Goal: Find specific page/section: Find specific page/section

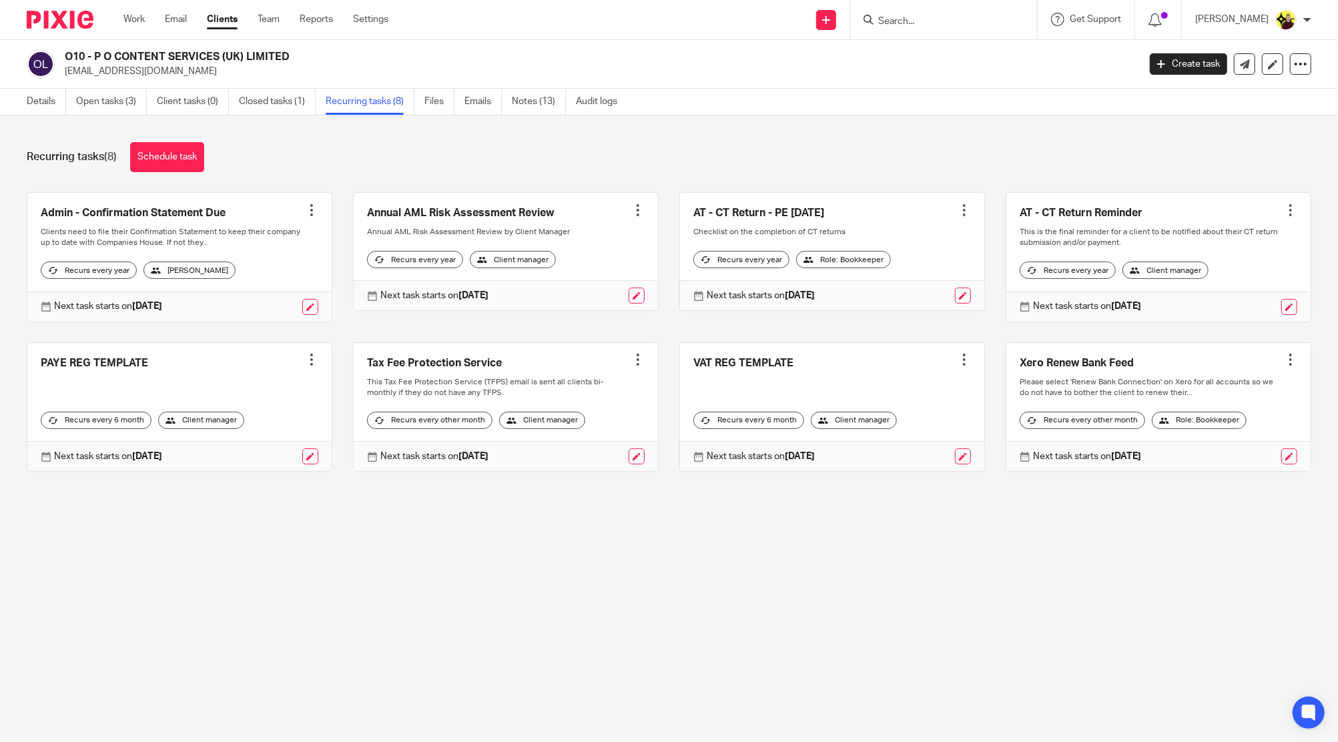
click at [957, 35] on div at bounding box center [943, 19] width 187 height 39
click at [957, 24] on input "Search" at bounding box center [937, 22] width 120 height 12
paste input "MARTIN"
click at [919, 21] on input "MARTIN ha" at bounding box center [937, 22] width 120 height 12
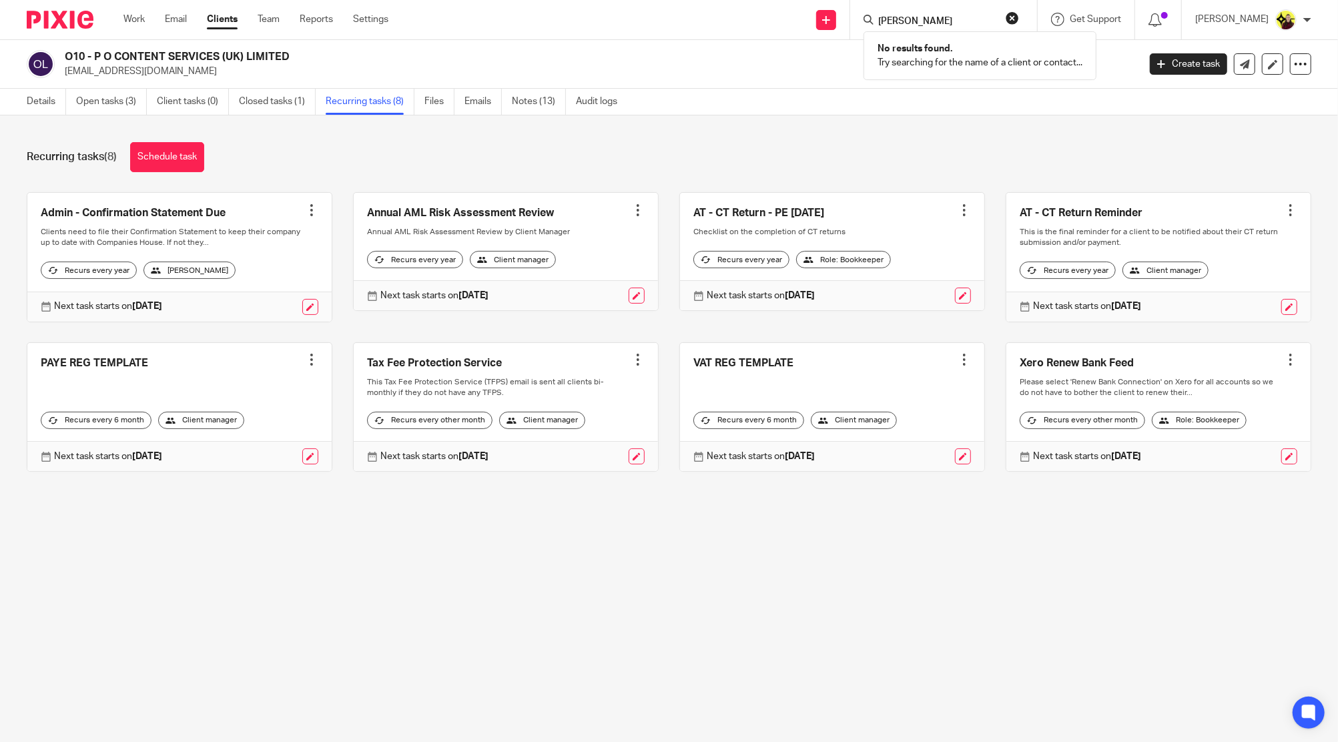
click at [919, 21] on input "MARTIN ha" at bounding box center [937, 22] width 120 height 12
paste input "JOSACC"
click at [940, 30] on div "JOSACC No results found. Try searching for the name of a client or contact..." at bounding box center [943, 19] width 187 height 39
click at [938, 21] on input "JOSACC" at bounding box center [937, 22] width 120 height 12
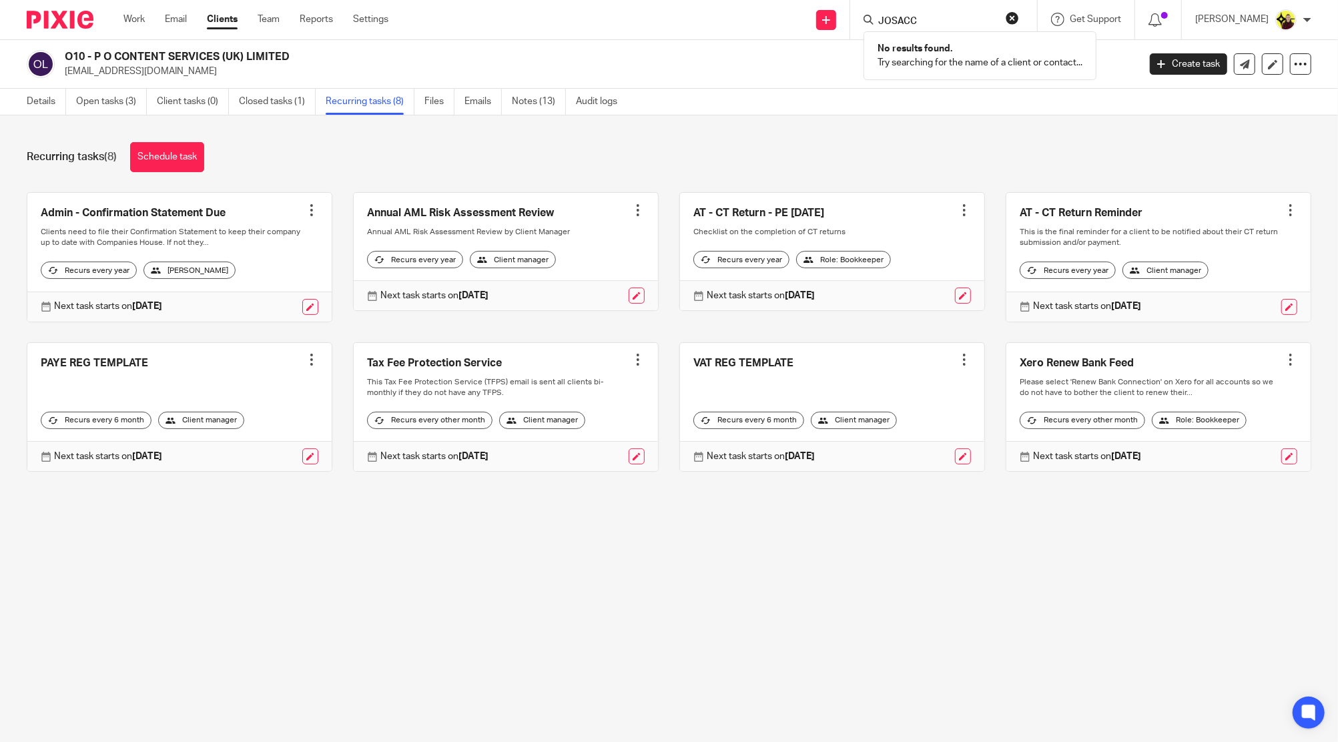
click at [938, 21] on input "JOSACC" at bounding box center [937, 22] width 120 height 12
paste input "The Firs"
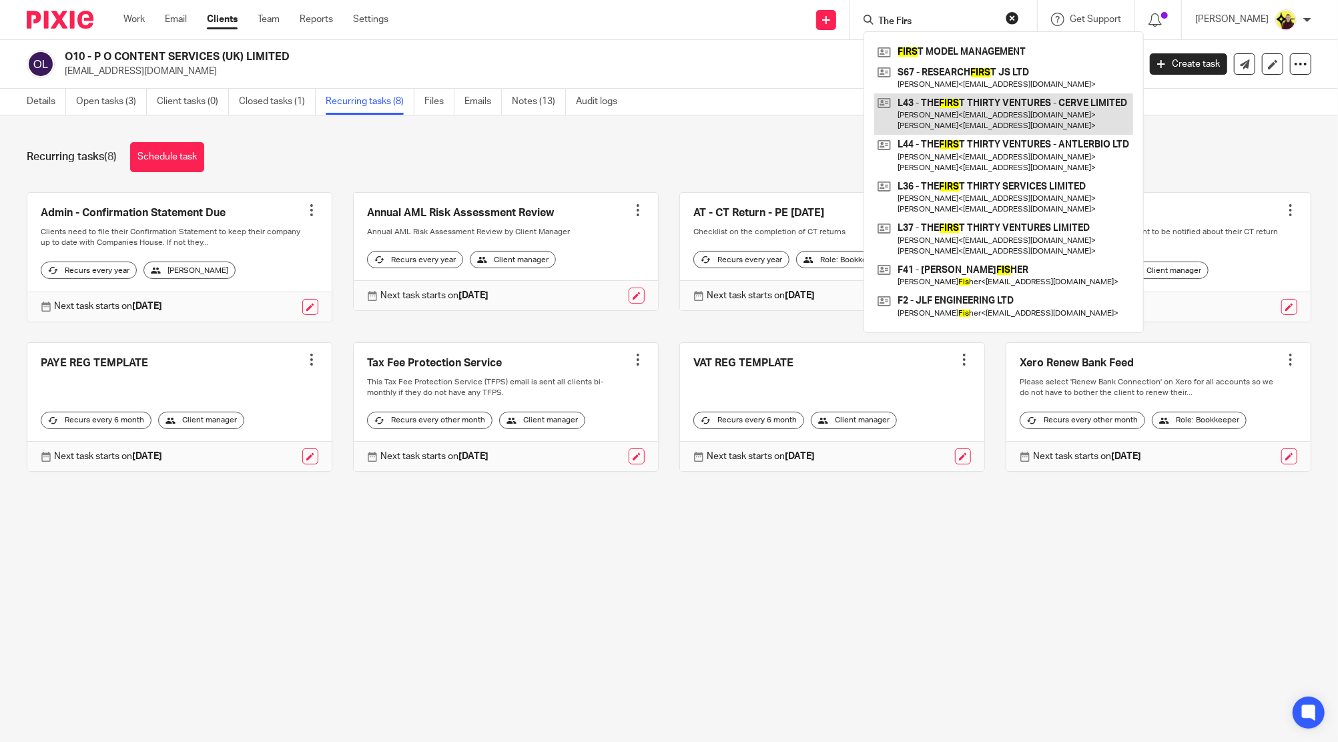
type input "The Firs"
click at [931, 93] on link at bounding box center [1003, 113] width 259 height 41
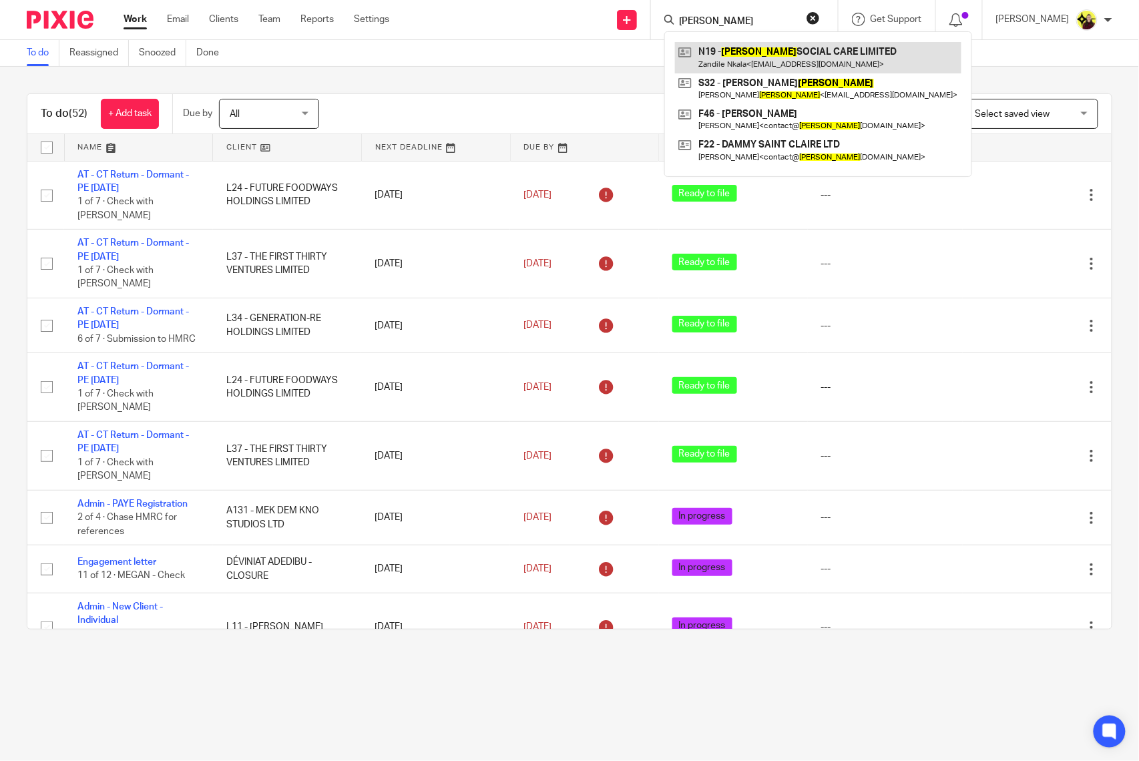
type input "sinclair"
click at [738, 49] on link at bounding box center [818, 57] width 286 height 31
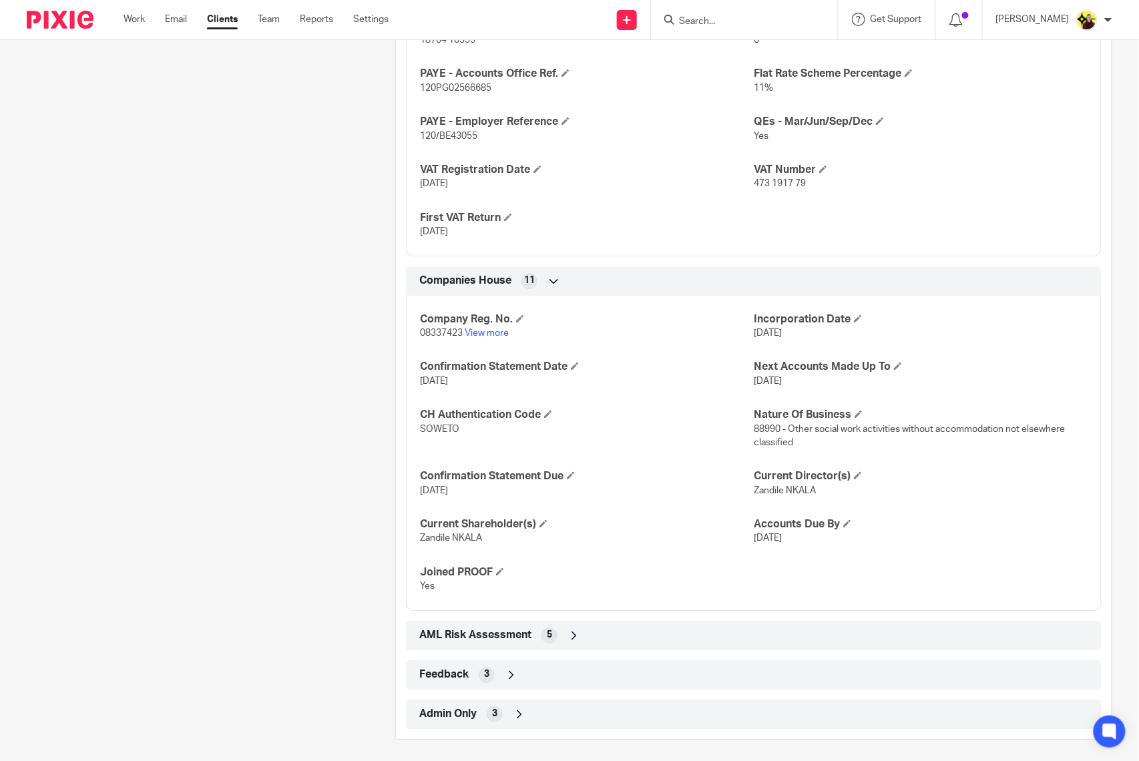
scroll to position [1070, 0]
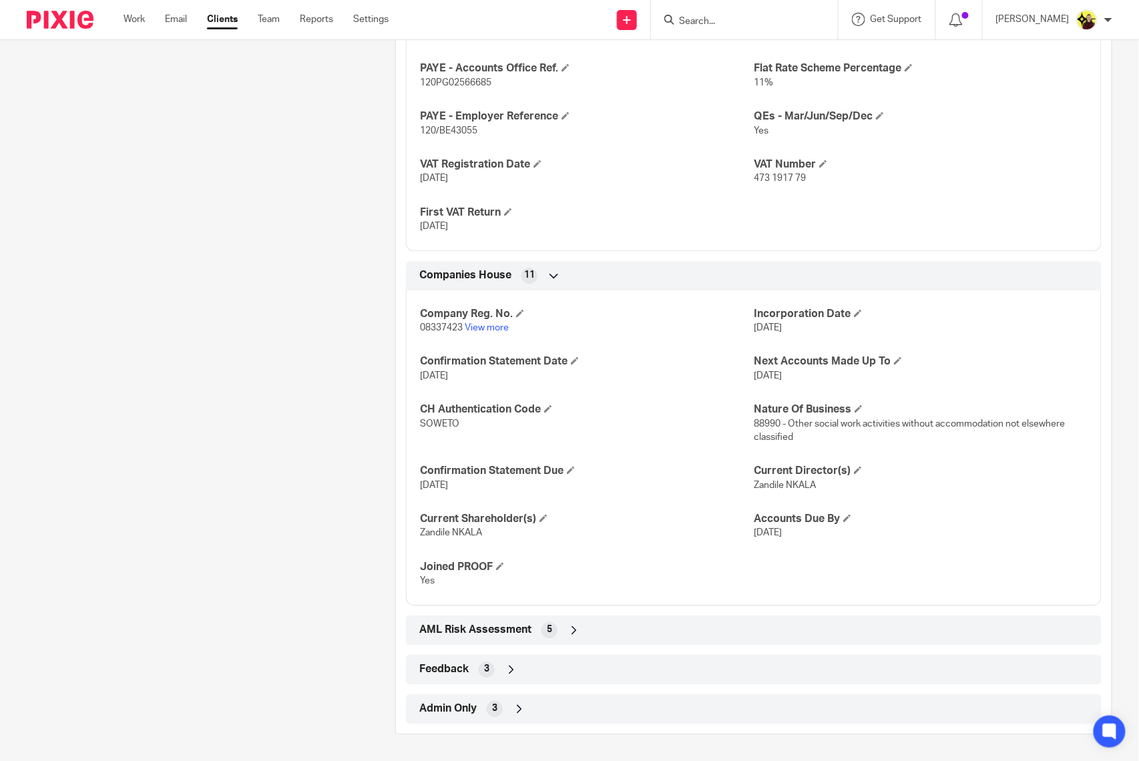
click at [711, 6] on div at bounding box center [744, 19] width 187 height 39
click at [721, 20] on input "Search" at bounding box center [737, 22] width 120 height 12
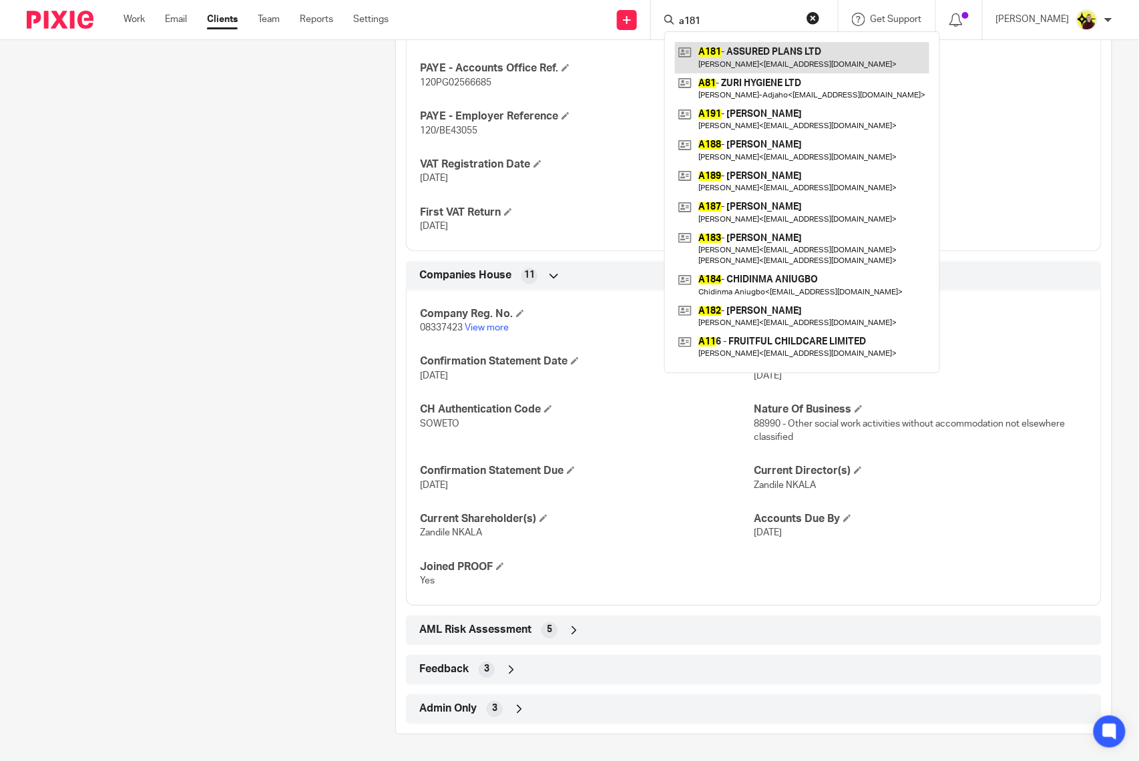
type input "a181"
click at [731, 59] on link at bounding box center [802, 57] width 254 height 31
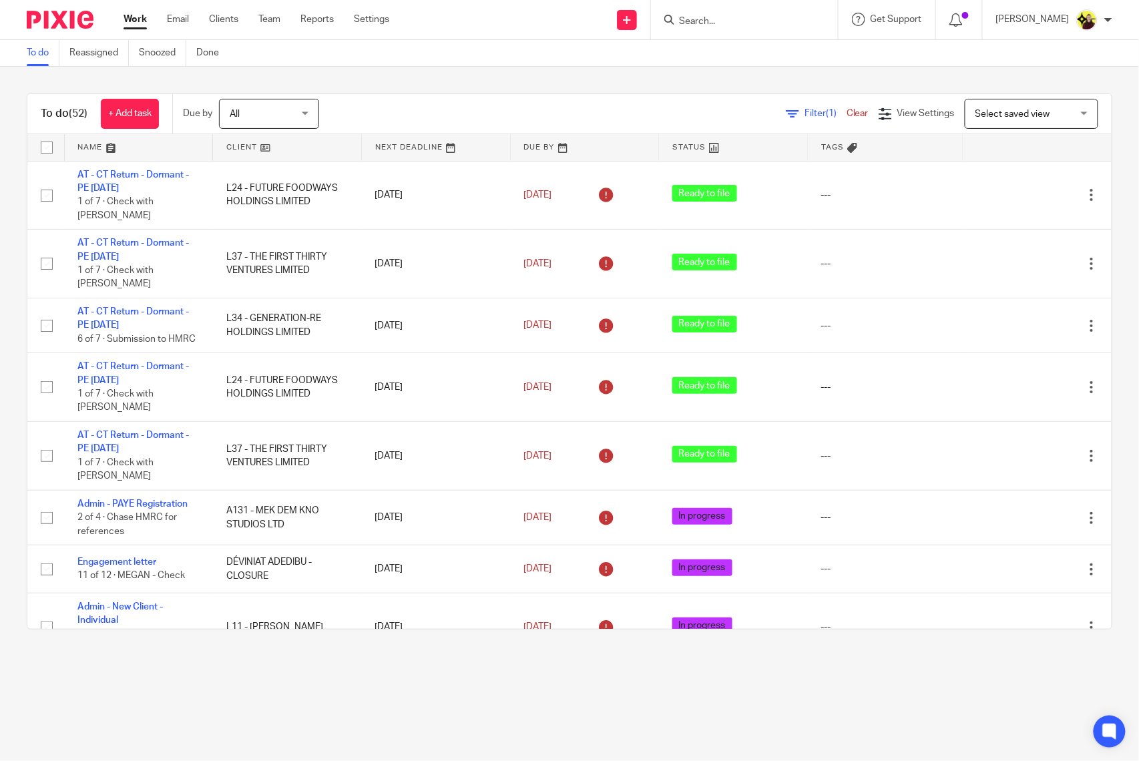
click at [788, 16] on input "Search" at bounding box center [737, 22] width 120 height 12
click at [788, 16] on input "n48" at bounding box center [737, 22] width 120 height 12
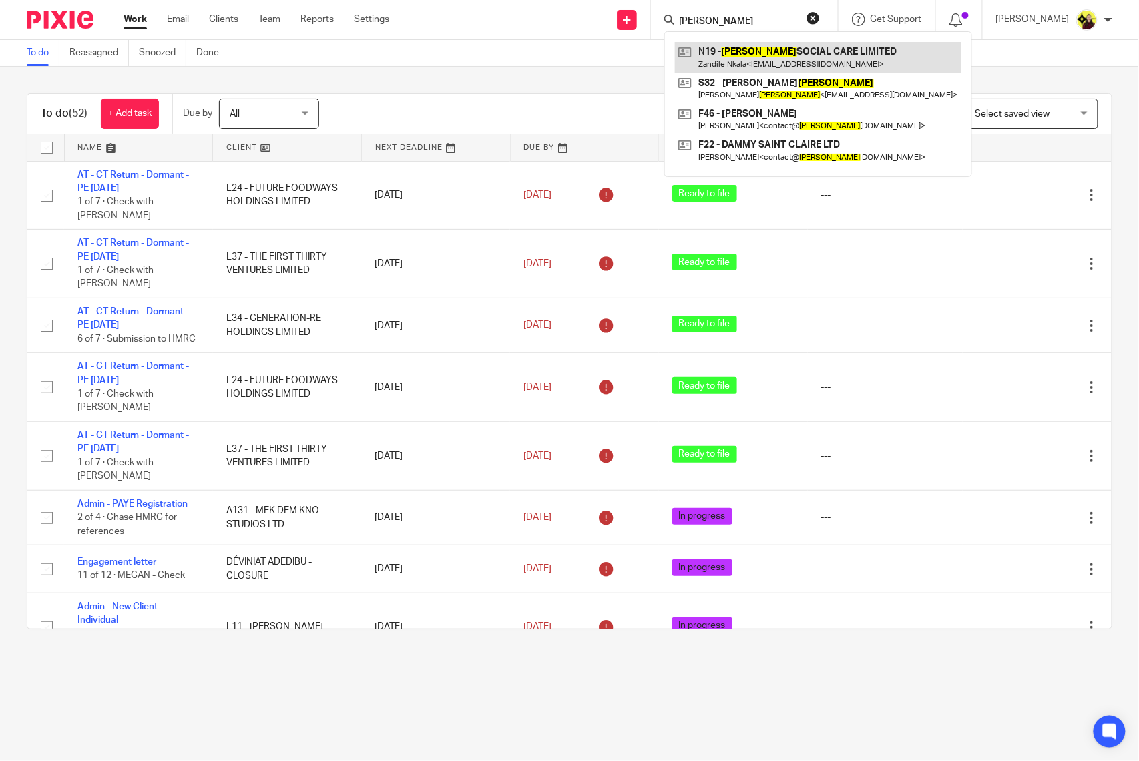
type input "sinclair"
click at [782, 54] on link at bounding box center [818, 57] width 286 height 31
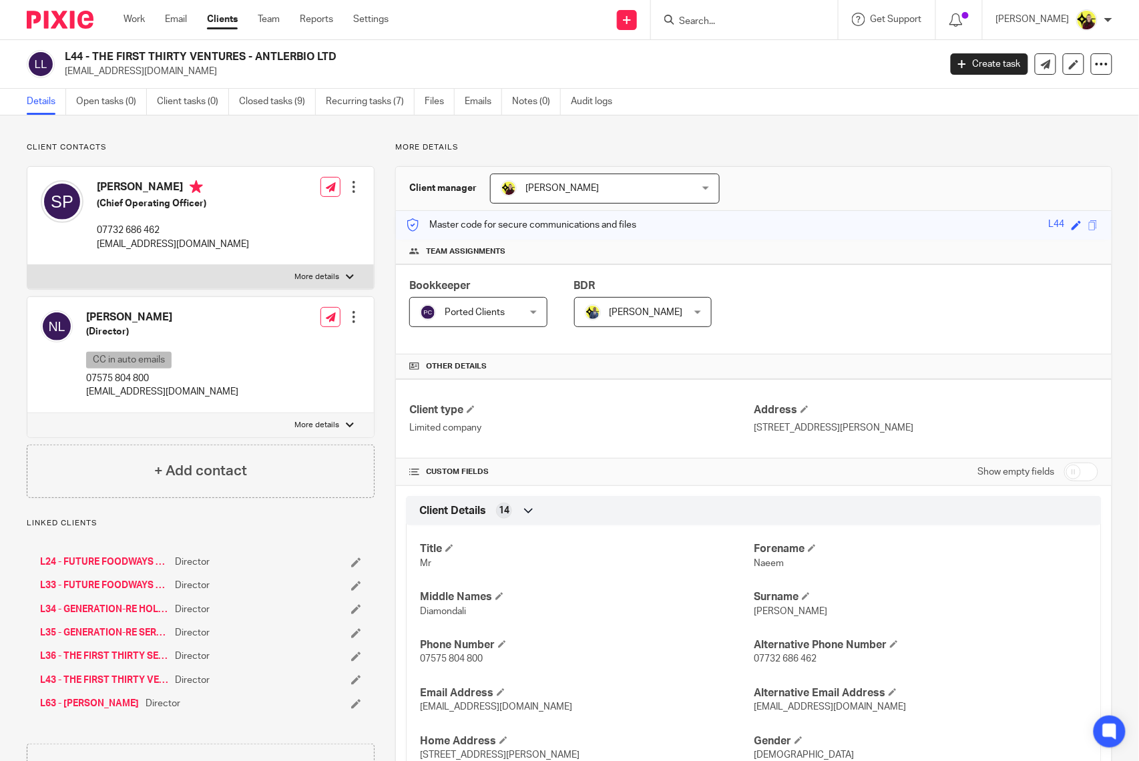
click at [745, 25] on input "Search" at bounding box center [737, 22] width 120 height 12
type input "assured plan"
drag, startPoint x: 737, startPoint y: 49, endPoint x: 759, endPoint y: 7, distance: 47.8
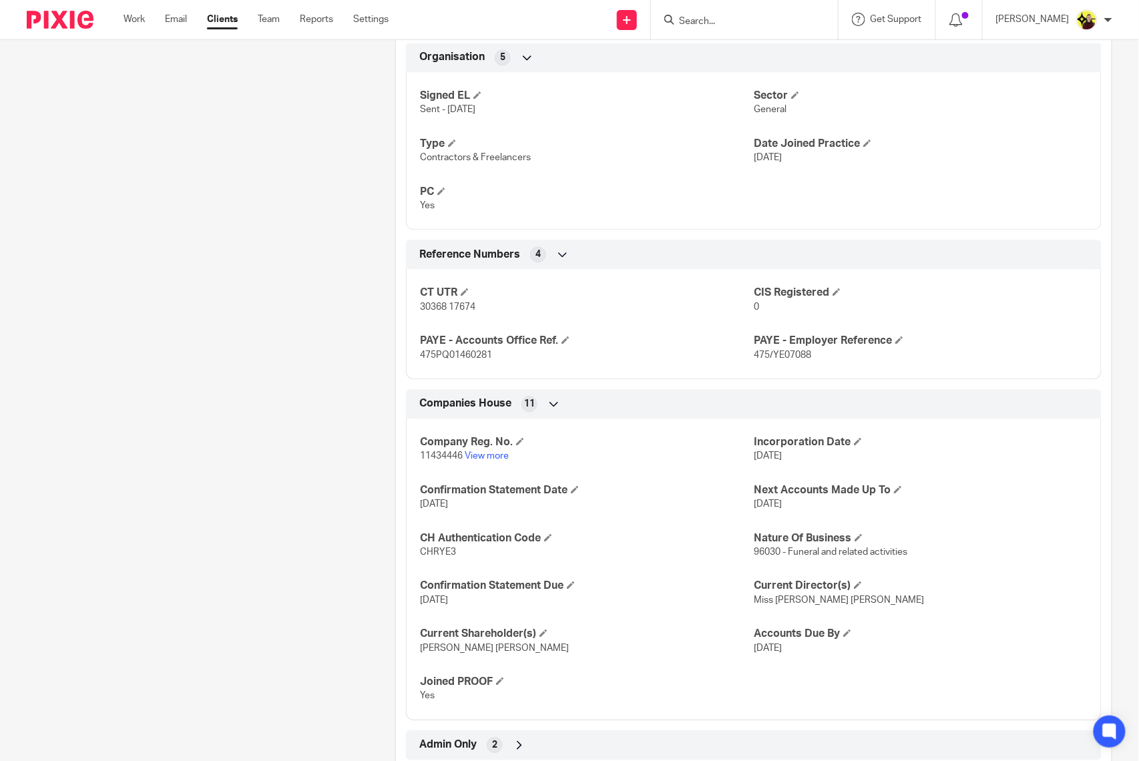
scroll to position [882, 0]
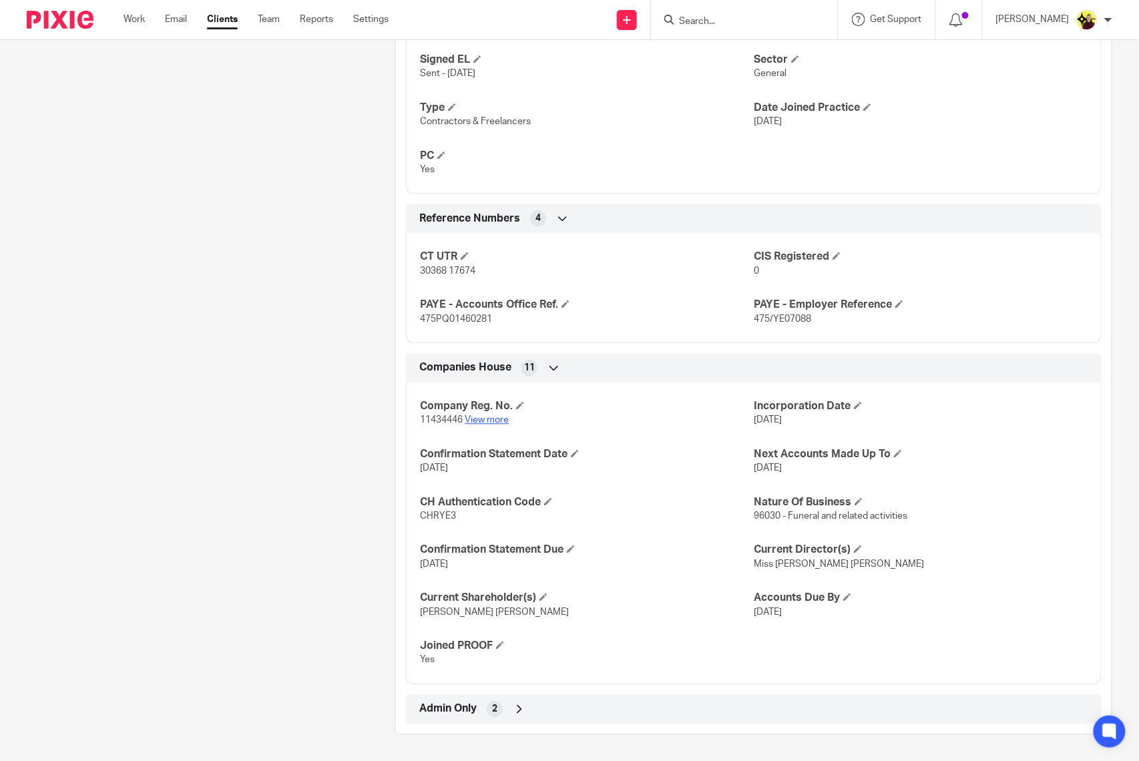
click at [487, 415] on link "View more" at bounding box center [486, 419] width 44 height 9
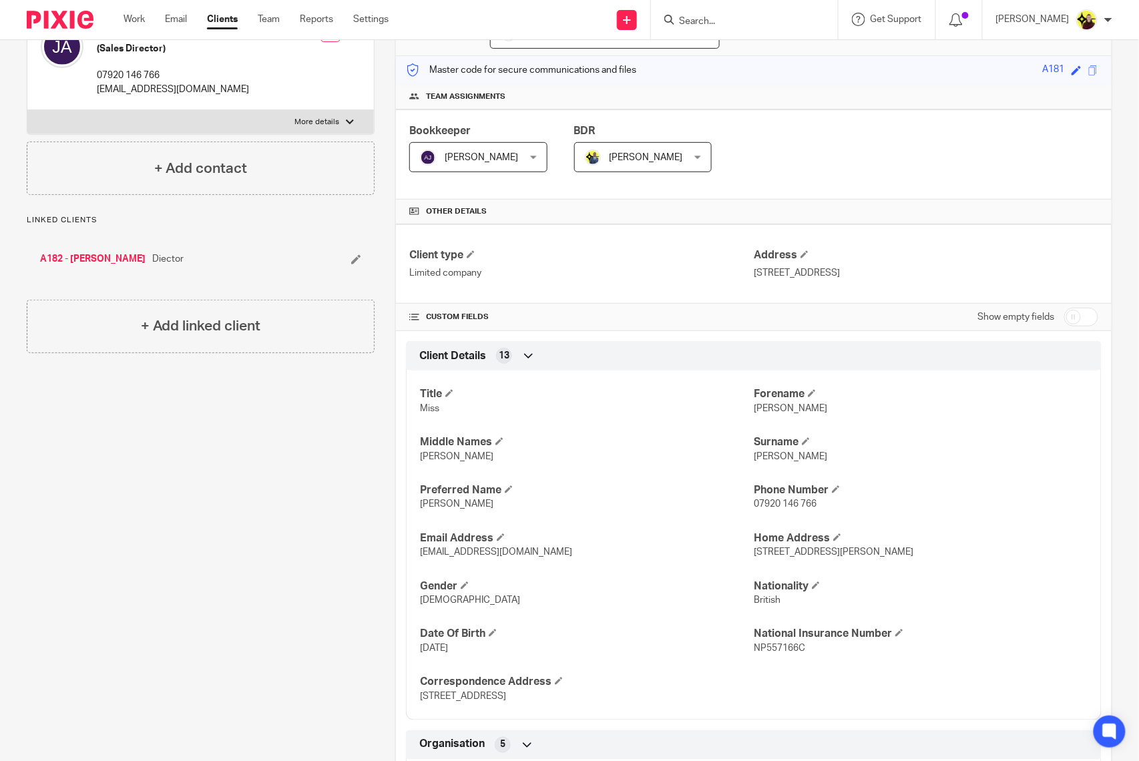
scroll to position [81, 0]
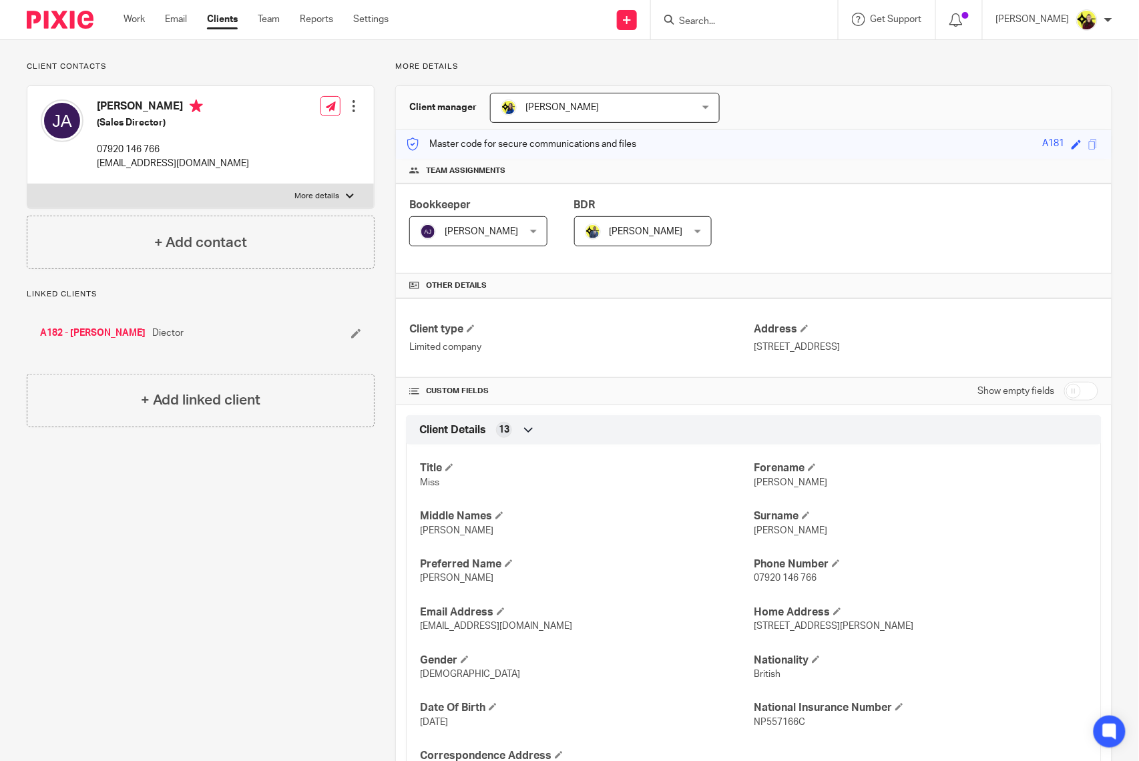
click at [1066, 396] on input "checkbox" at bounding box center [1081, 391] width 34 height 19
checkbox input "true"
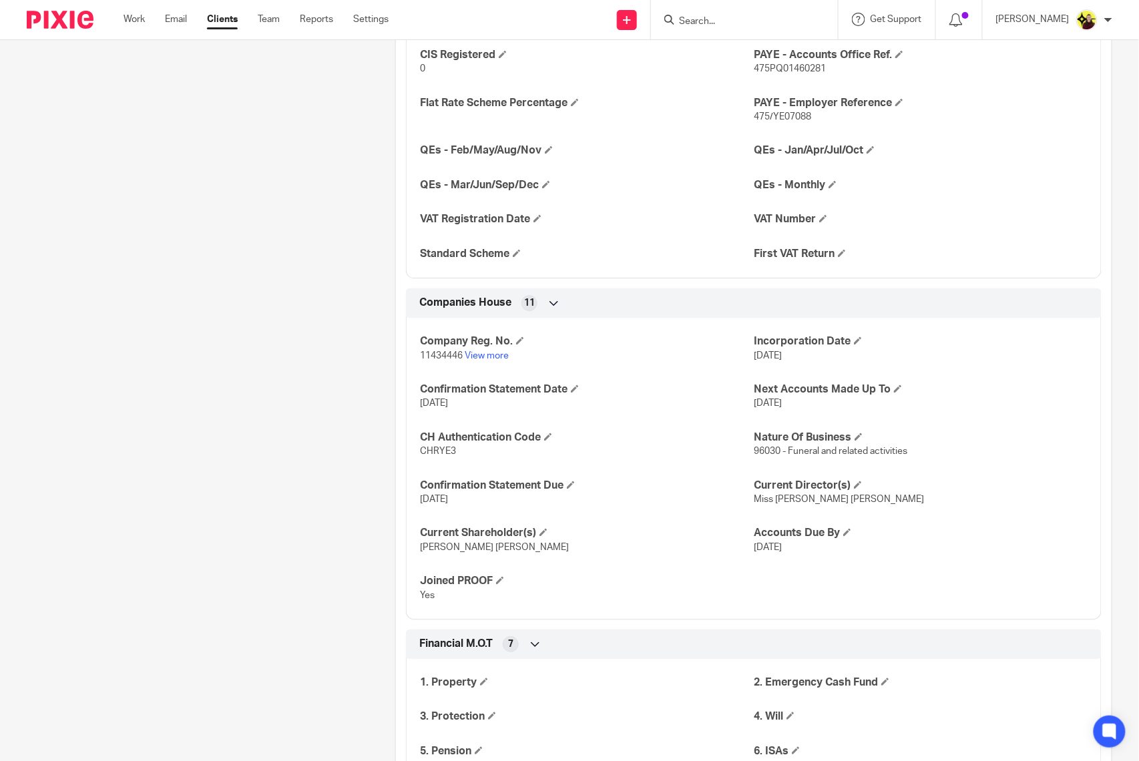
scroll to position [1237, 0]
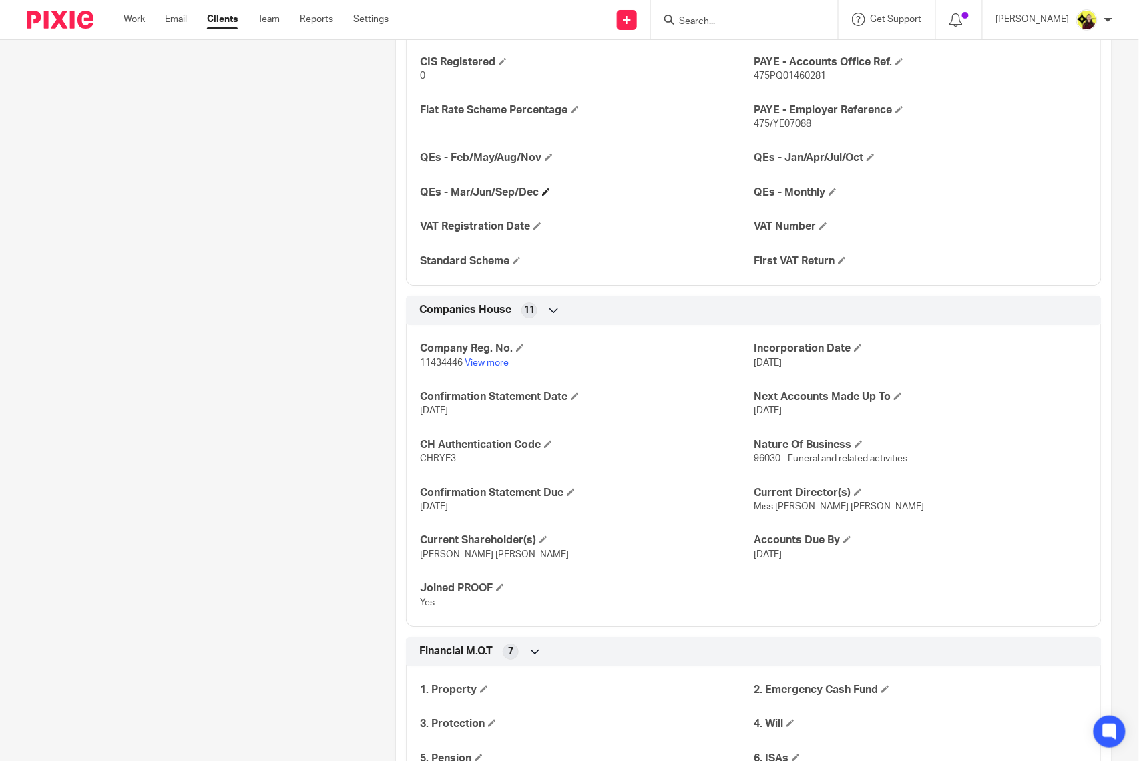
drag, startPoint x: 416, startPoint y: 192, endPoint x: 535, endPoint y: 196, distance: 118.8
click at [535, 196] on h4 "QEs - Mar/Jun/Sep/Dec" at bounding box center [587, 193] width 334 height 14
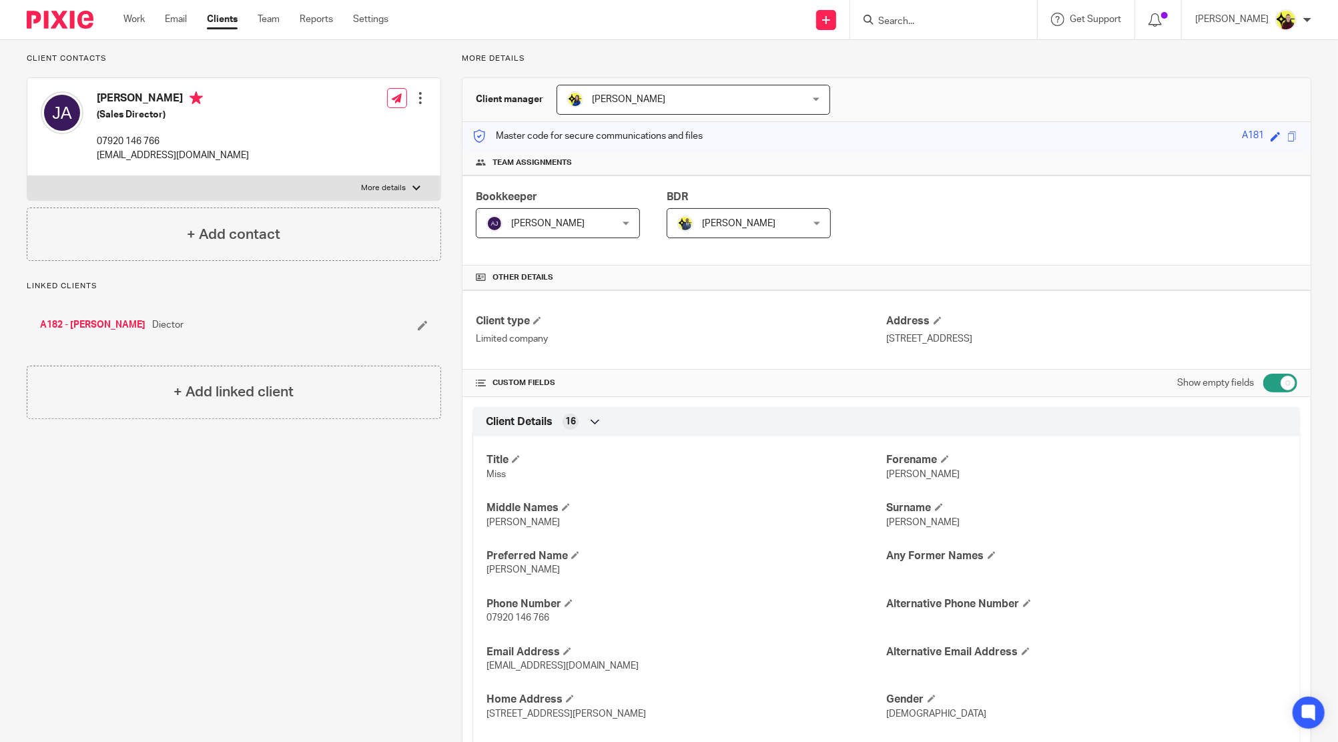
scroll to position [0, 0]
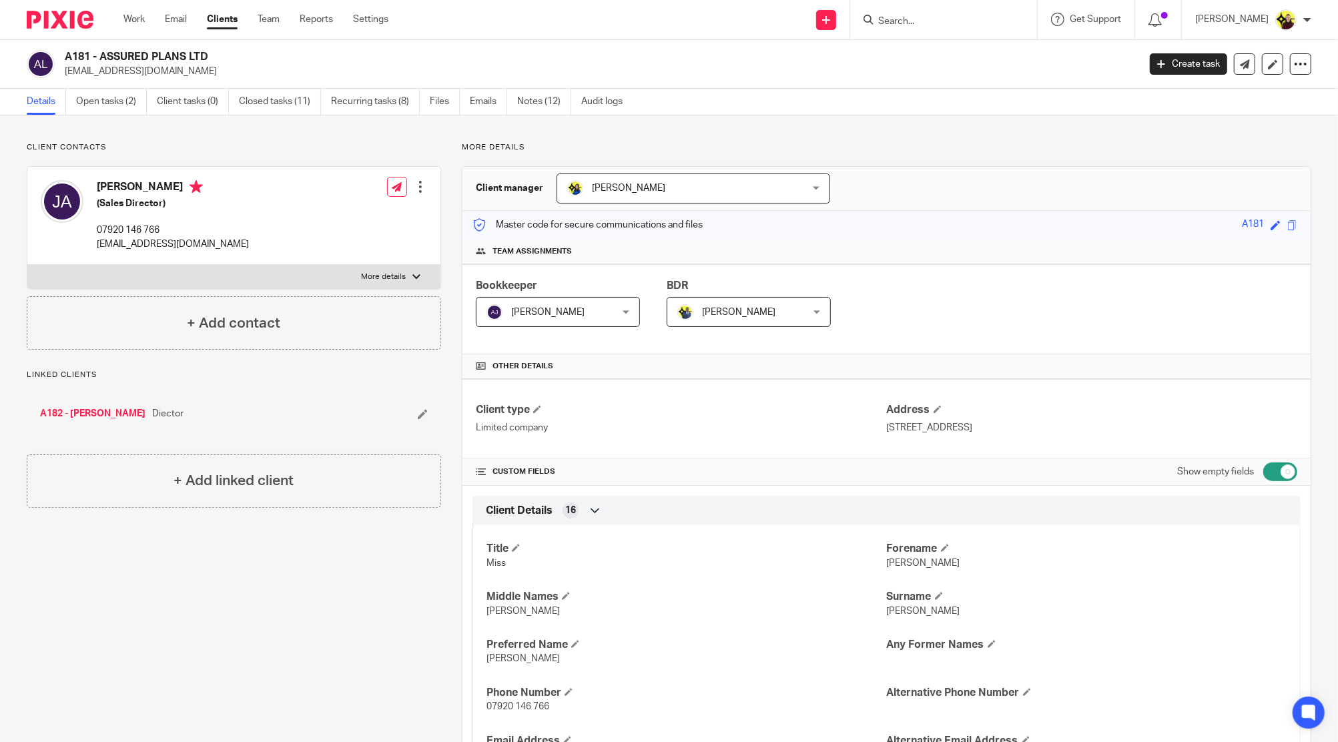
click at [915, 25] on input "Search" at bounding box center [937, 22] width 120 height 12
paste input "Malachi Kirby <Kirby.Malachi@outlook.com>"
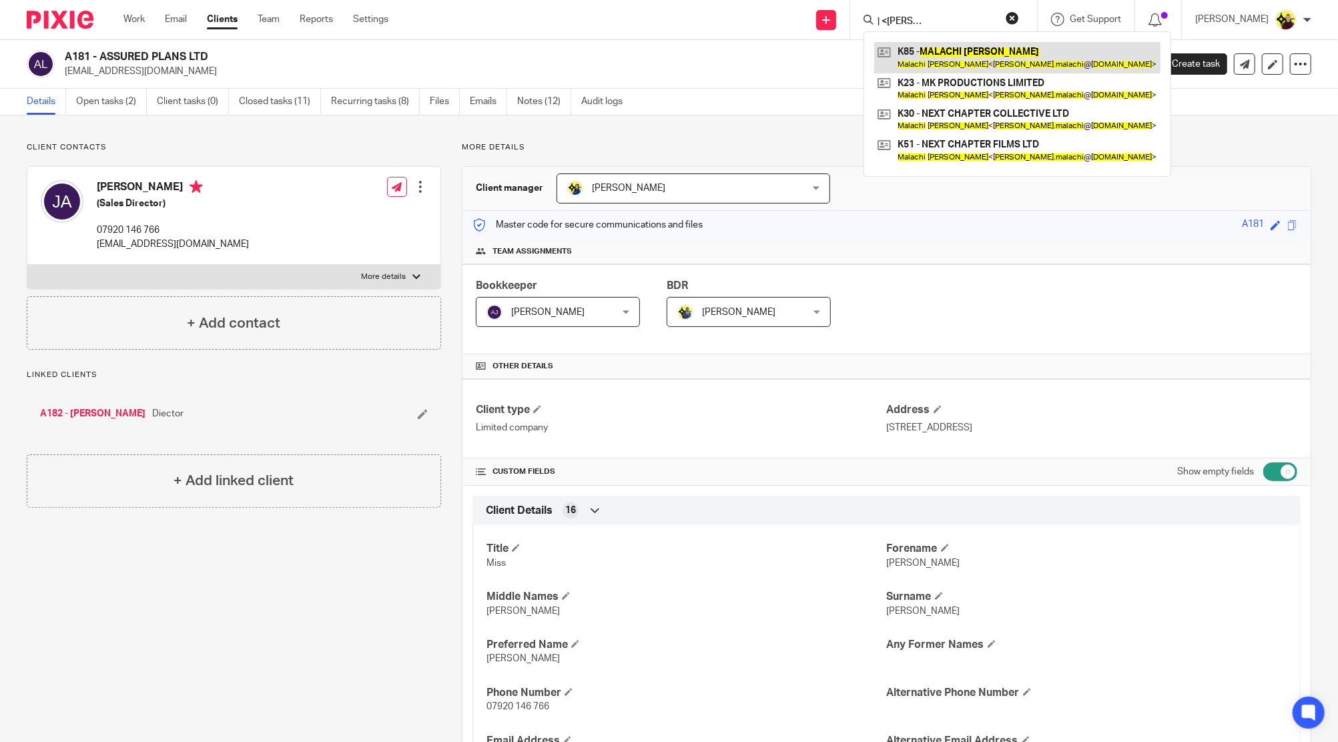
type input "Malachi Kirby <Kirby.Malachi@outlook.com>"
click at [930, 55] on link at bounding box center [1017, 57] width 286 height 31
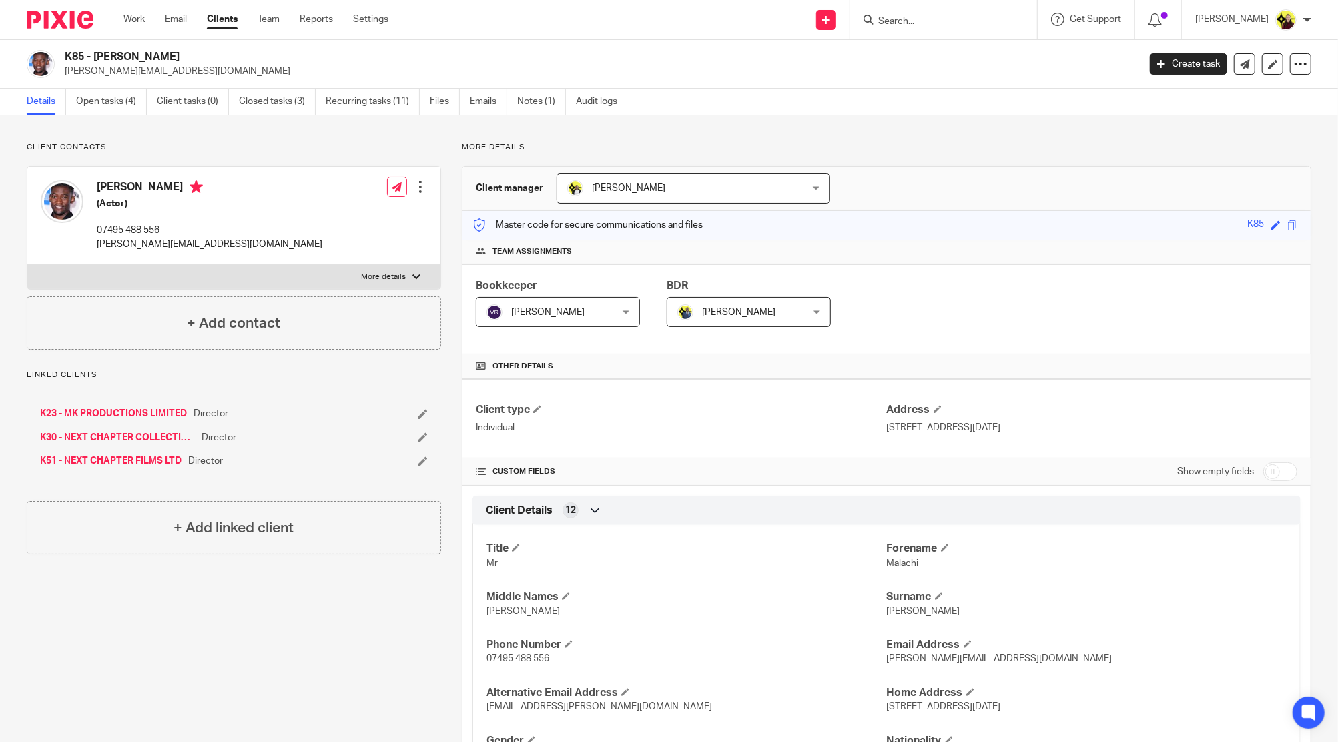
click at [100, 73] on p "[PERSON_NAME][EMAIL_ADDRESS][DOMAIN_NAME]" at bounding box center [597, 71] width 1065 height 13
copy main "[PERSON_NAME][EMAIL_ADDRESS][DOMAIN_NAME] Create task Update from Companies Hou…"
click at [111, 176] on div "[PERSON_NAME] (Actor) 07495 488 556 [PERSON_NAME][EMAIL_ADDRESS][DOMAIN_NAME]" at bounding box center [182, 216] width 282 height 84
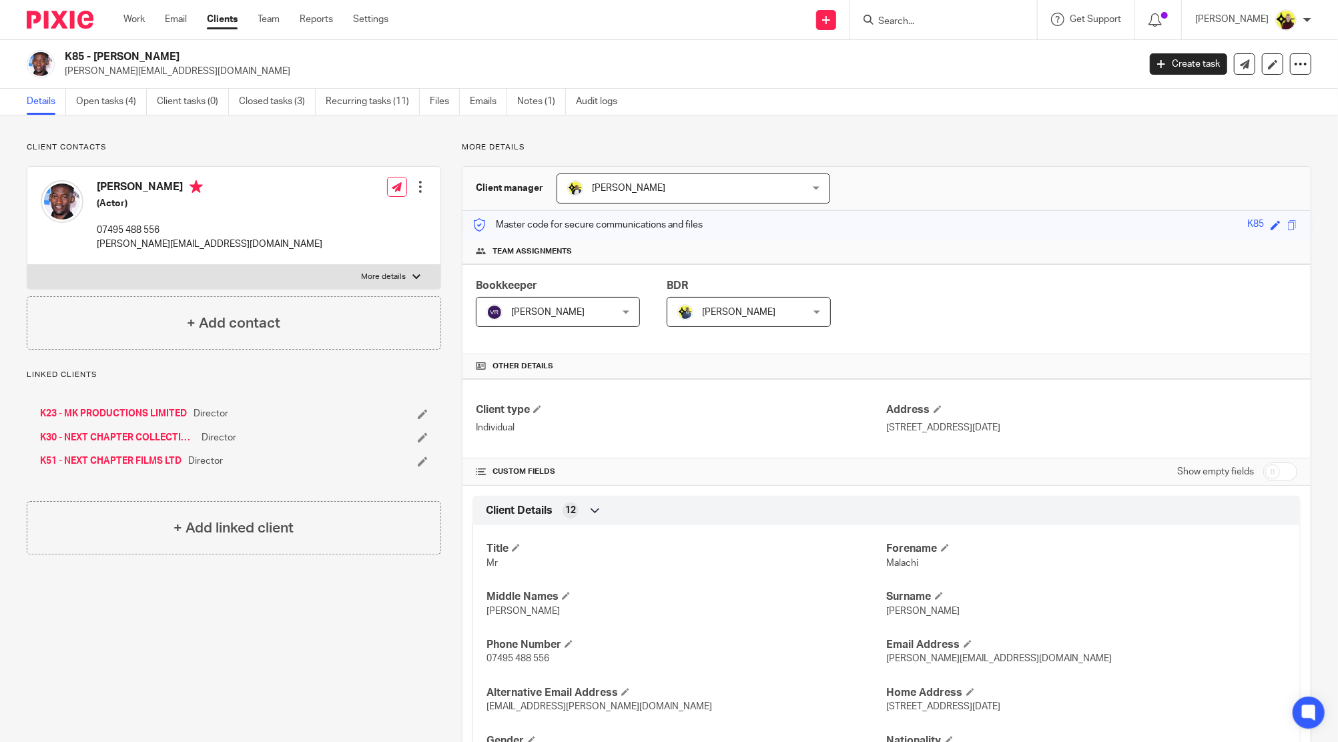
click at [111, 176] on div "Malachi Kirby (Actor) 07495 488 556 kirby.malachi@outlook.com" at bounding box center [182, 216] width 282 height 84
copy h4 "Malachi"
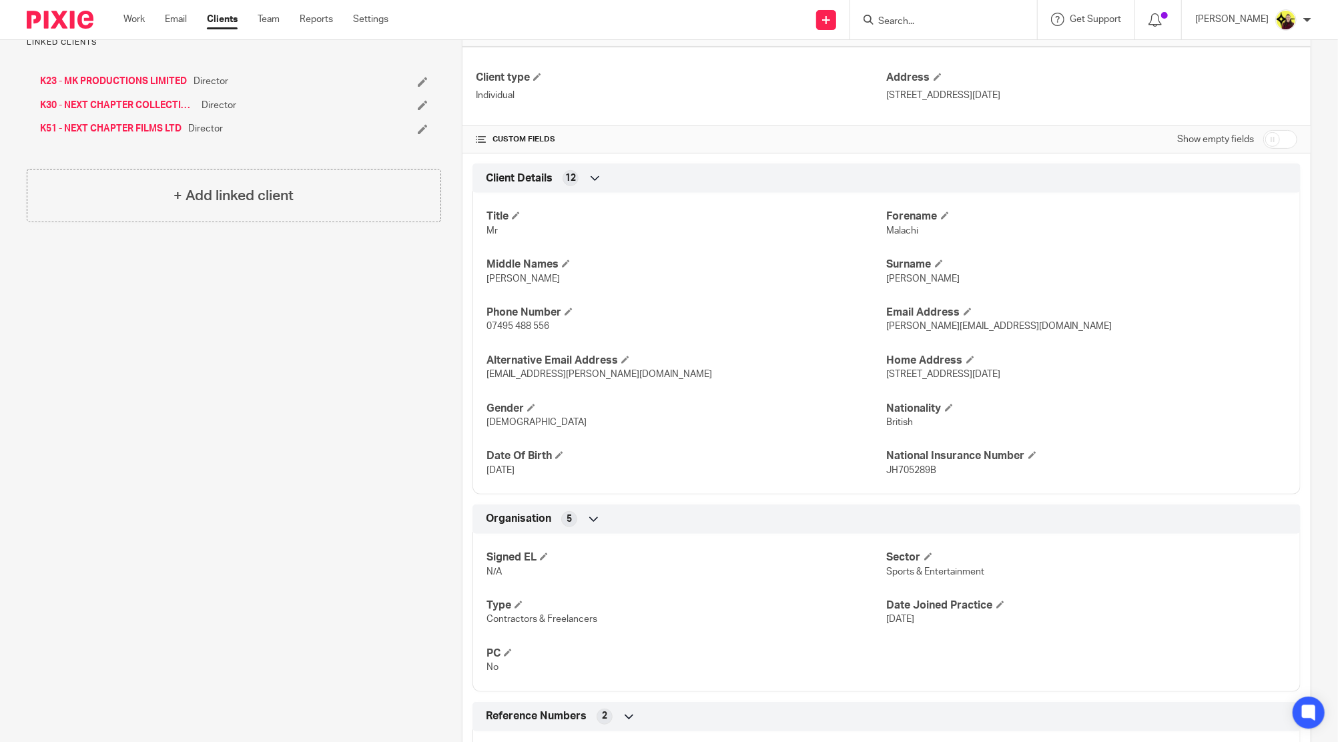
scroll to position [459, 0]
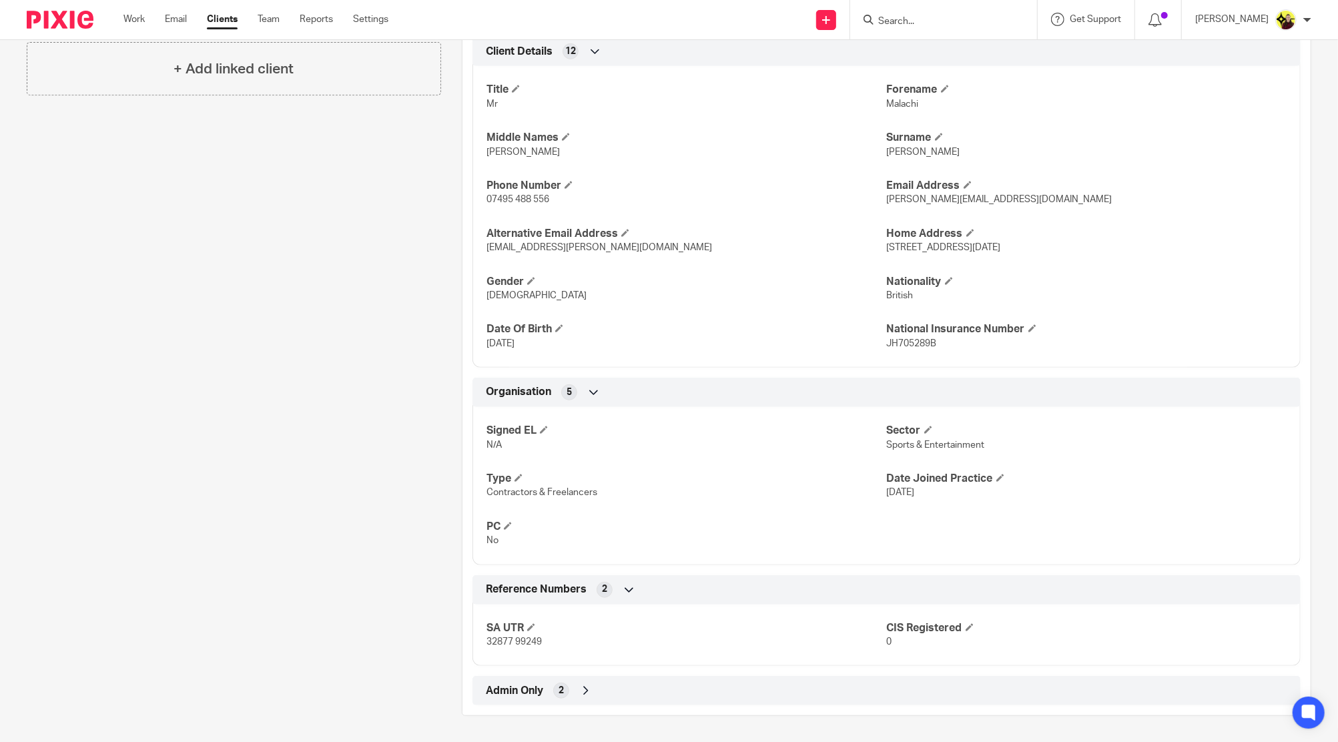
click at [679, 707] on div "Client manager Carine Thompson Carine Thompson Abhay Jayswal Akhil Siby - Billi…" at bounding box center [887, 211] width 850 height 1009
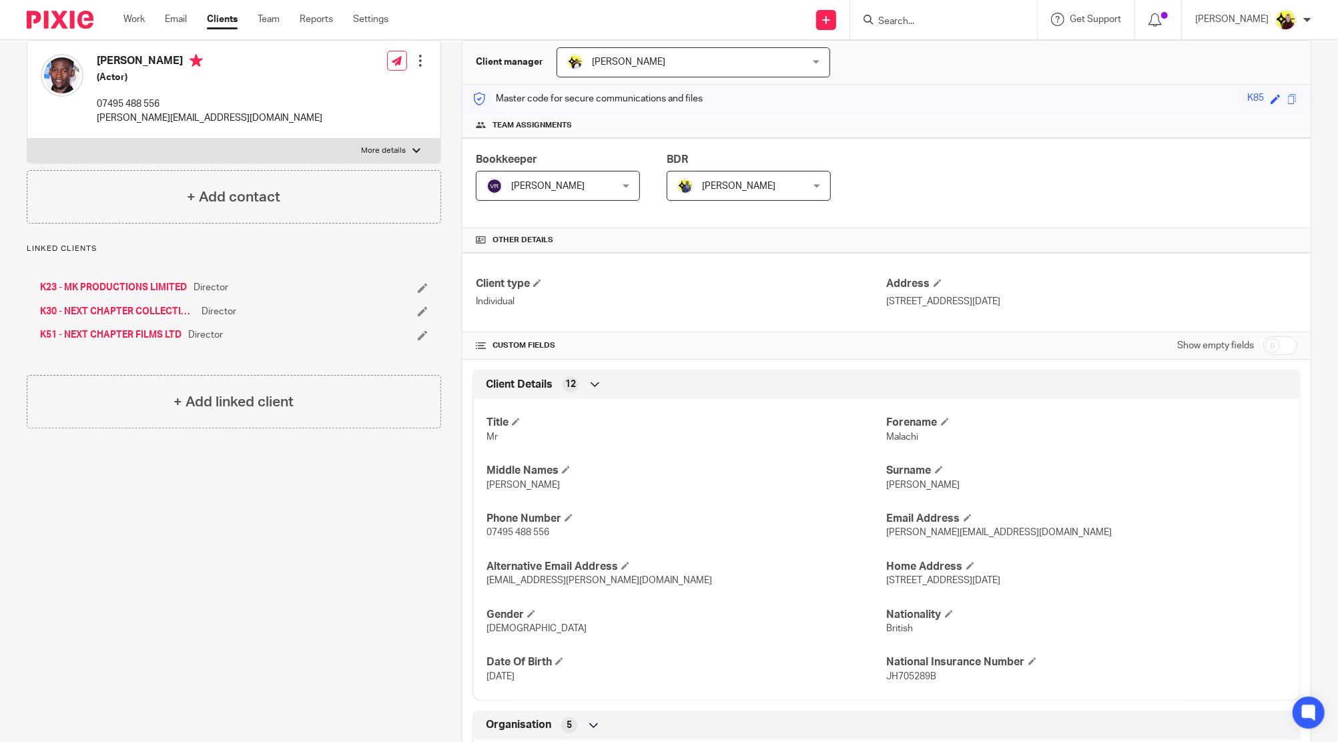
scroll to position [0, 0]
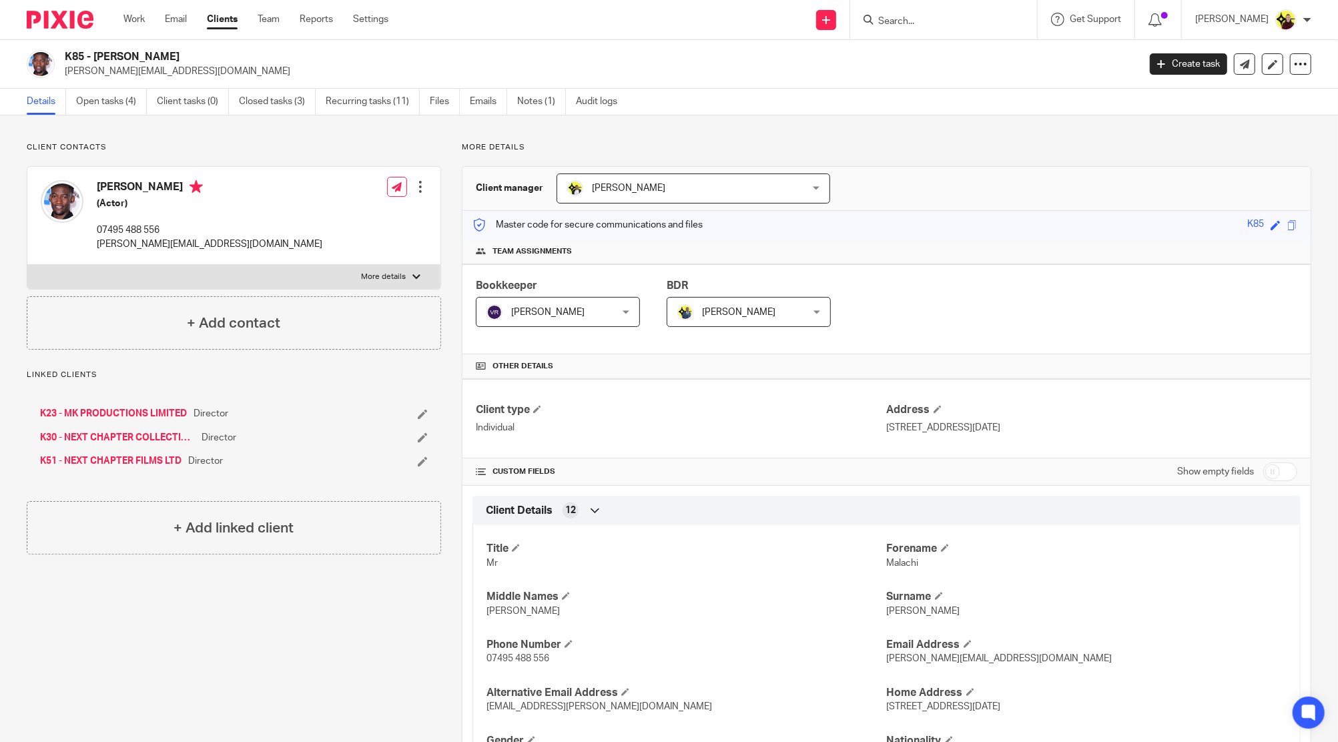
click at [139, 412] on link "K23 - MK PRODUCTIONS LIMITED" at bounding box center [113, 413] width 147 height 13
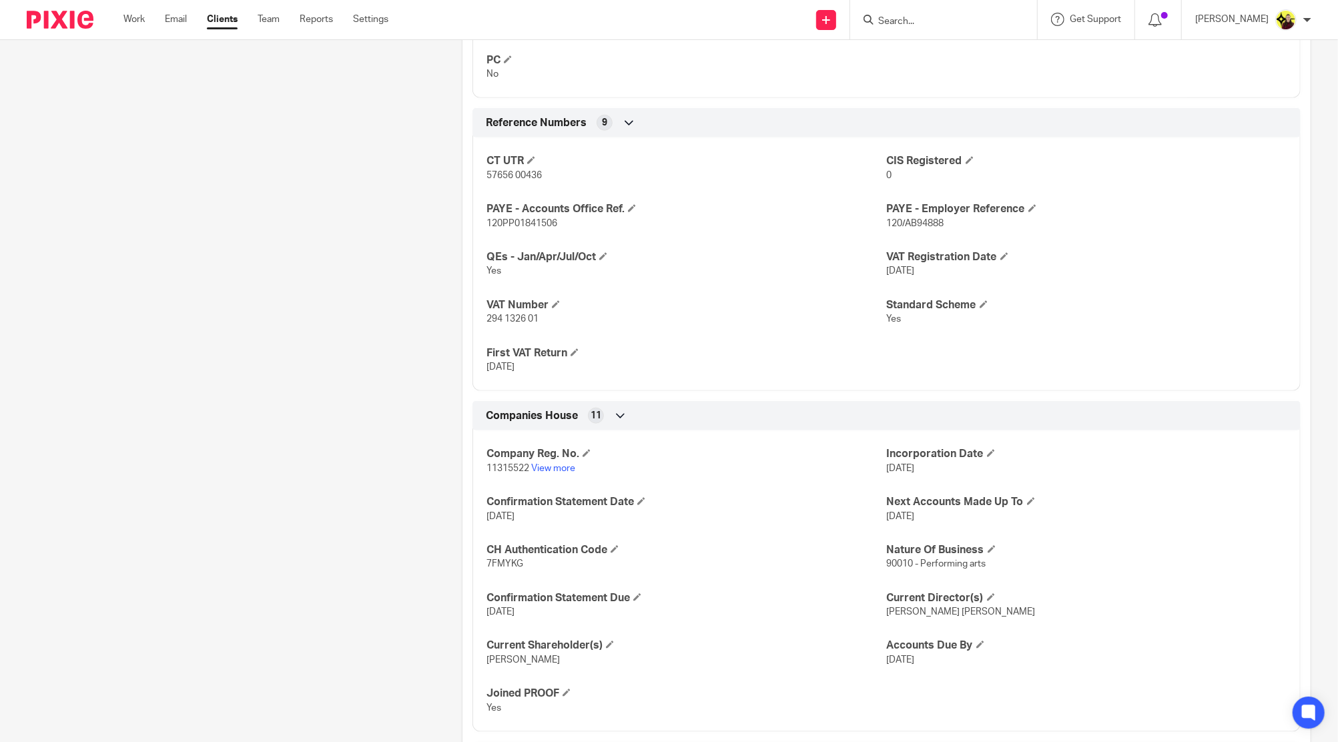
scroll to position [1078, 0]
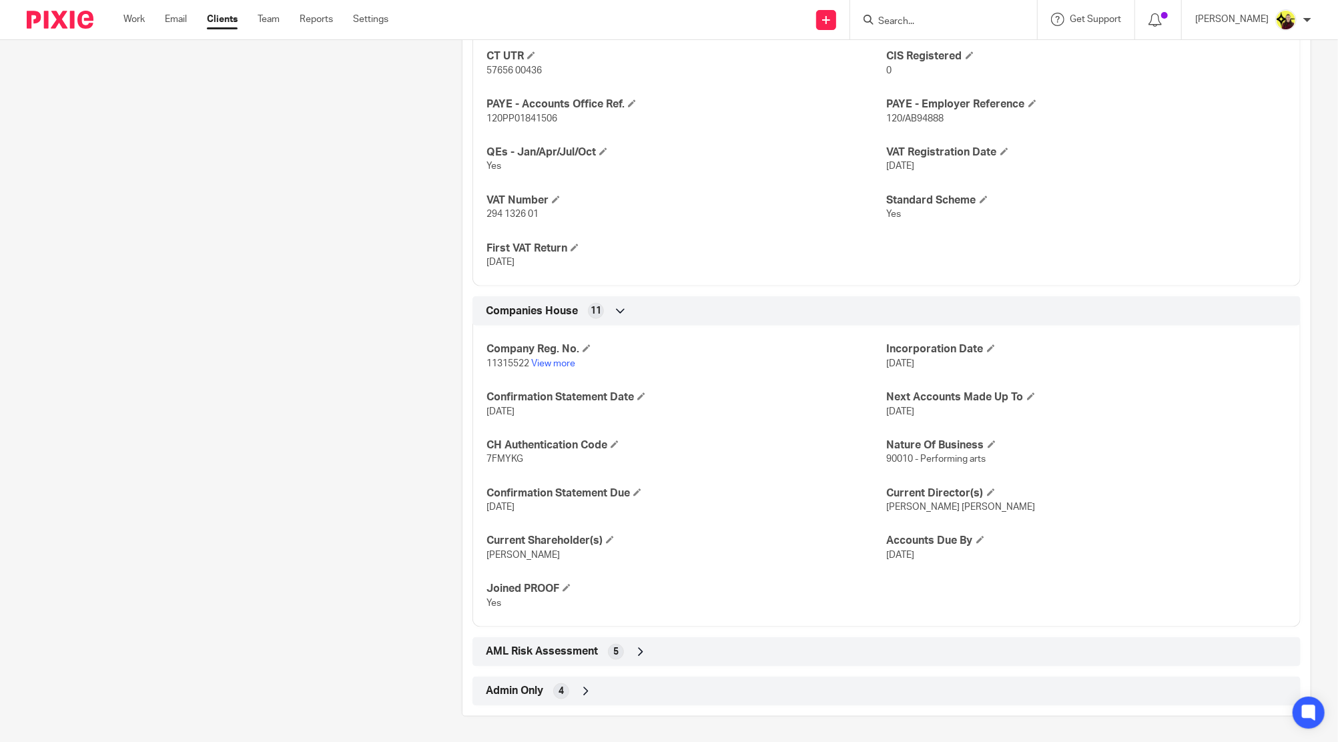
drag, startPoint x: 513, startPoint y: 146, endPoint x: 595, endPoint y: 161, distance: 83.4
click at [595, 161] on div "QEs - Jan/Apr/Jul/Oct Yes" at bounding box center [687, 159] width 400 height 28
copy div "Jan/Apr/Jul/Oct Yes"
click at [611, 163] on p "Yes" at bounding box center [687, 166] width 400 height 13
drag, startPoint x: 591, startPoint y: 147, endPoint x: 513, endPoint y: 150, distance: 78.8
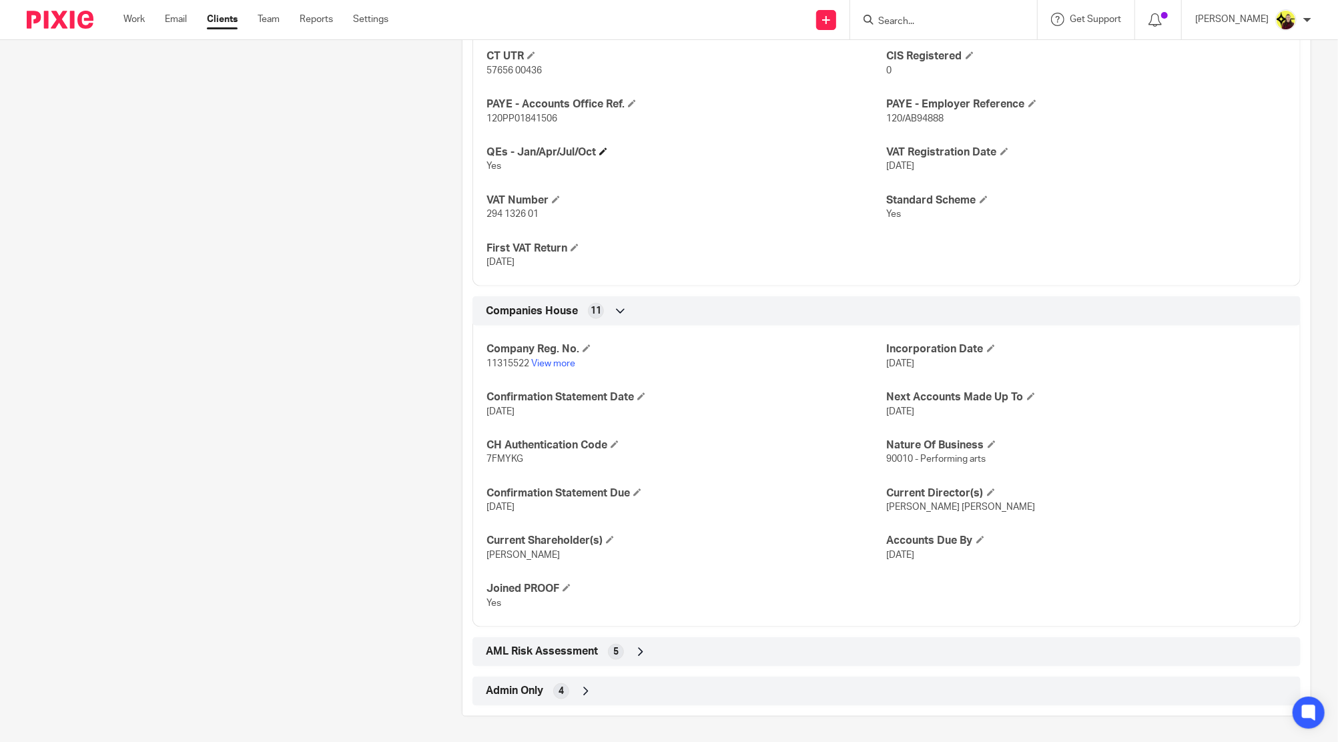
click at [513, 150] on h4 "QEs - Jan/Apr/Jul/Oct" at bounding box center [687, 152] width 400 height 14
copy h4 "Jan/Apr/Jul/Oct"
click at [963, 23] on input "Search" at bounding box center [937, 22] width 120 height 12
paste input "janine sankhahi <janine289@hotmail.com>"
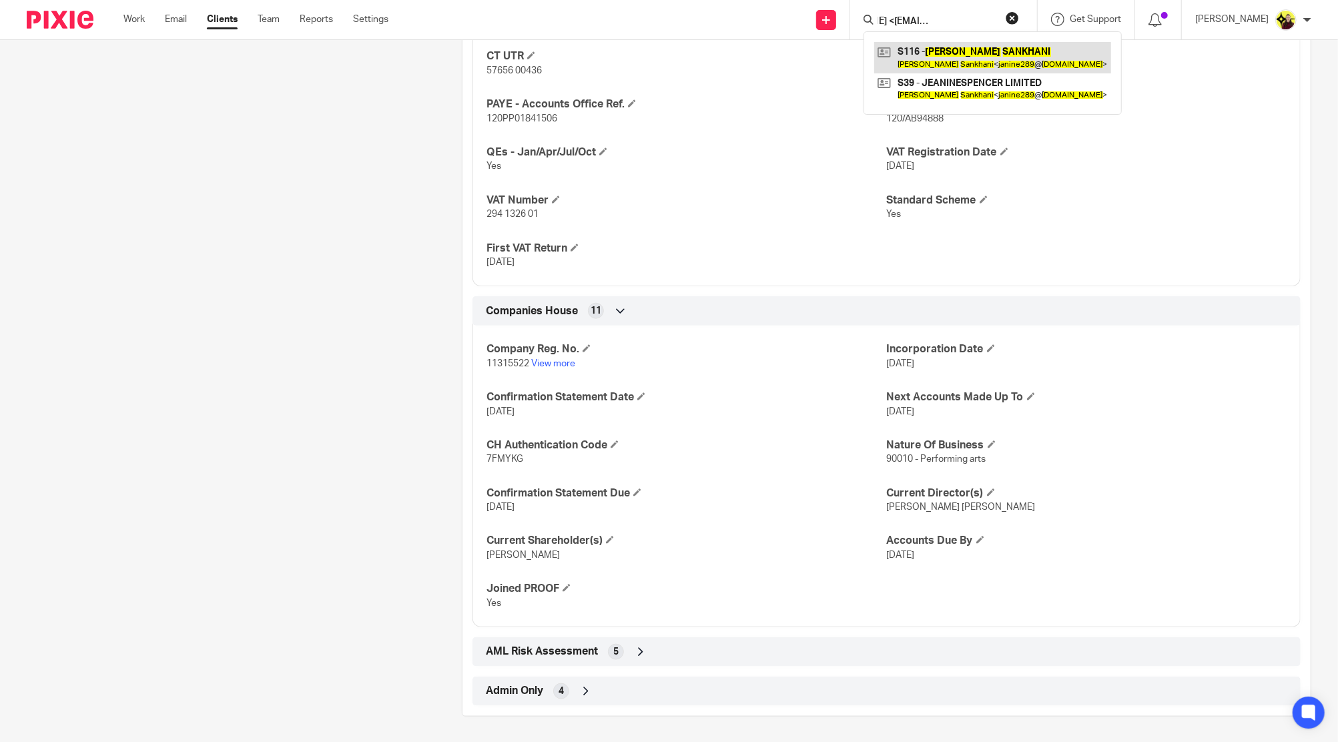
type input "janine sankhahi <janine289@hotmail.com>"
click at [961, 62] on link at bounding box center [992, 57] width 237 height 31
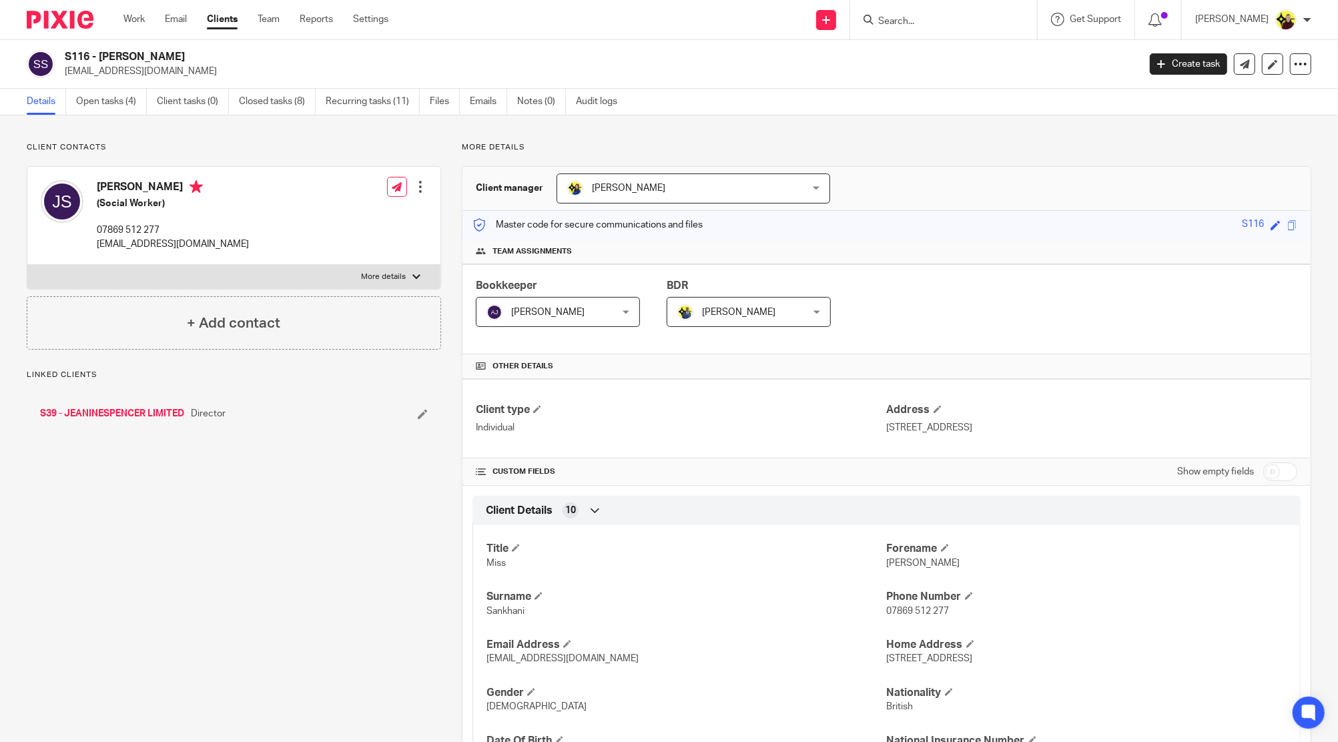
click at [103, 180] on h4 "[PERSON_NAME]" at bounding box center [173, 188] width 152 height 17
click at [103, 180] on h4 "Jeanine Sankhani" at bounding box center [173, 188] width 152 height 17
copy h4 "Jeanine"
click at [958, 16] on input "Search" at bounding box center [937, 22] width 120 height 12
paste input "B. Organised <b.organised30@gmail.com>"
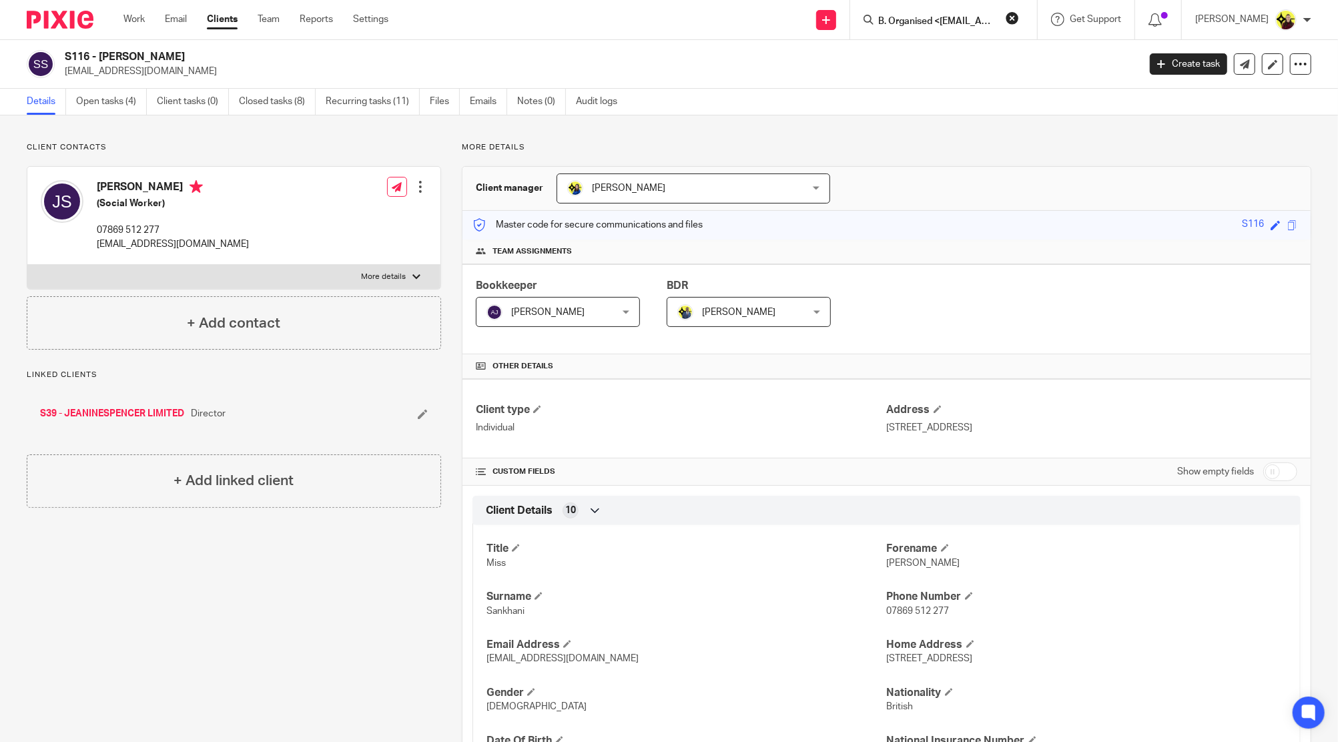
scroll to position [0, 64]
type input "B. Organised <b.organised30@gmail.com>"
click at [964, 61] on link at bounding box center [983, 57] width 218 height 31
click at [105, 182] on h4 "[PERSON_NAME]" at bounding box center [173, 188] width 152 height 17
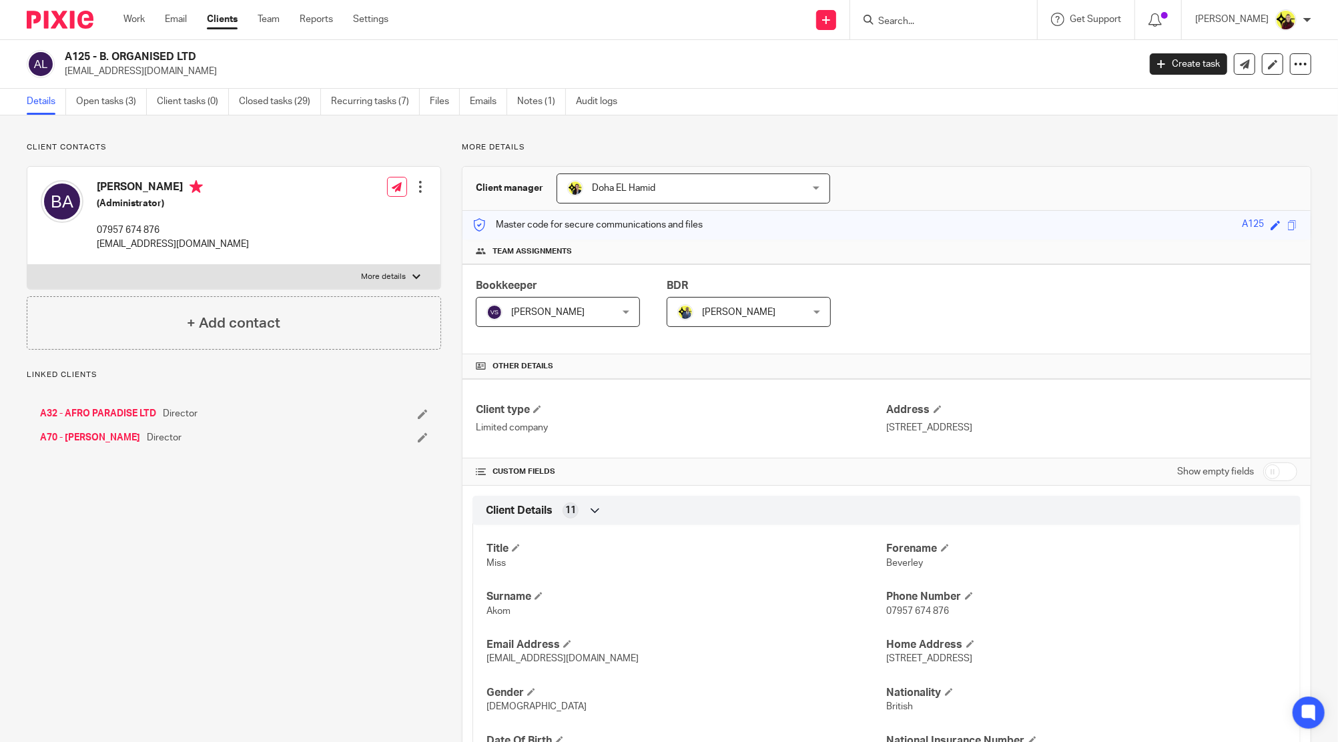
click at [105, 182] on h4 "[PERSON_NAME]" at bounding box center [173, 188] width 152 height 17
copy h4 "Beverley"
click at [966, 24] on input "Search" at bounding box center [937, 22] width 120 height 12
paste input "SANTIGIE"
type input "SANTIGIE"
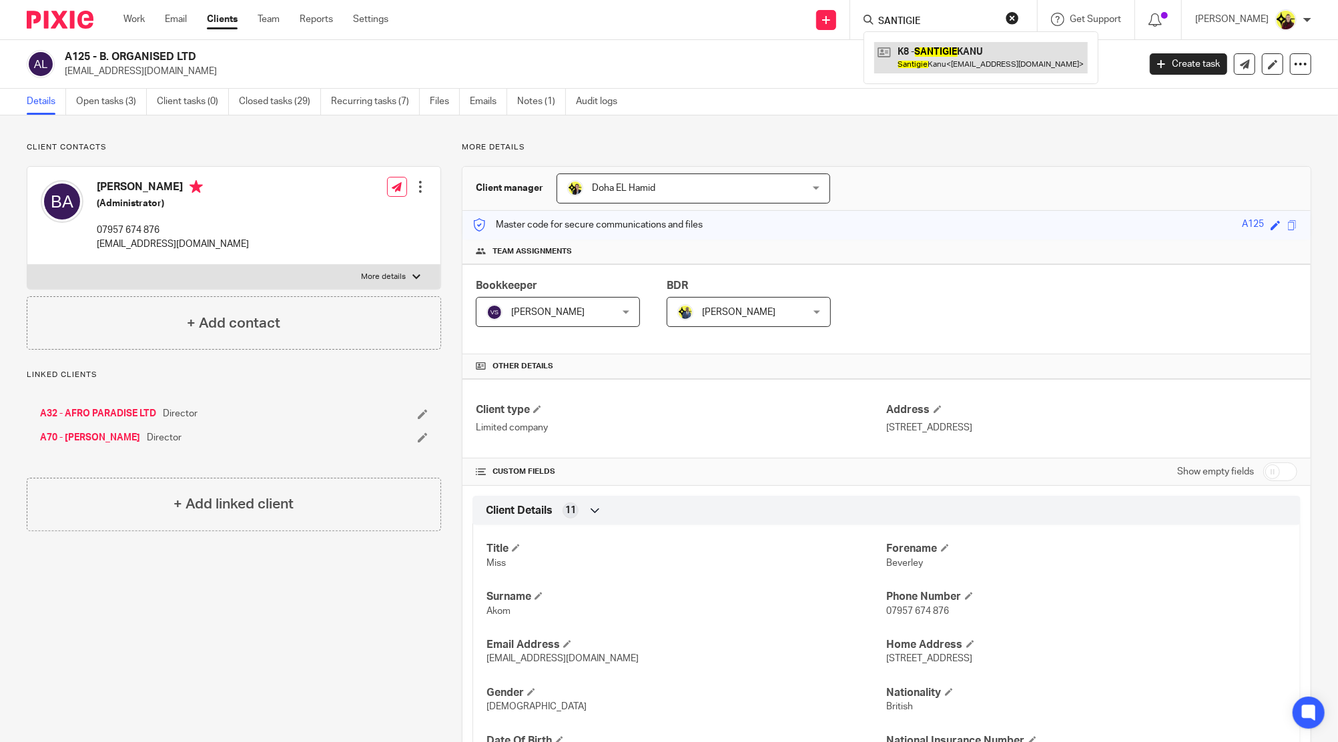
click at [965, 60] on link at bounding box center [981, 57] width 214 height 31
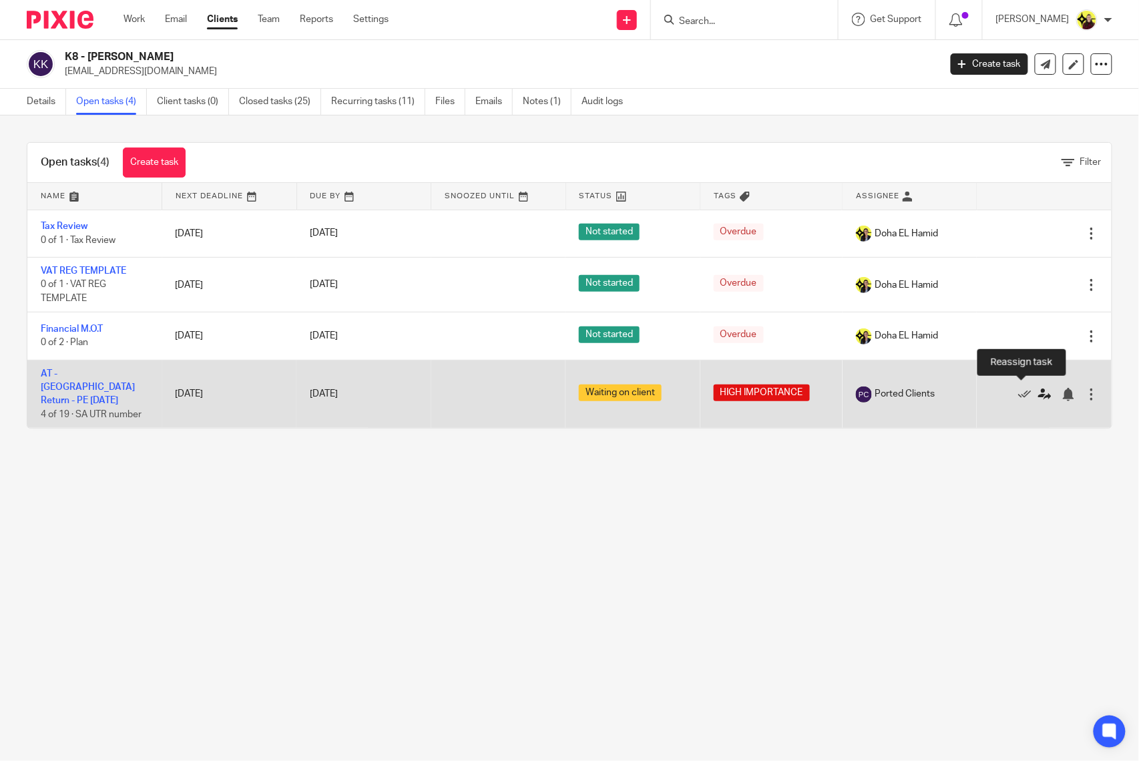
click at [1038, 388] on icon at bounding box center [1044, 394] width 13 height 13
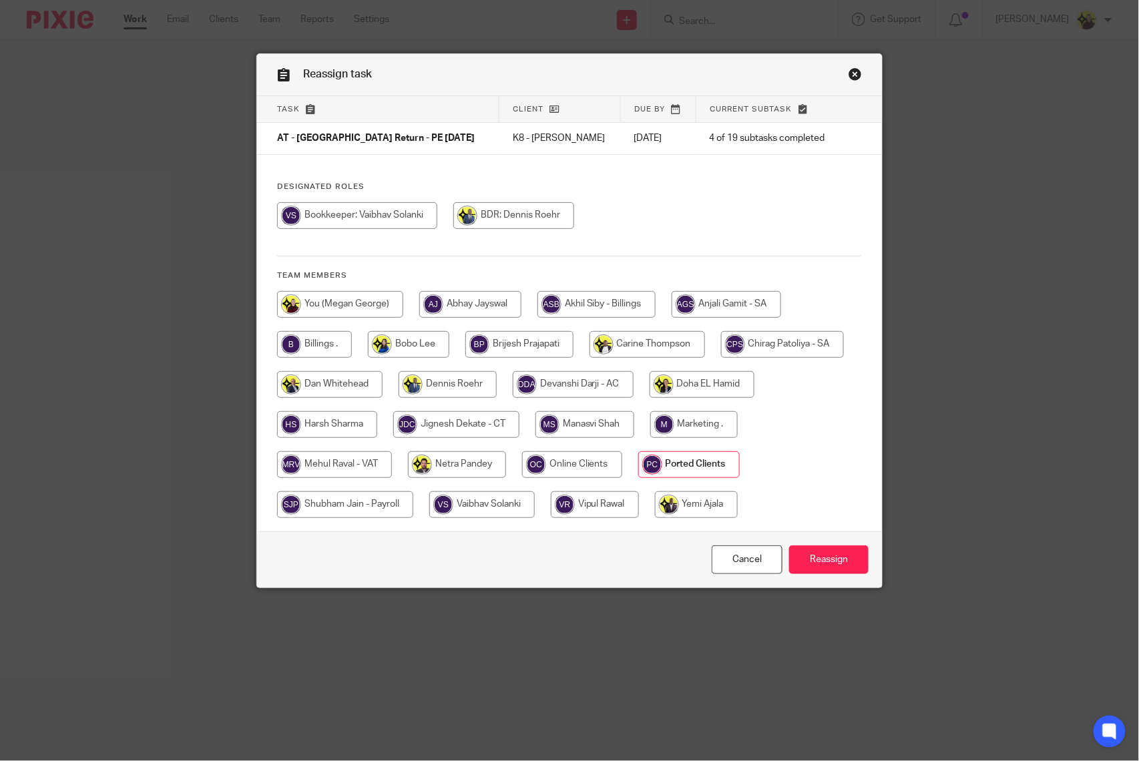
click at [683, 247] on div "Designated Roles Team members" at bounding box center [569, 357] width 625 height 350
click at [385, 226] on input "radio" at bounding box center [357, 215] width 160 height 27
radio input "true"
drag, startPoint x: 836, startPoint y: 564, endPoint x: 751, endPoint y: 440, distance: 149.4
click at [837, 564] on input "Reassign" at bounding box center [828, 559] width 79 height 29
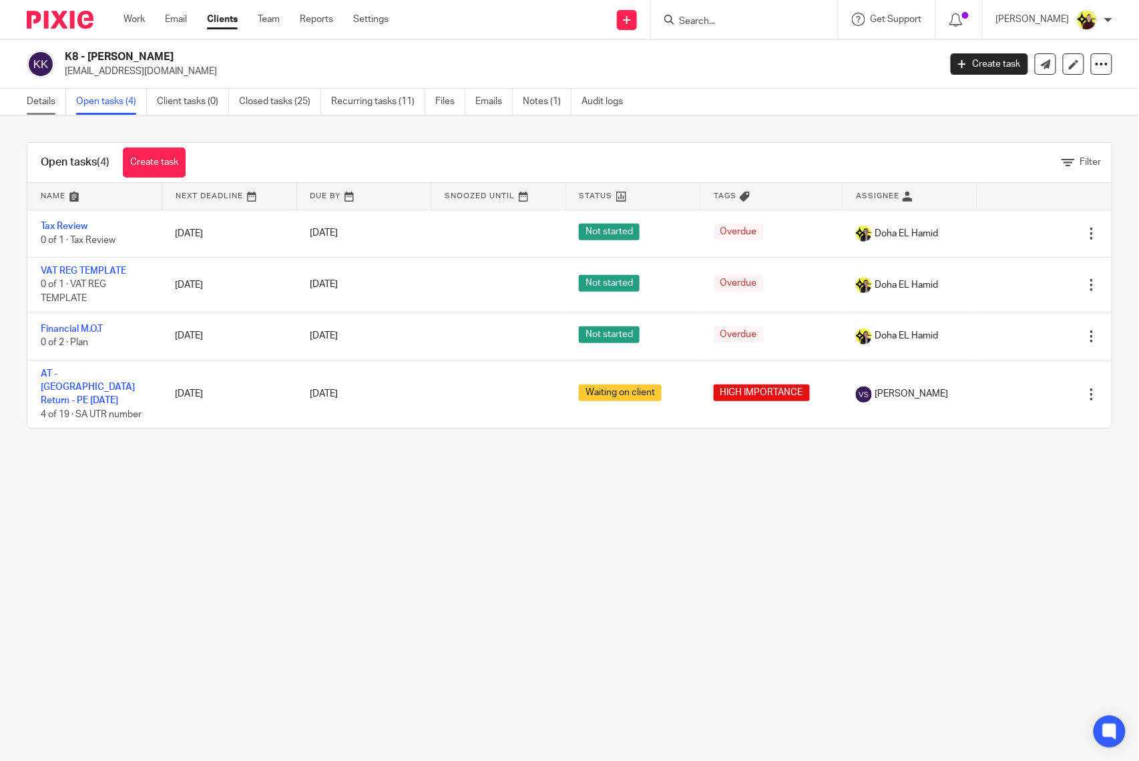
click at [56, 110] on link "Details" at bounding box center [46, 102] width 39 height 26
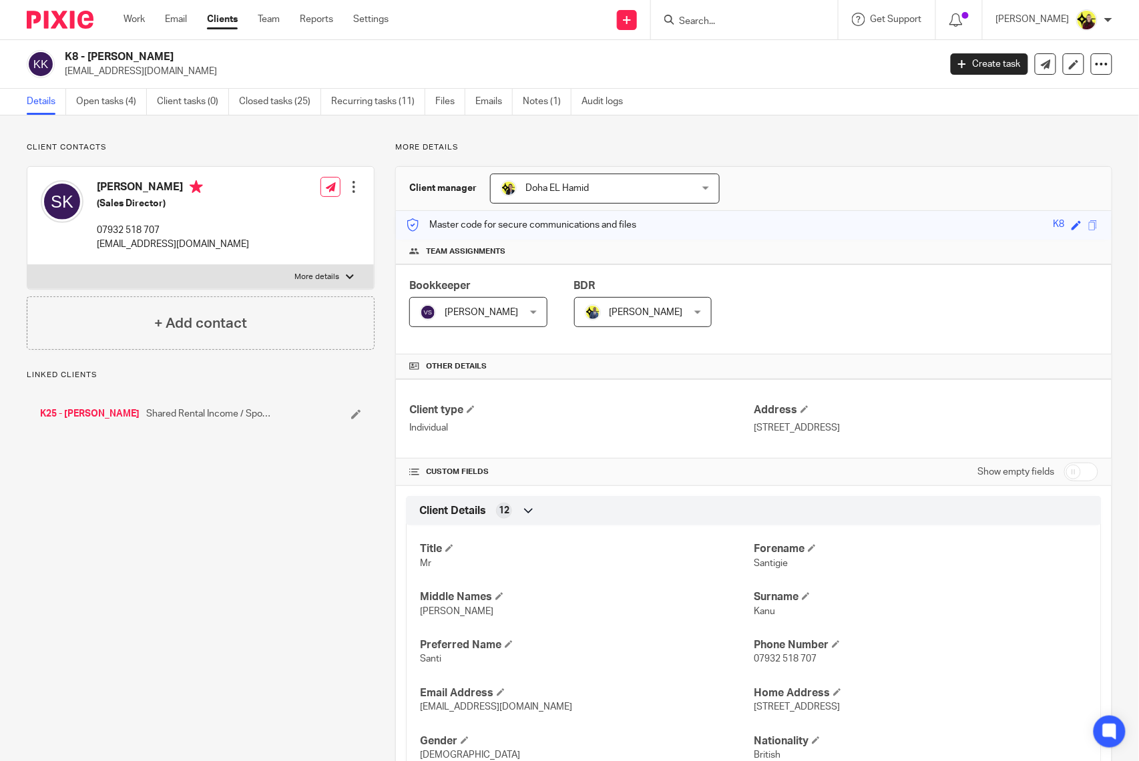
click at [109, 170] on div "[PERSON_NAME] (Sales Director) 07932 518 707 [EMAIL_ADDRESS][DOMAIN_NAME] Edit …" at bounding box center [200, 216] width 346 height 98
copy h4 "Santigie"
click at [140, 177] on div "[PERSON_NAME] (Sales Director) 07932 518 707 [EMAIL_ADDRESS][DOMAIN_NAME]" at bounding box center [145, 216] width 208 height 84
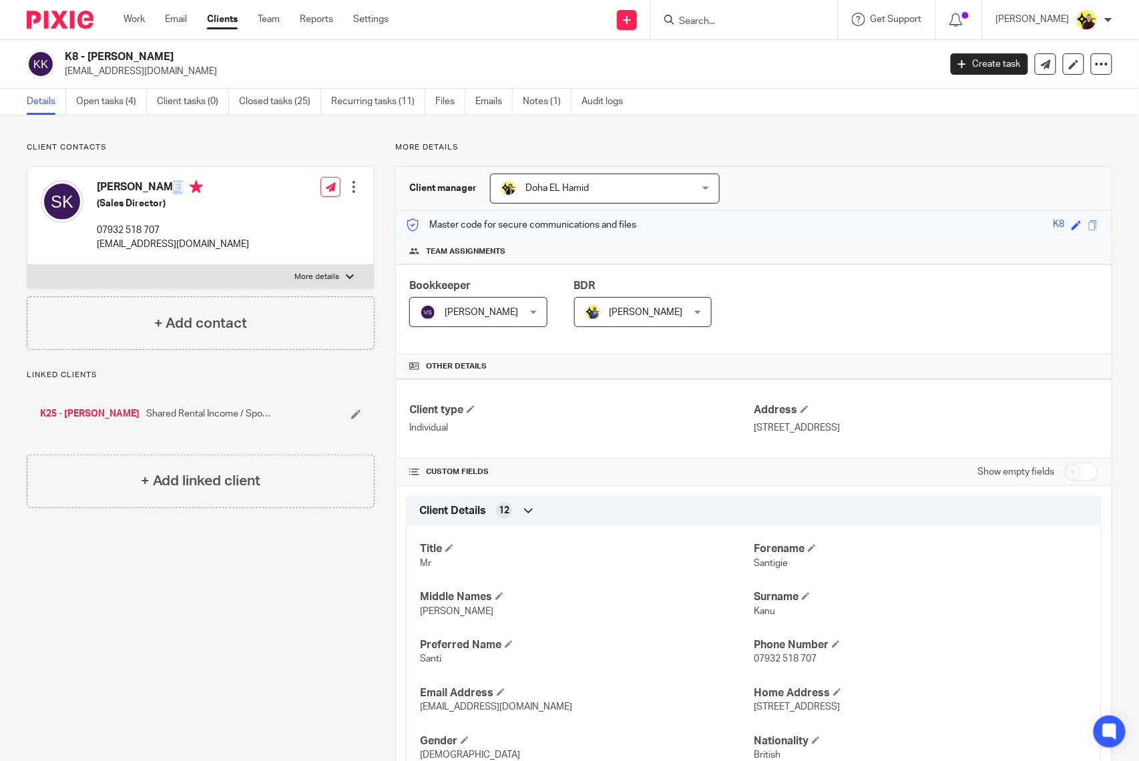
click at [140, 177] on div "[PERSON_NAME] (Sales Director) 07932 518 707 [EMAIL_ADDRESS][DOMAIN_NAME]" at bounding box center [145, 216] width 208 height 84
click at [141, 226] on p "07932 518 707" at bounding box center [173, 230] width 152 height 13
copy div "07932 518 707"
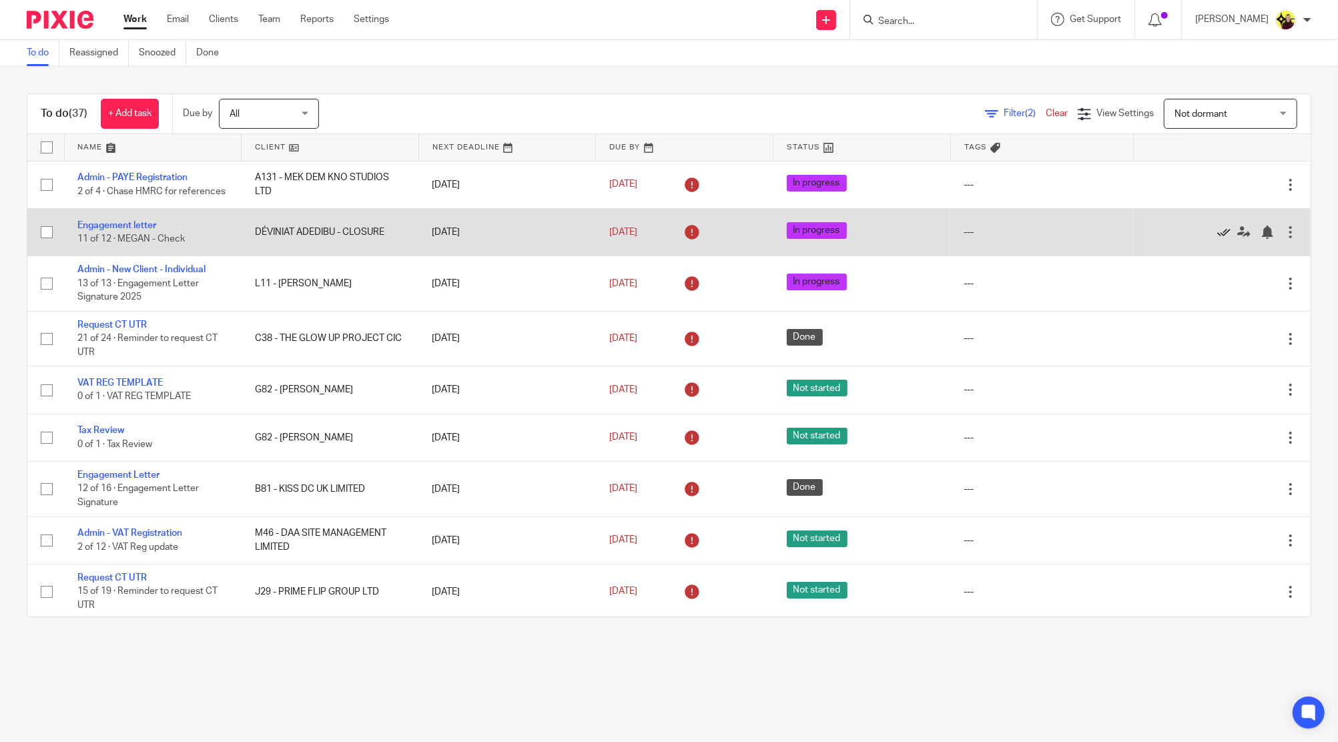
click at [1217, 239] on icon at bounding box center [1223, 232] width 13 height 13
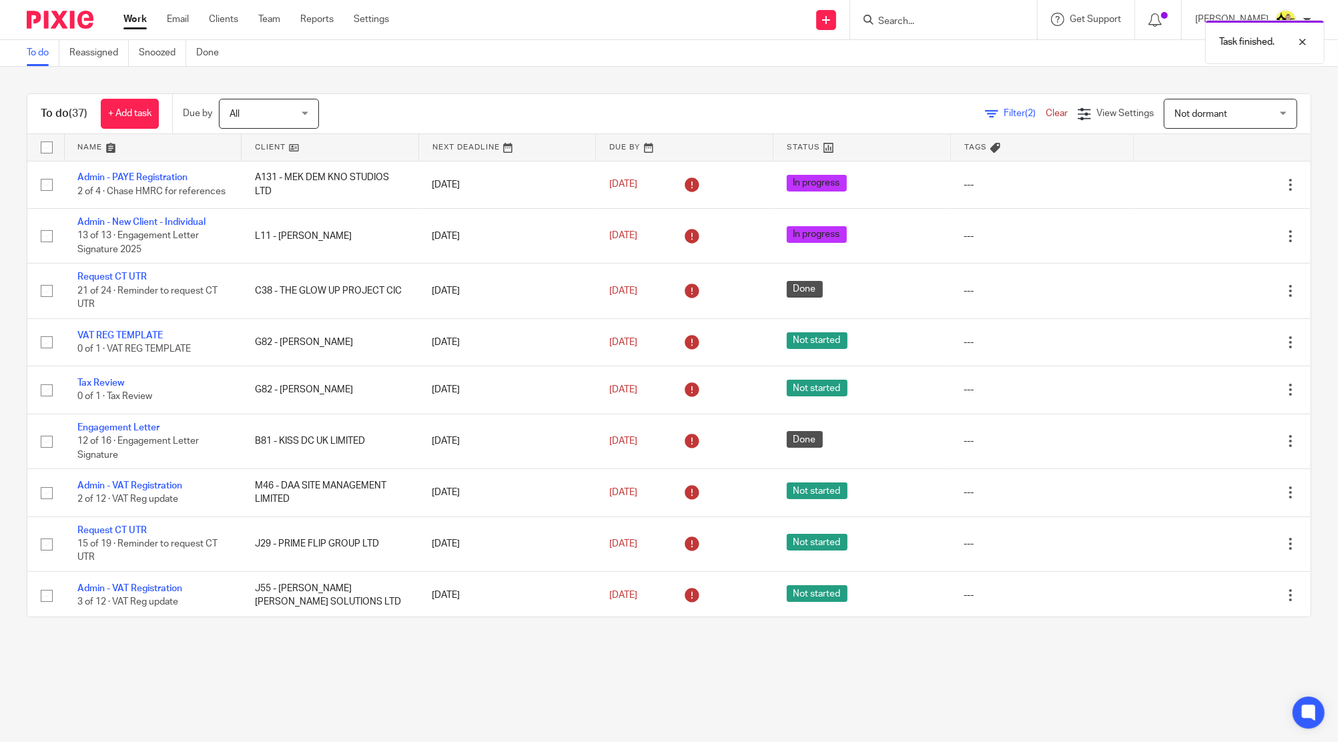
click at [1217, 240] on icon at bounding box center [1223, 236] width 13 height 13
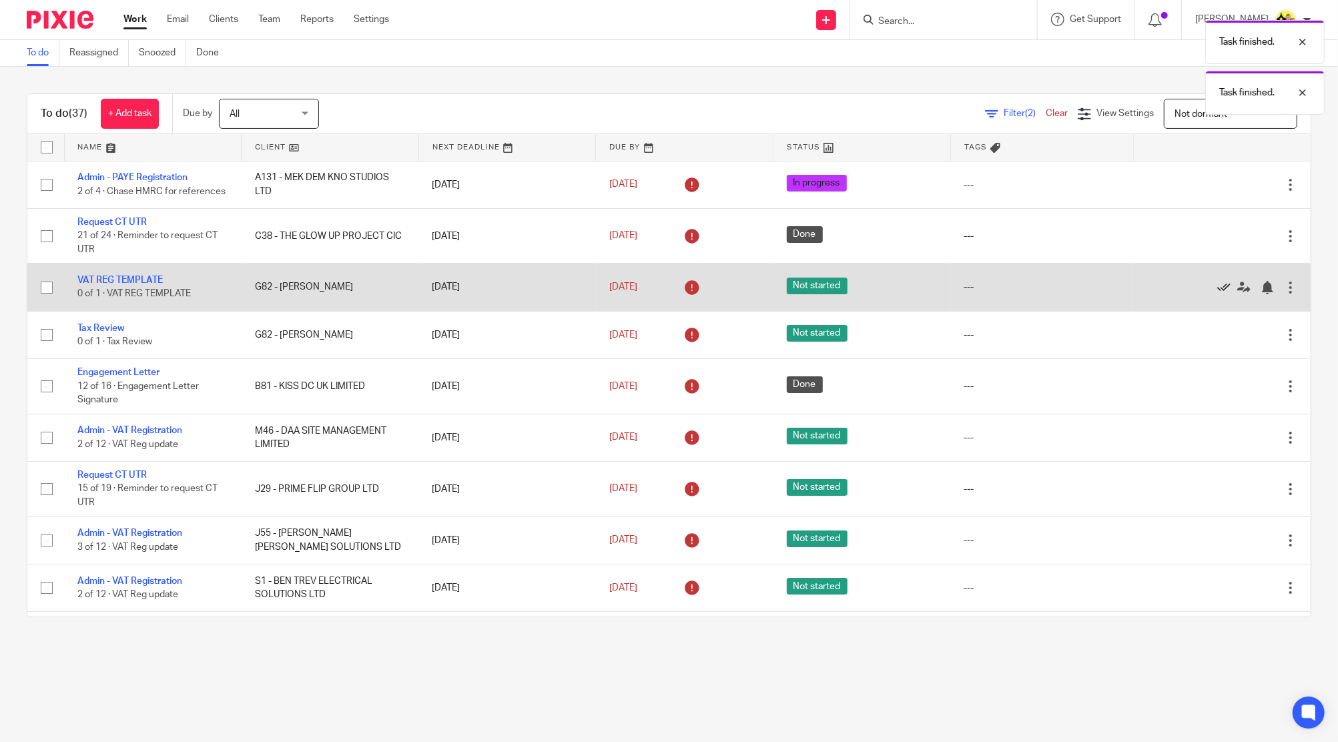
click at [1217, 292] on icon at bounding box center [1223, 287] width 13 height 13
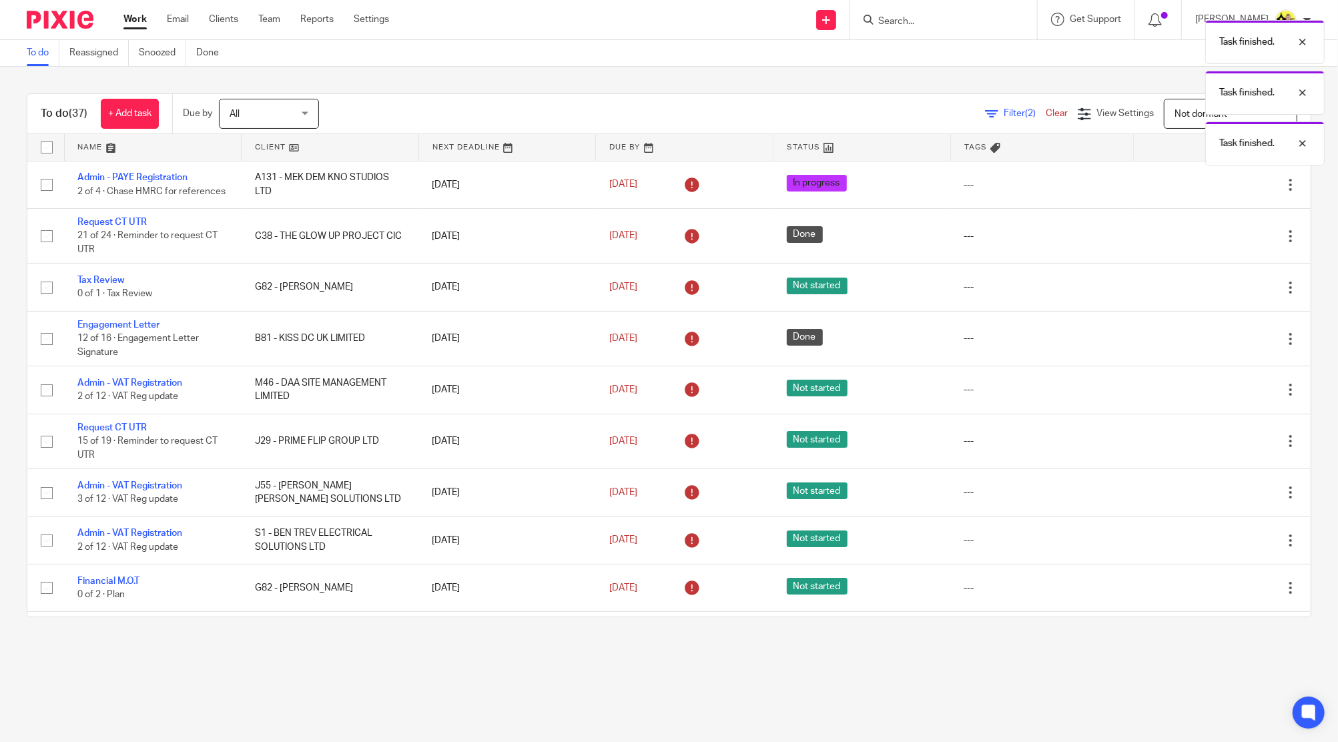
click at [1217, 292] on icon at bounding box center [1223, 287] width 13 height 13
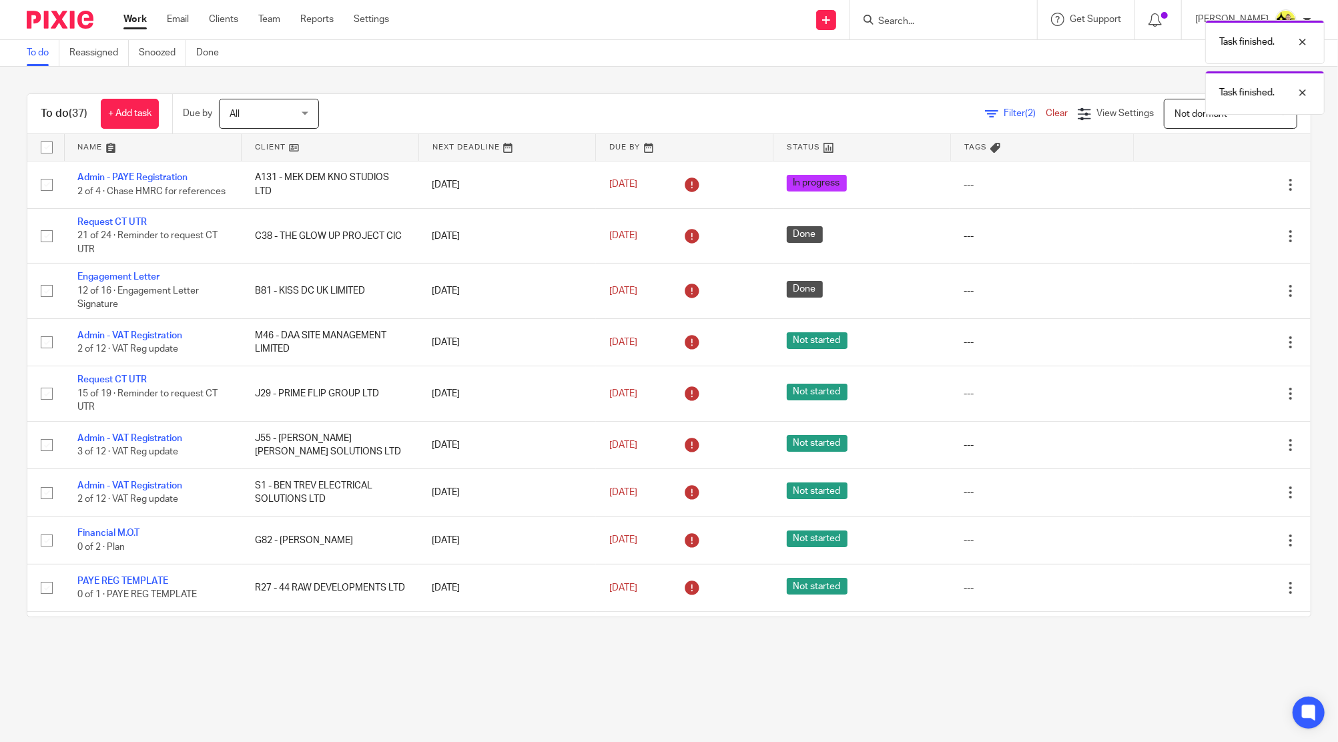
click at [1217, 292] on icon at bounding box center [1223, 290] width 13 height 13
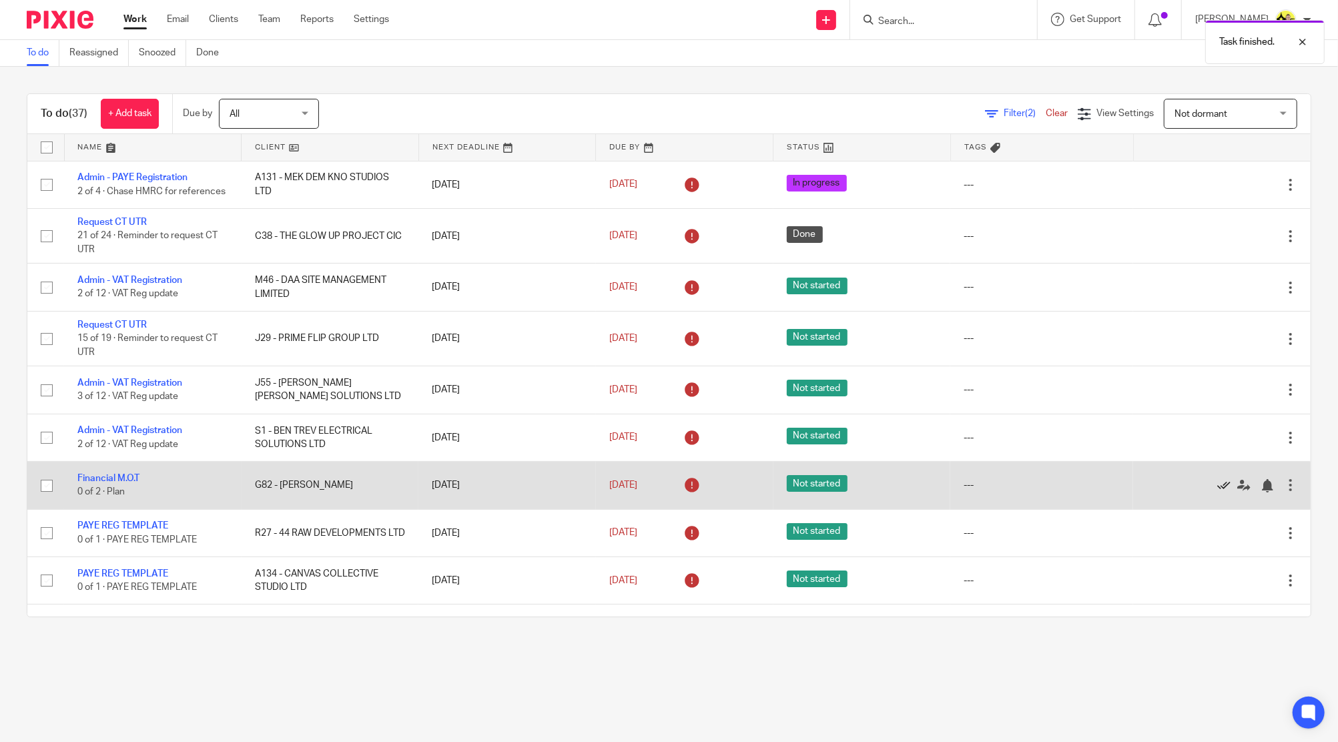
click at [1217, 490] on icon at bounding box center [1223, 485] width 13 height 13
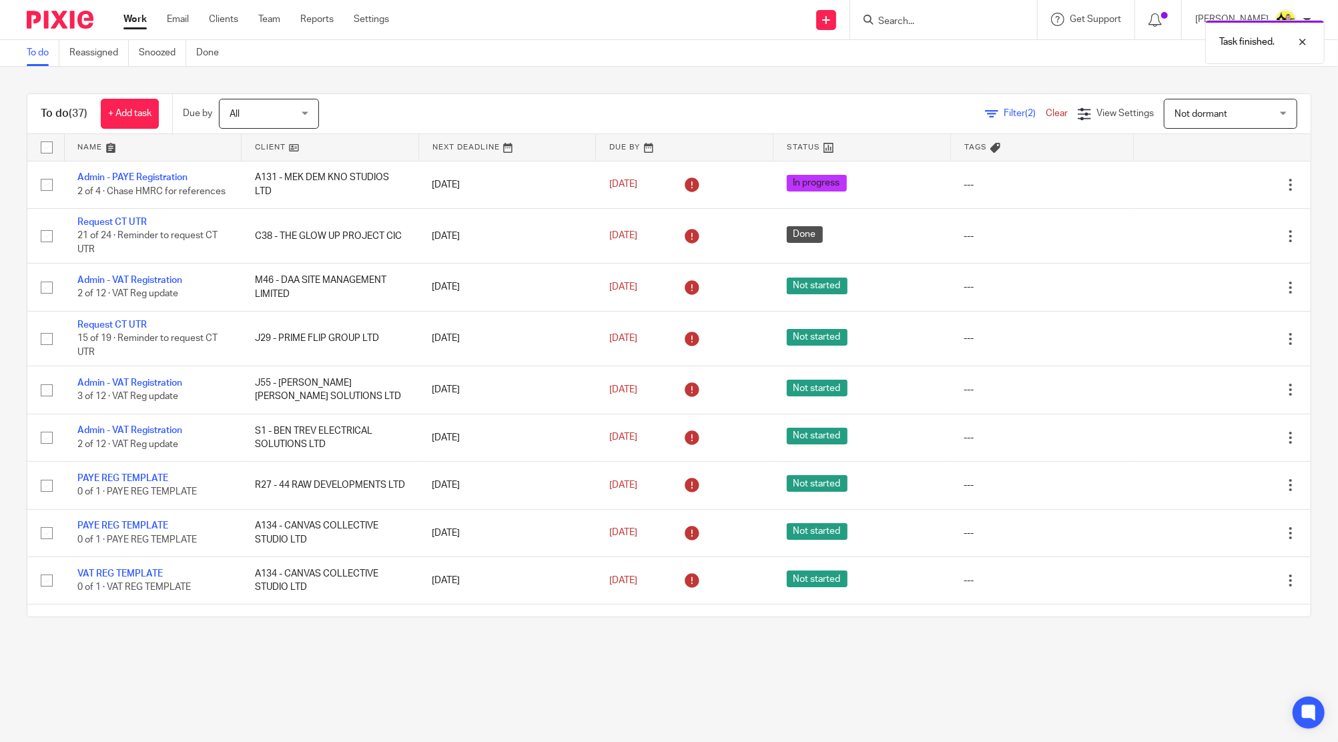
click at [1175, 111] on span "Not dormant" at bounding box center [1201, 113] width 53 height 9
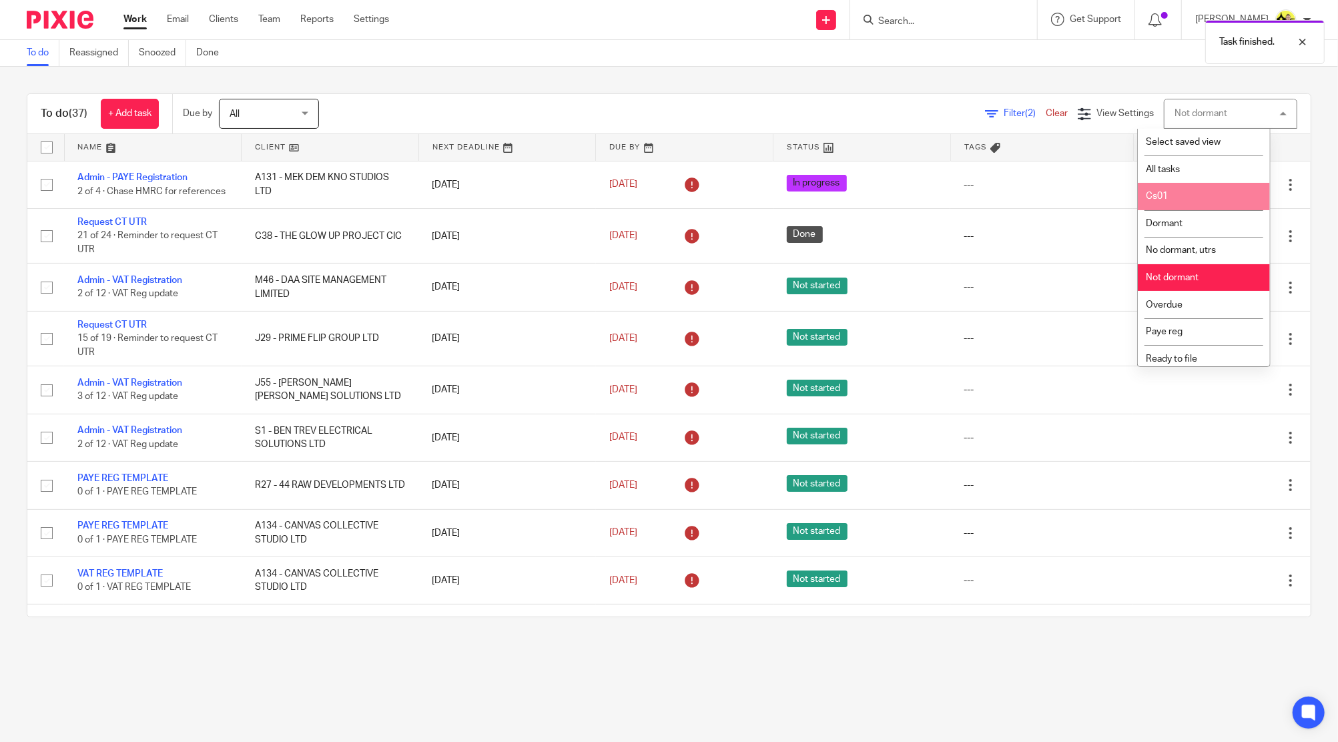
scroll to position [35, 0]
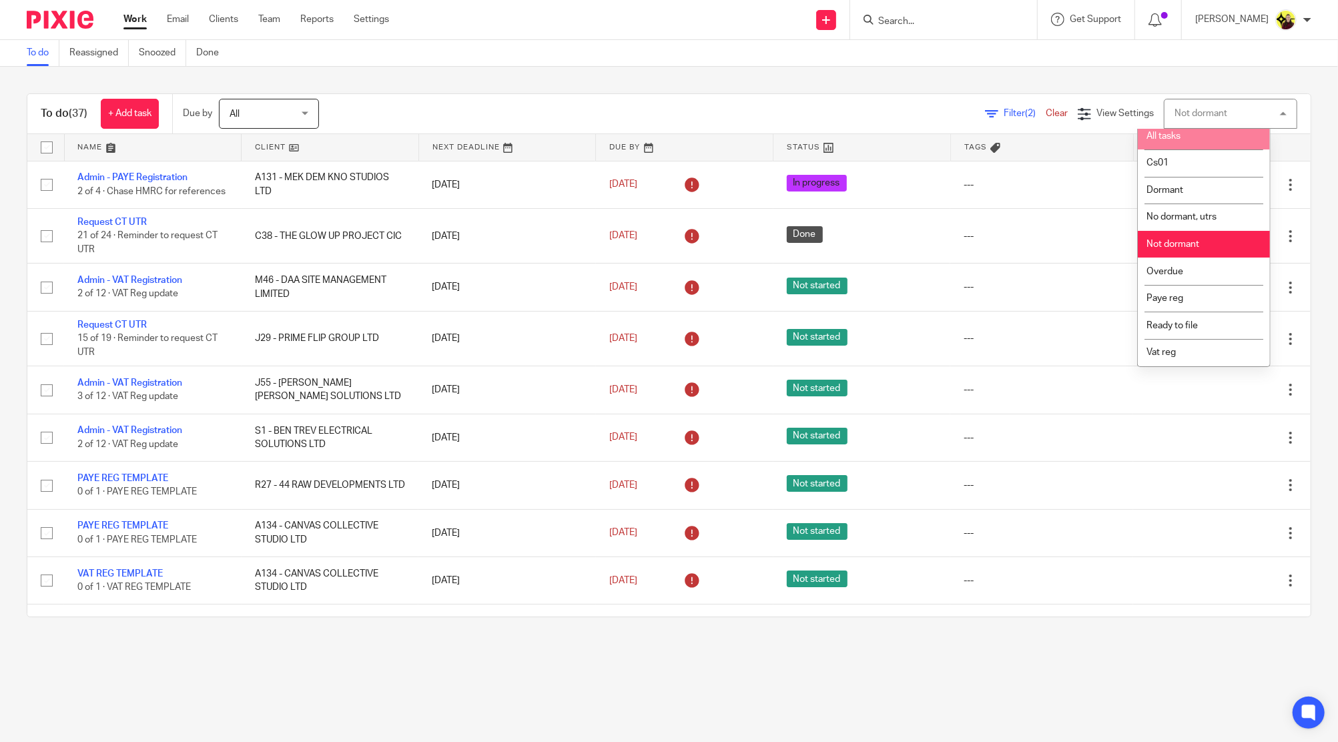
click at [1034, 72] on div "To do (37) + Add task Due by All All Today Tomorrow This week Next week This mo…" at bounding box center [669, 355] width 1338 height 577
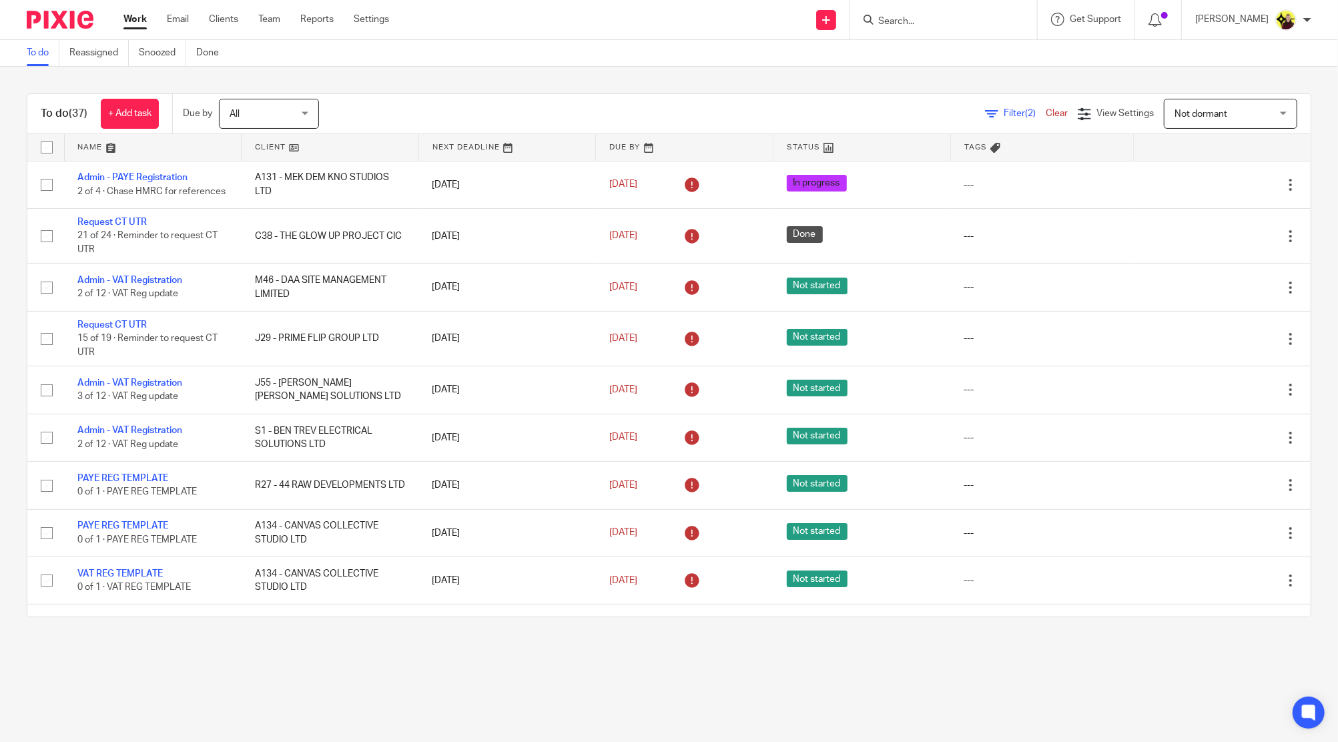
click at [938, 14] on form at bounding box center [948, 19] width 142 height 17
click at [935, 25] on input "Search" at bounding box center [937, 22] width 120 height 12
paste input "EME CONSULTING"
click at [920, 18] on input "EME CONSULTING" at bounding box center [937, 22] width 120 height 12
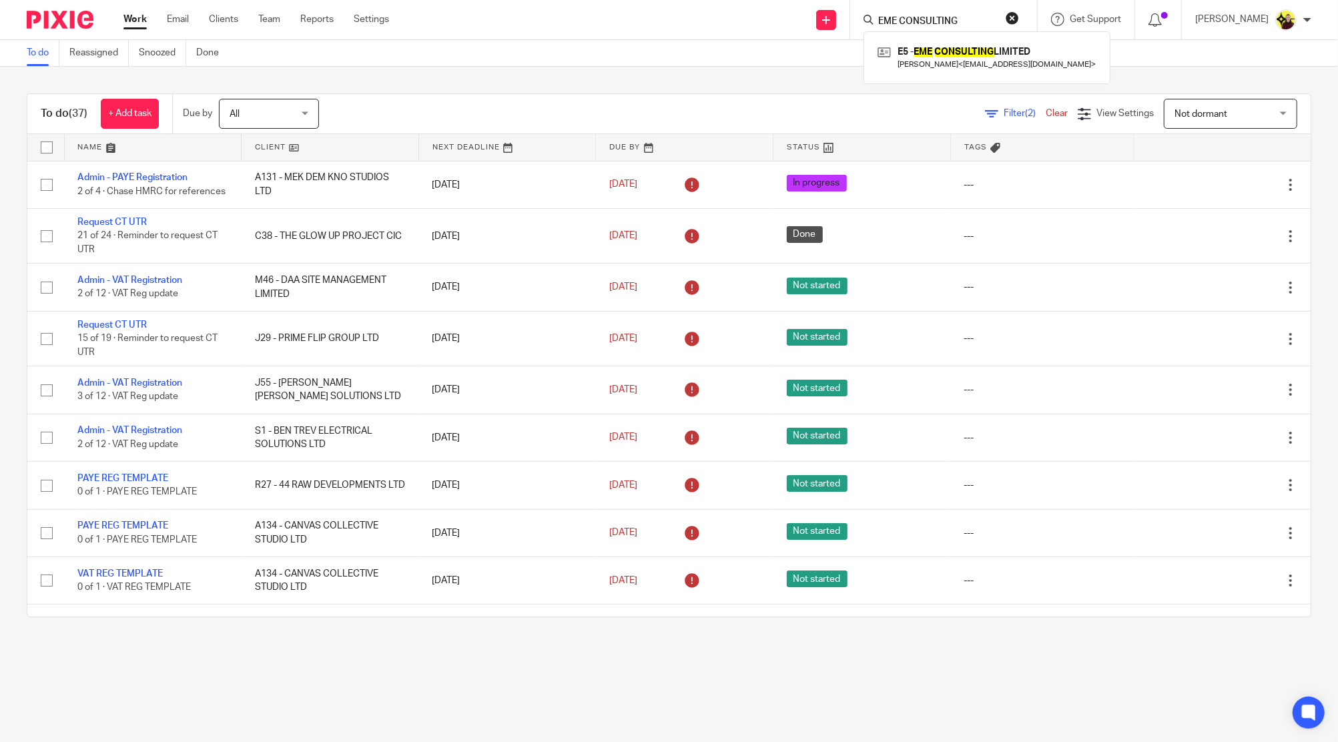
click at [920, 18] on input "EME CONSULTING" at bounding box center [937, 22] width 120 height 12
paste input "Steve Heyd-Smith <Steve.Heyd-Smith@integratedtechltd.com>"
click at [977, 21] on input "Steve Heyd-Smith <Steve.Heyd-Smith@integratedtechltd.com>" at bounding box center [937, 22] width 120 height 12
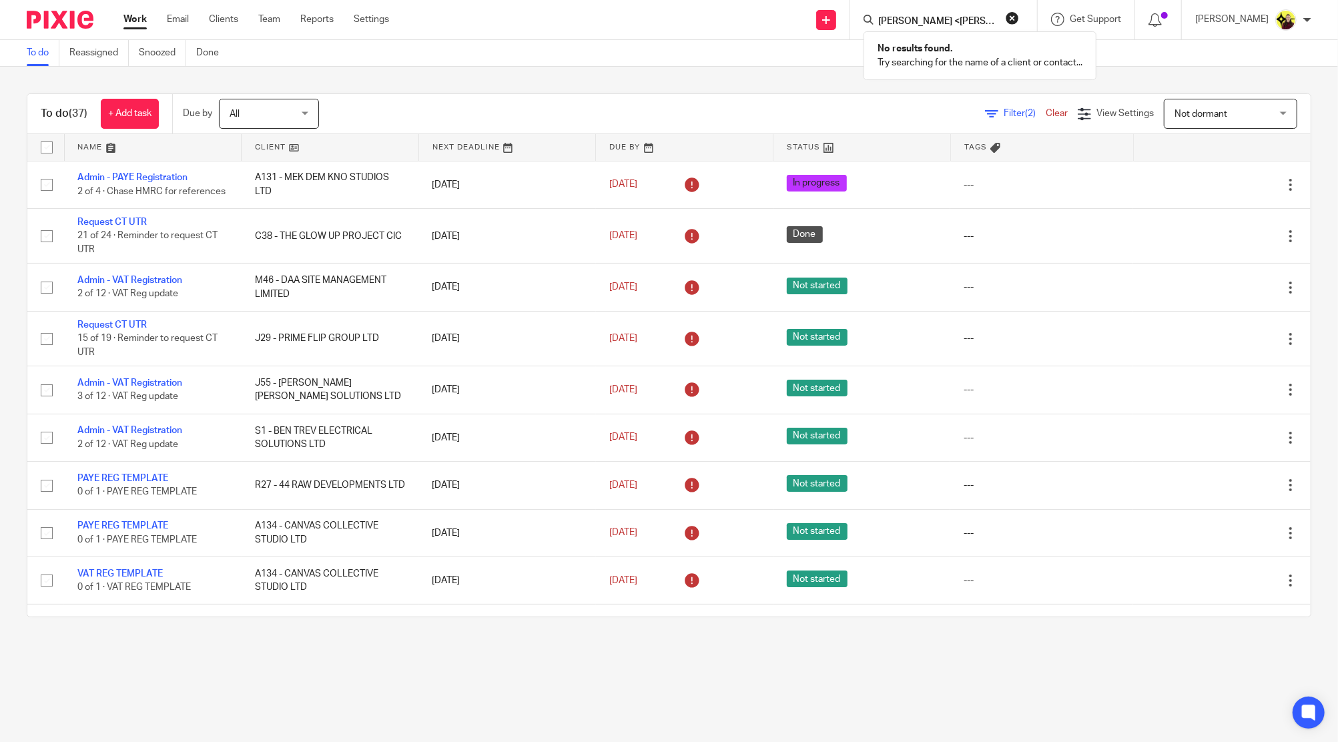
click at [977, 21] on input "Steve Heyd-Smith <Steve.Heyd-Smith@integratedtechltd.com>" at bounding box center [937, 22] width 120 height 12
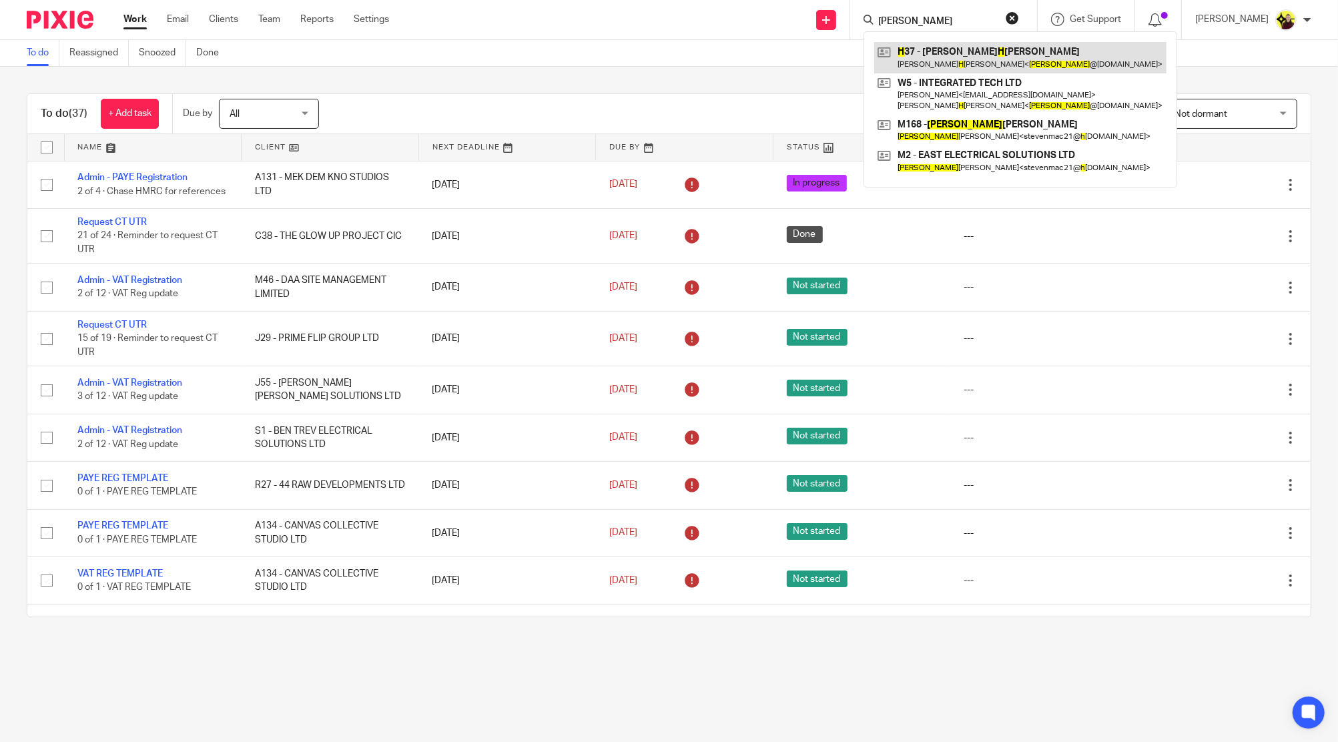
type input "steve h"
drag, startPoint x: 977, startPoint y: 53, endPoint x: 1002, endPoint y: 3, distance: 56.4
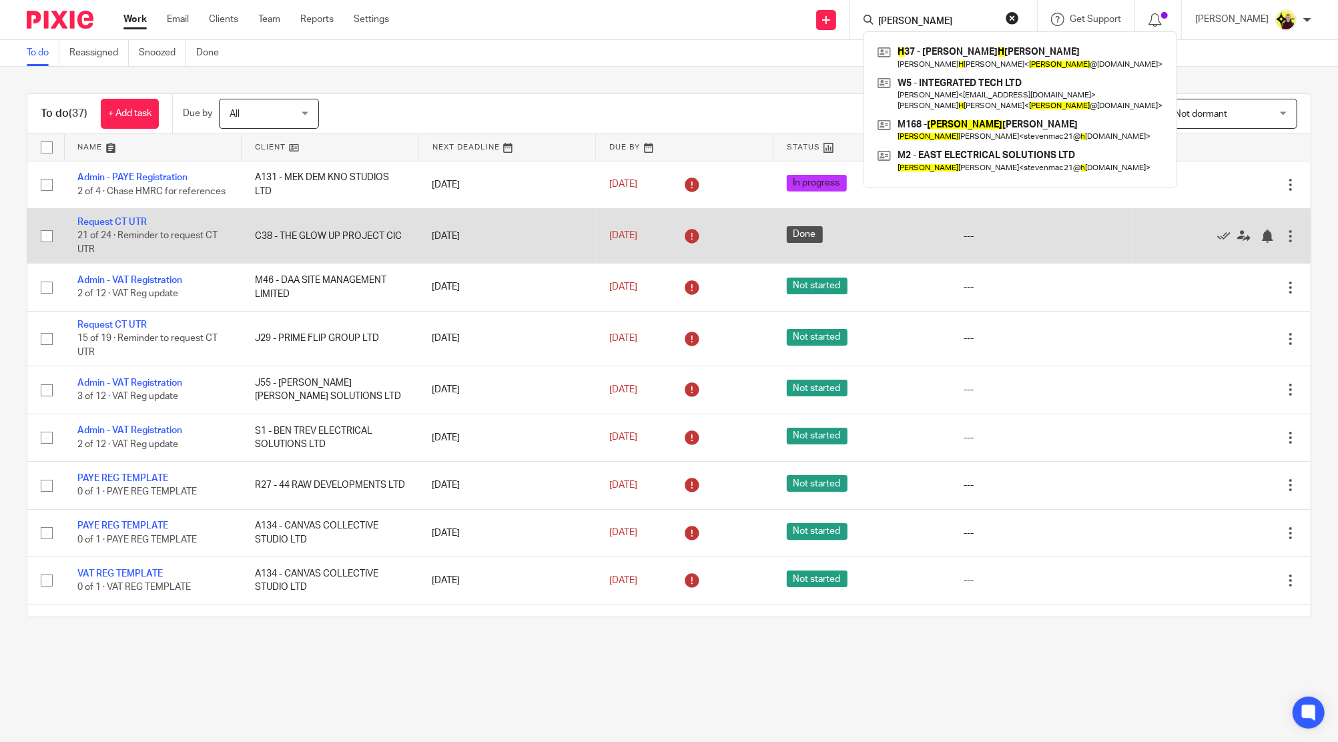
click at [51, 246] on input "checkbox" at bounding box center [46, 236] width 25 height 25
checkbox input "true"
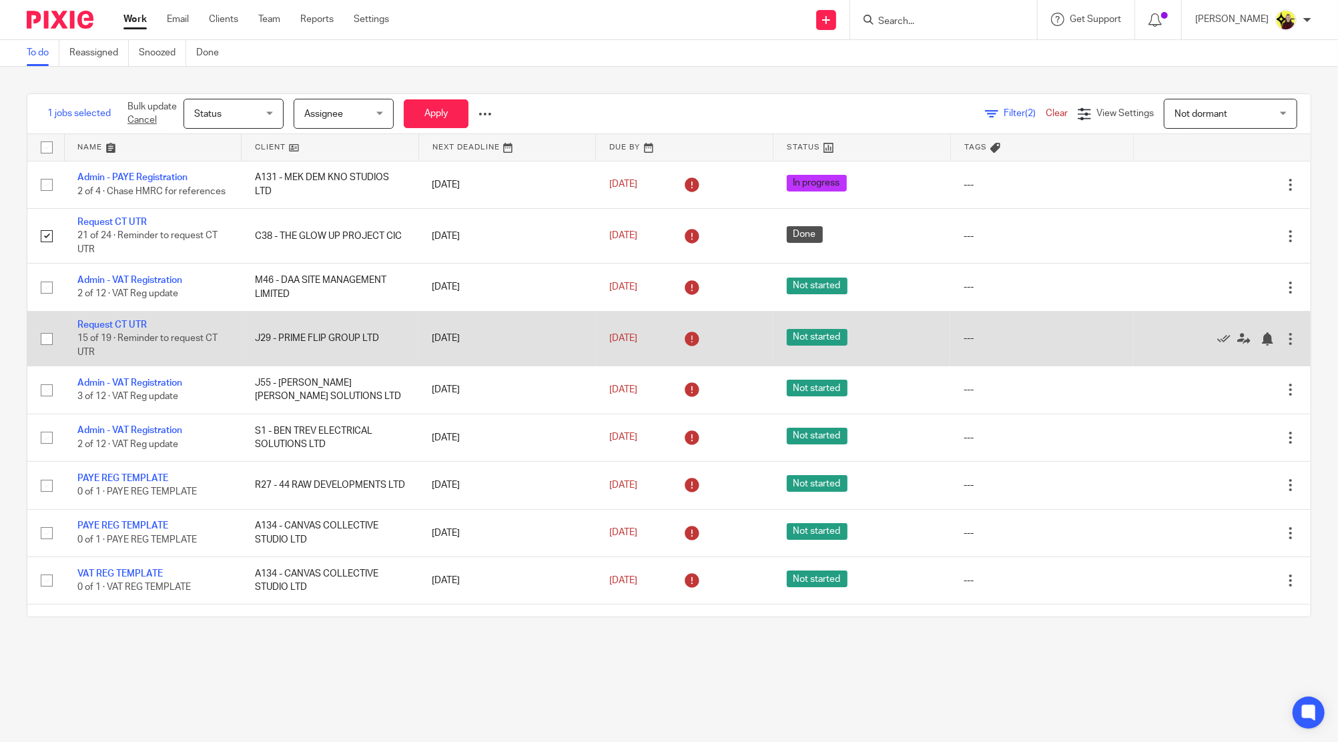
click at [43, 346] on input "checkbox" at bounding box center [46, 338] width 25 height 25
checkbox input "true"
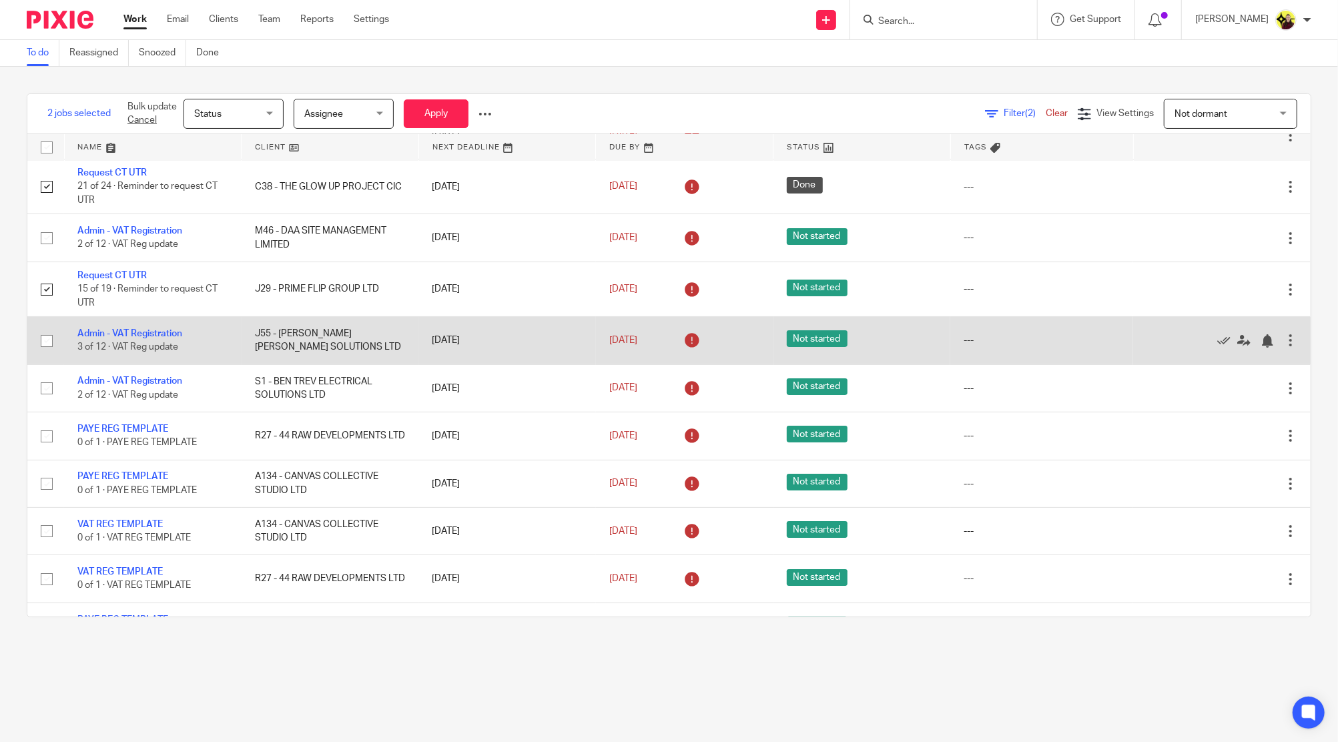
scroll to position [89, 0]
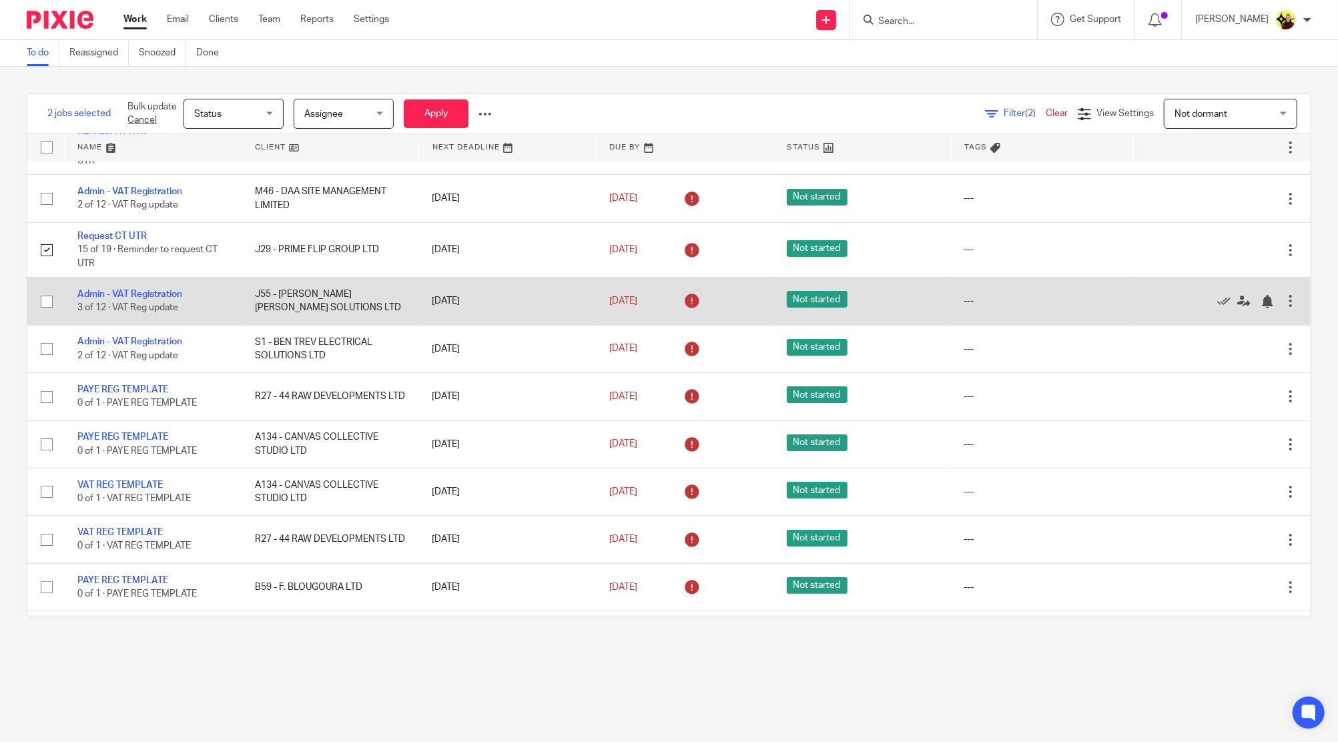
click at [43, 304] on input "checkbox" at bounding box center [46, 301] width 25 height 25
checkbox input "true"
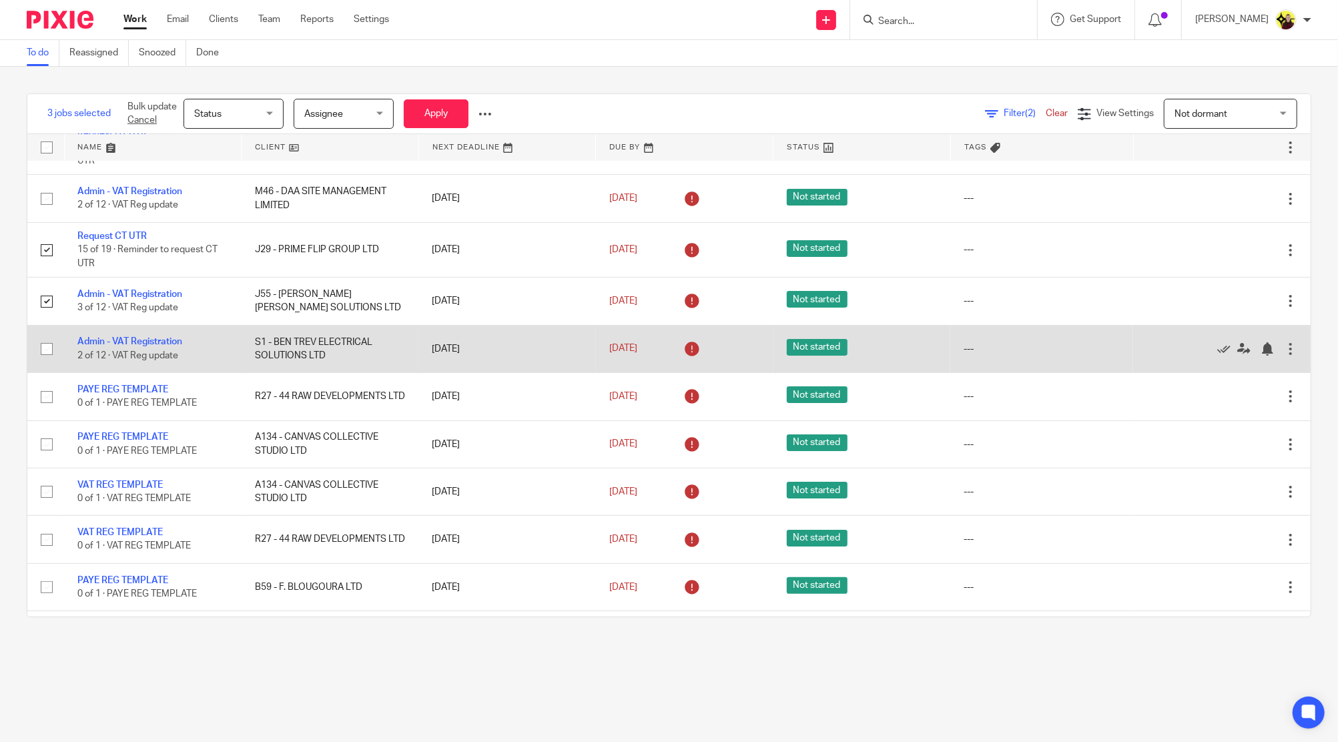
click at [42, 355] on input "checkbox" at bounding box center [46, 348] width 25 height 25
checkbox input "true"
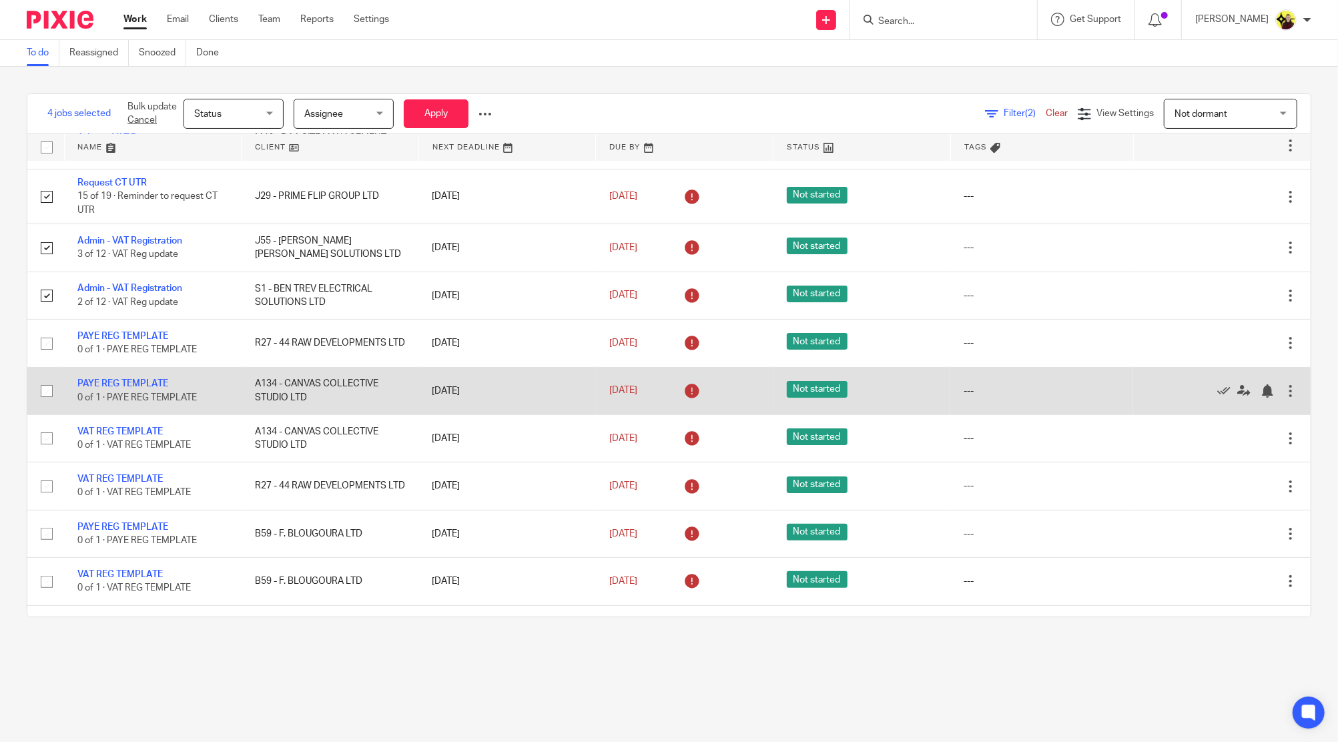
scroll to position [178, 0]
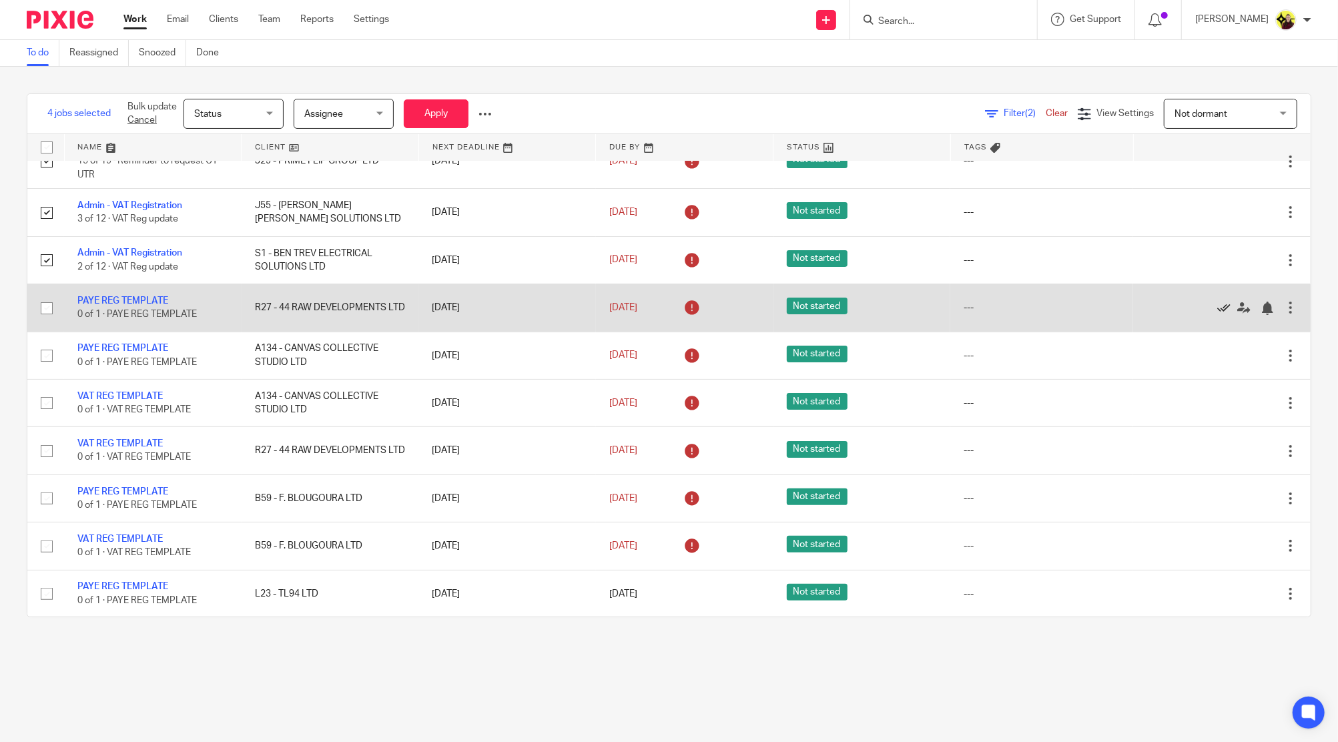
click at [1217, 315] on icon at bounding box center [1223, 308] width 13 height 13
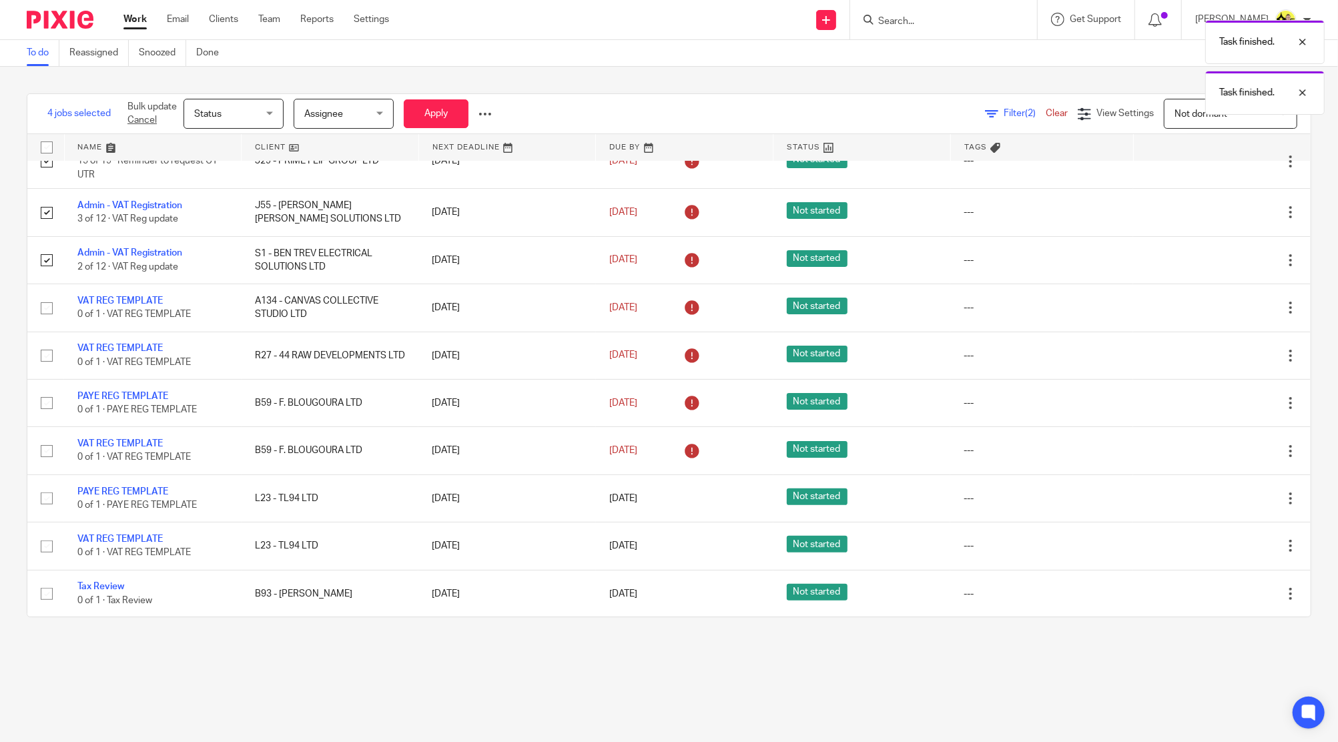
click at [1217, 315] on icon at bounding box center [1223, 308] width 13 height 13
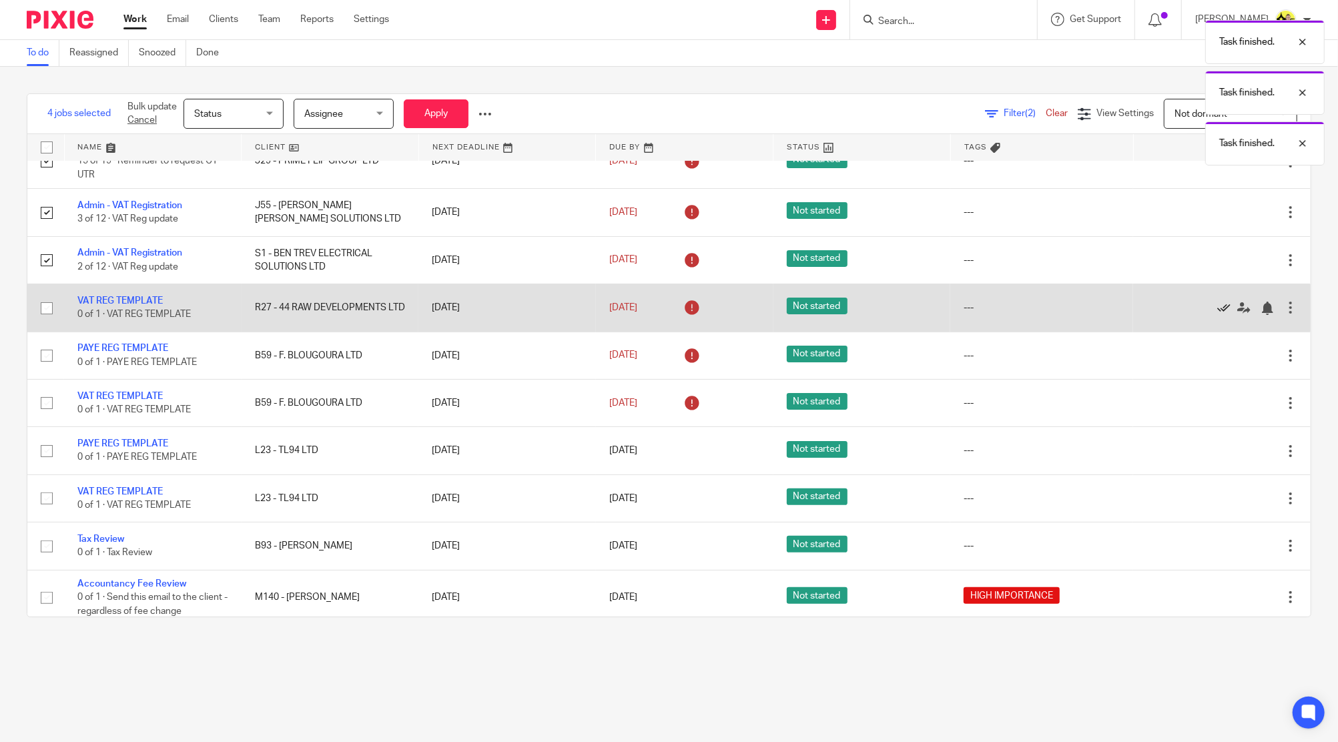
click at [1217, 315] on icon at bounding box center [1223, 308] width 13 height 13
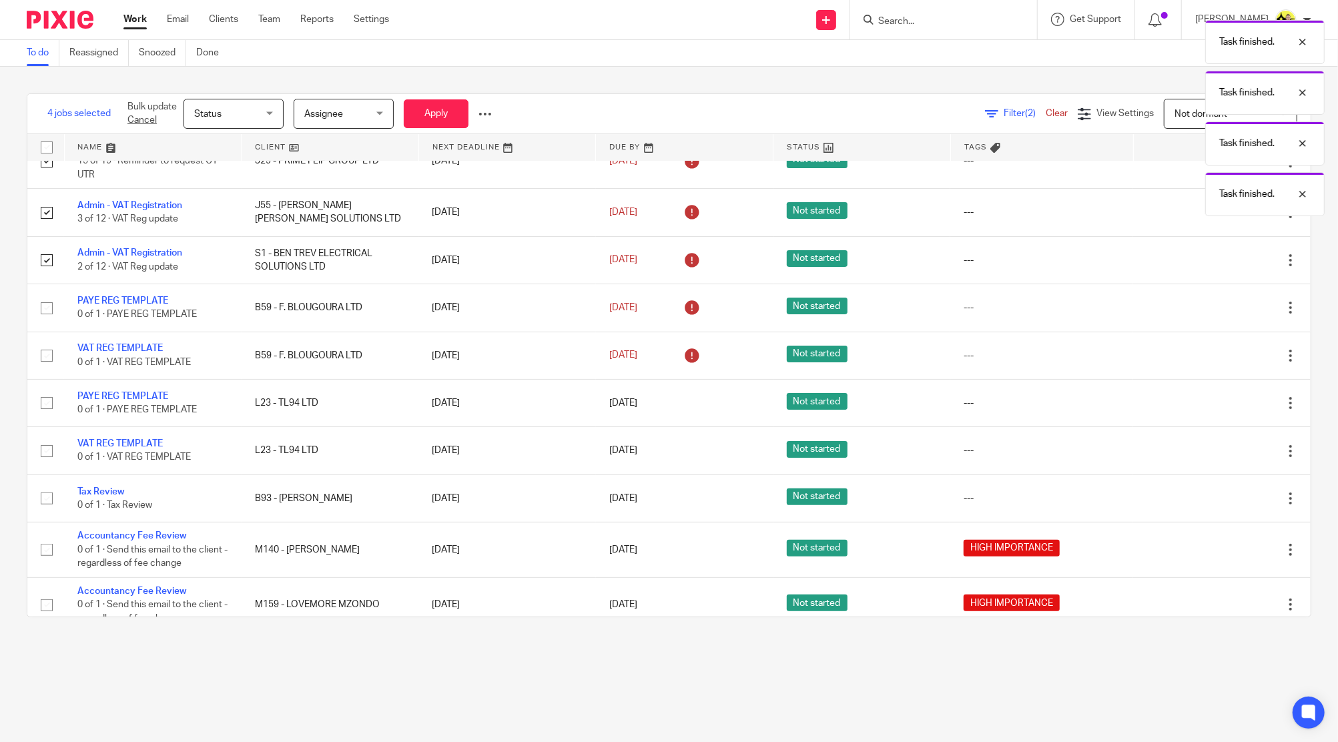
click at [1217, 315] on icon at bounding box center [1223, 308] width 13 height 13
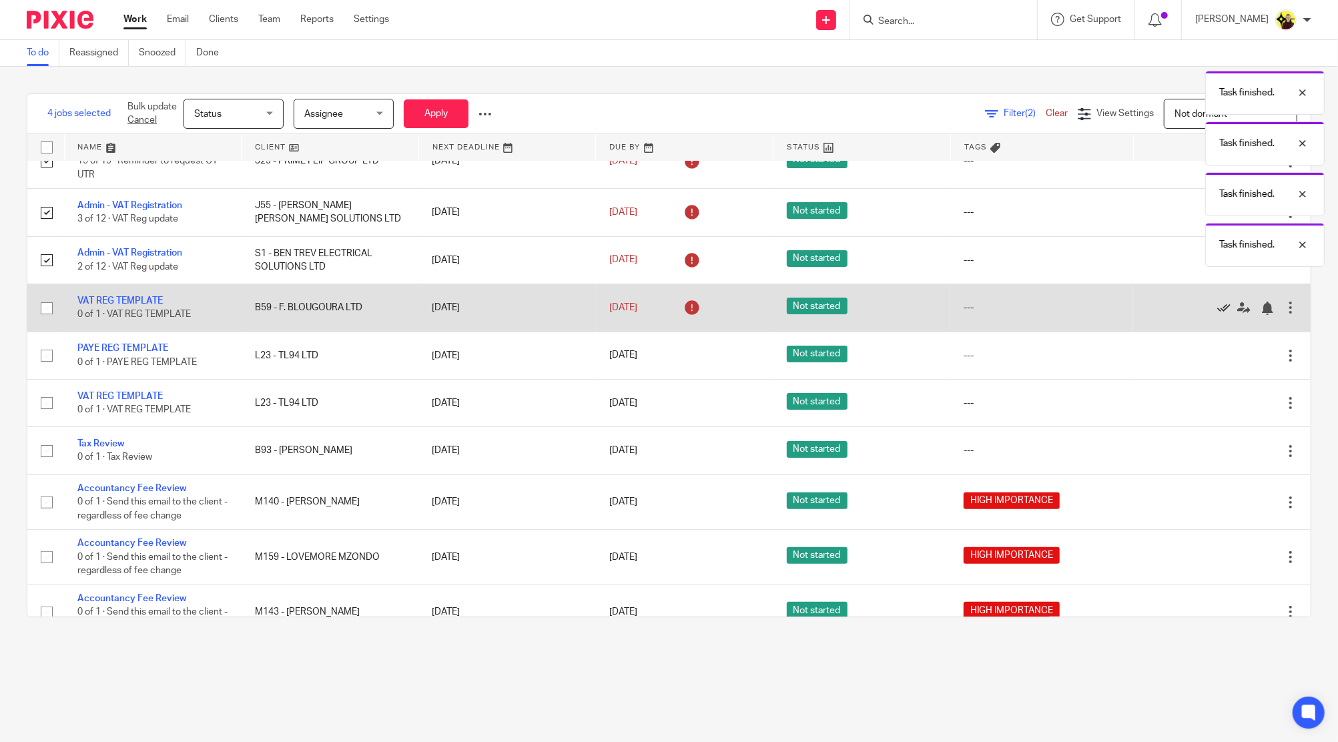
click at [1217, 315] on icon at bounding box center [1223, 308] width 13 height 13
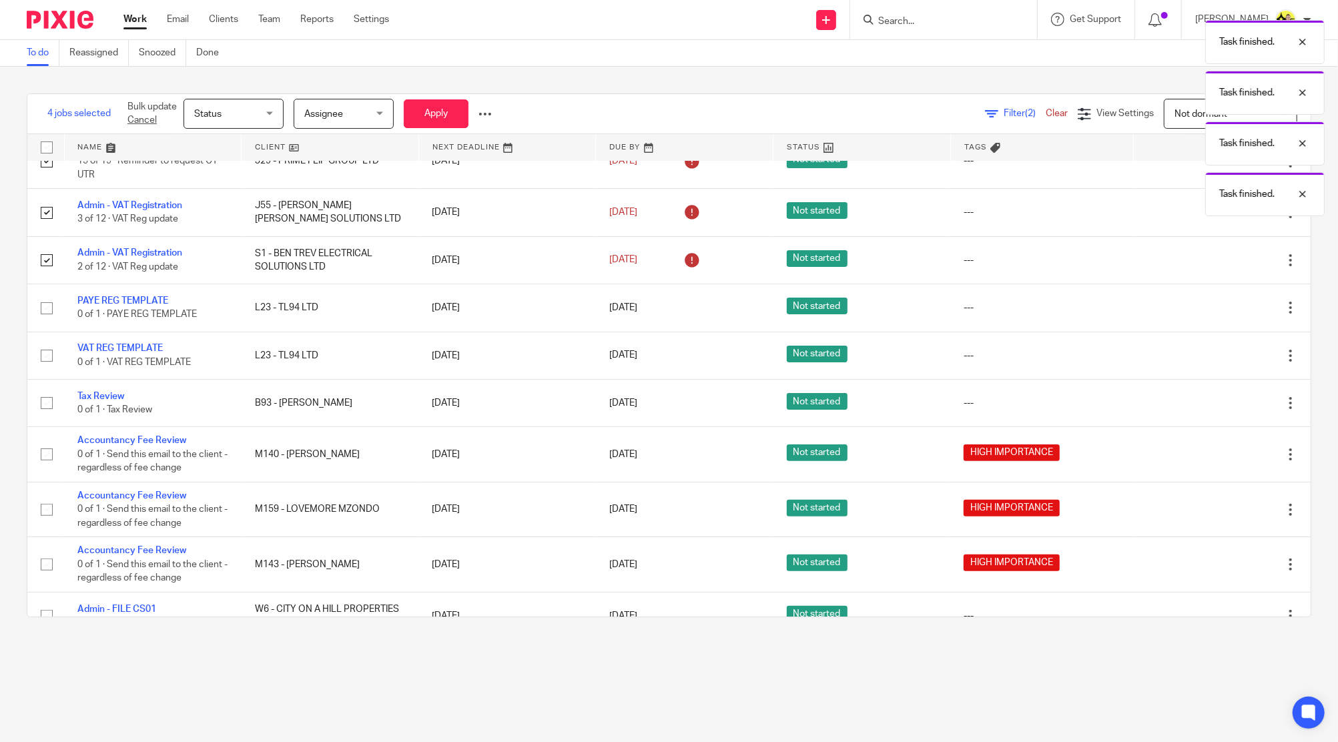
click at [1217, 315] on icon at bounding box center [1223, 308] width 13 height 13
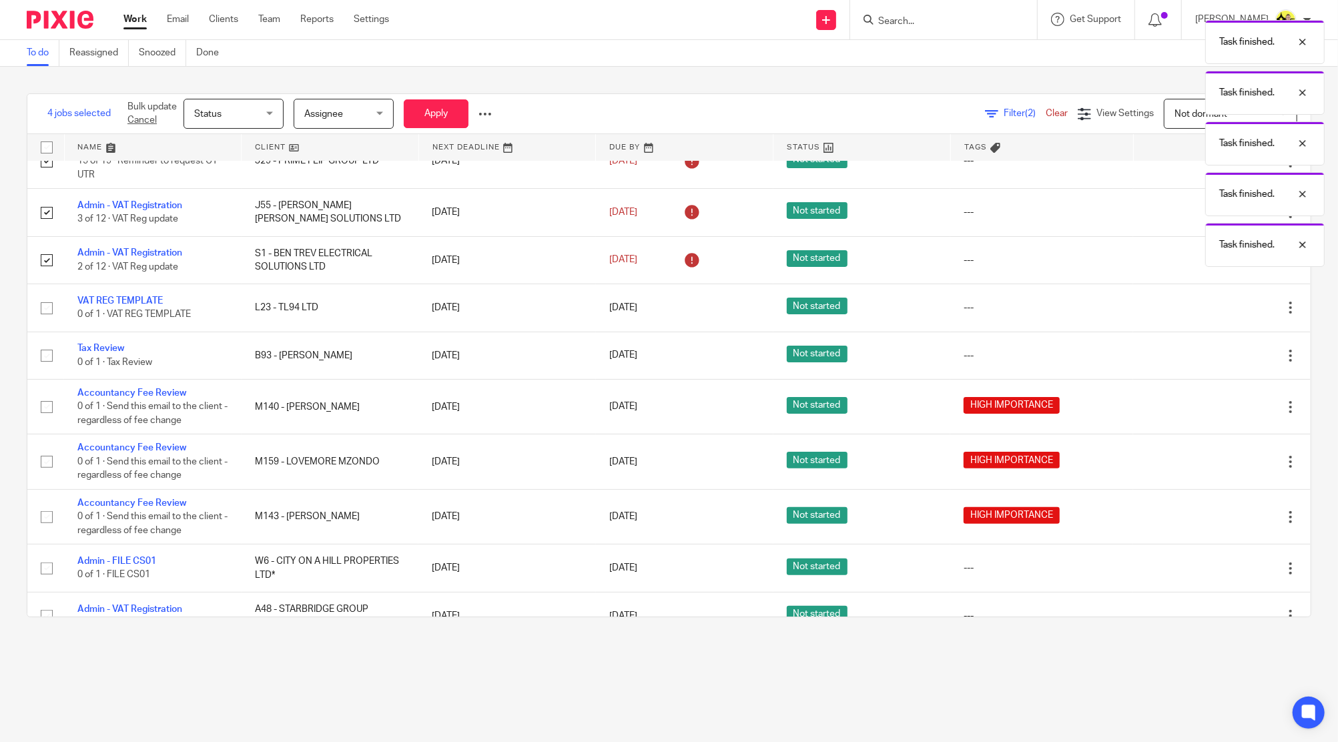
click at [1217, 315] on icon at bounding box center [1223, 308] width 13 height 13
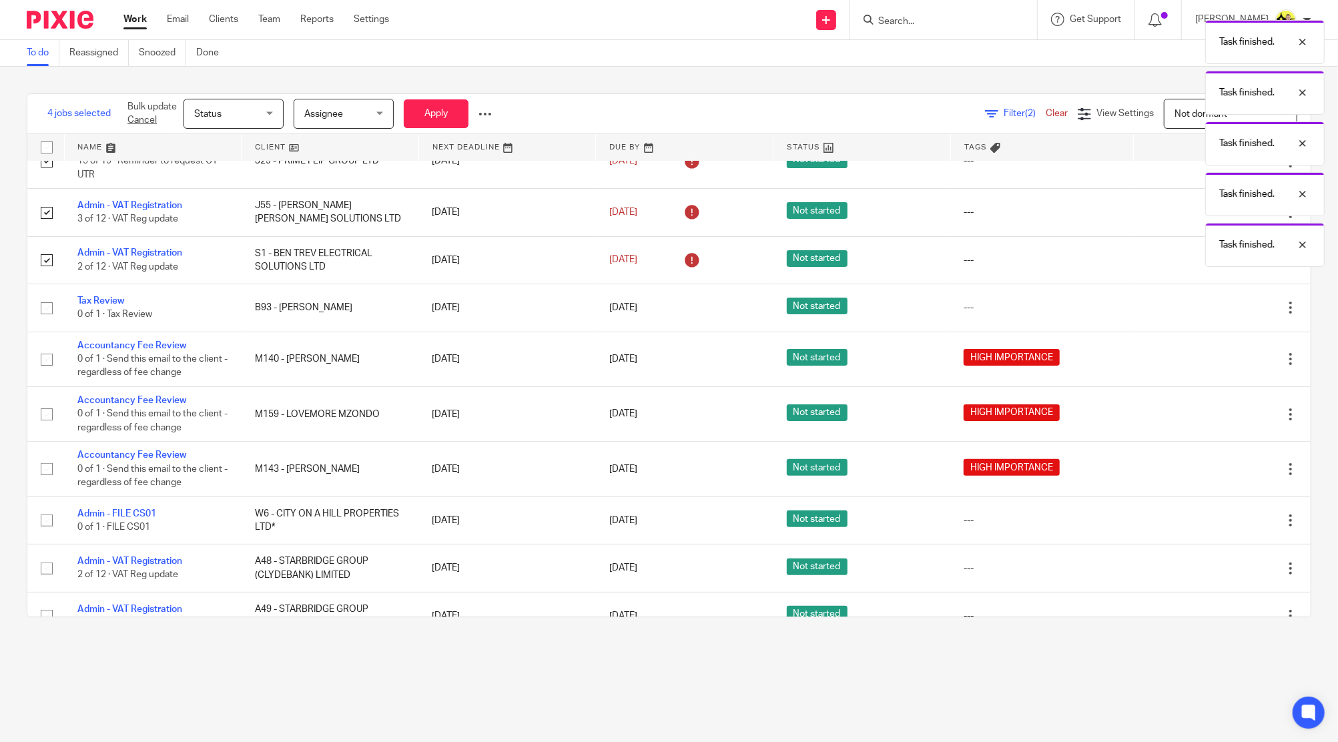
click at [1217, 315] on icon at bounding box center [1223, 308] width 13 height 13
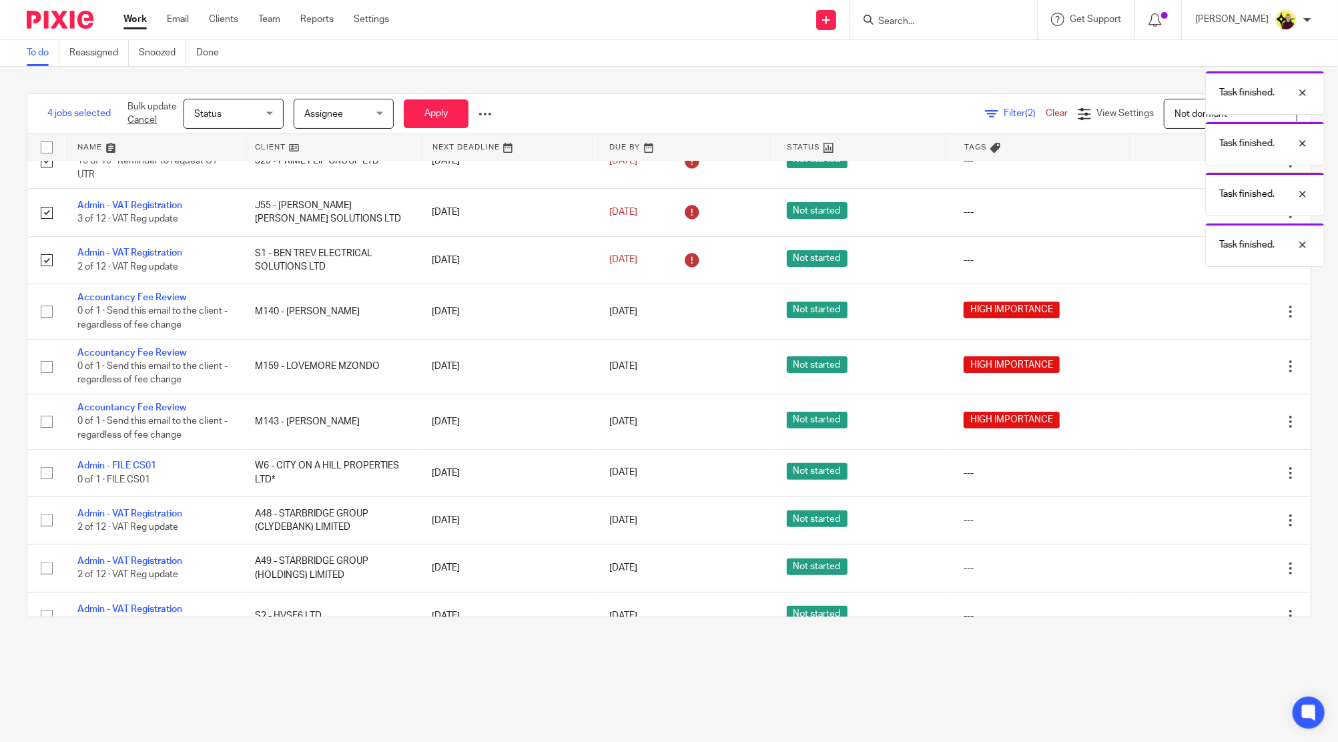
click at [1217, 316] on icon at bounding box center [1223, 311] width 13 height 13
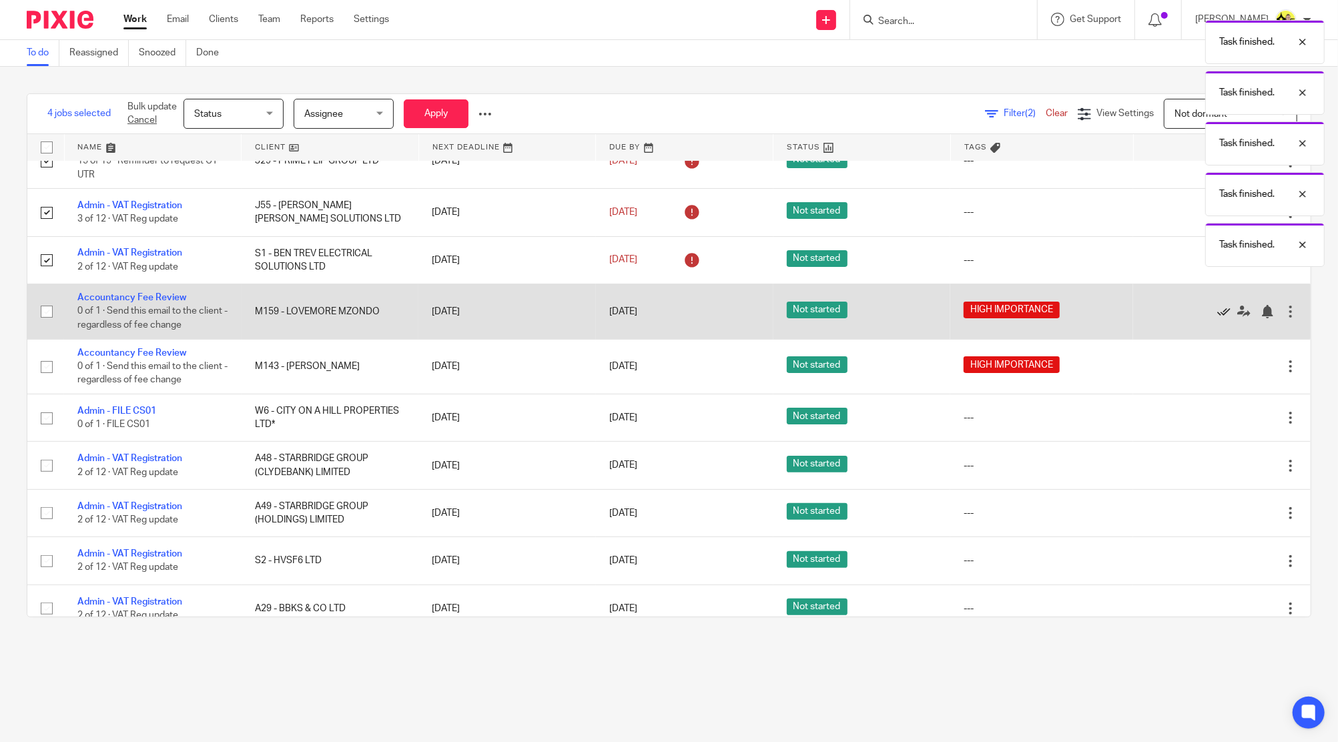
click at [1217, 316] on icon at bounding box center [1223, 311] width 13 height 13
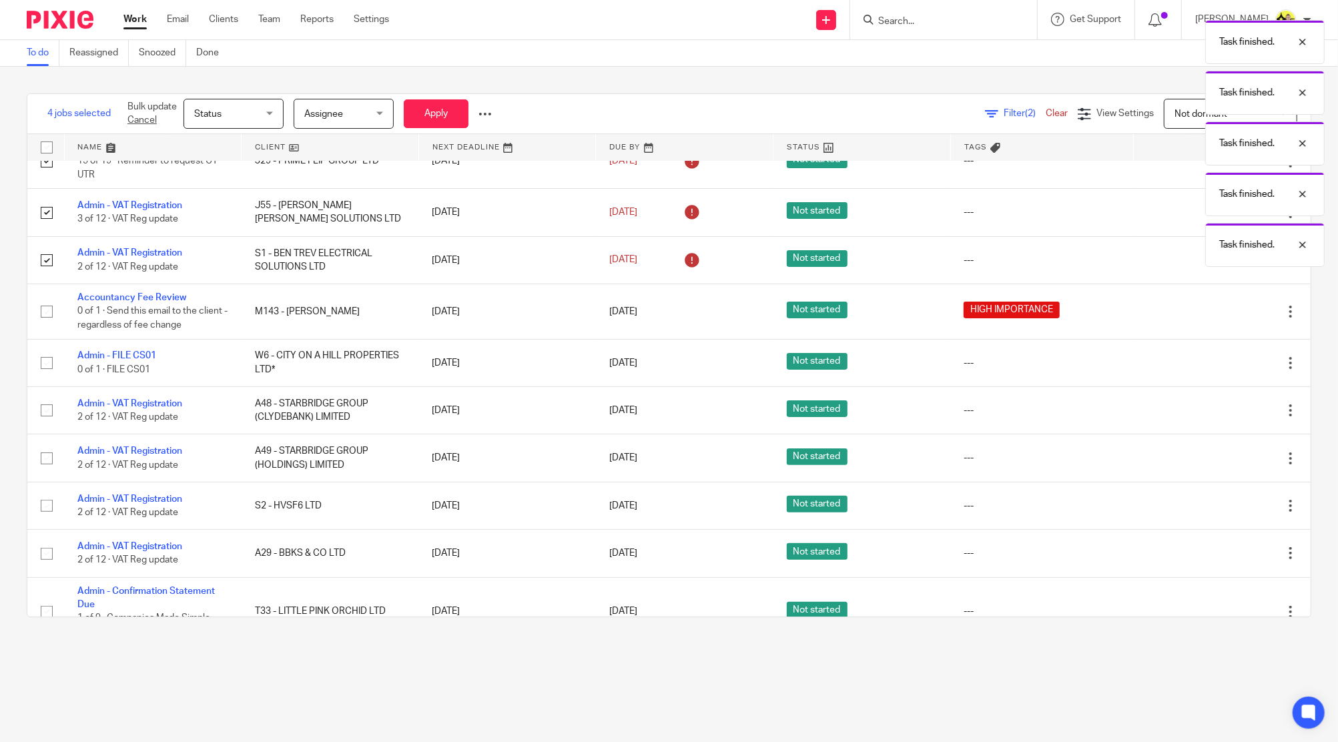
click at [1217, 316] on icon at bounding box center [1223, 311] width 13 height 13
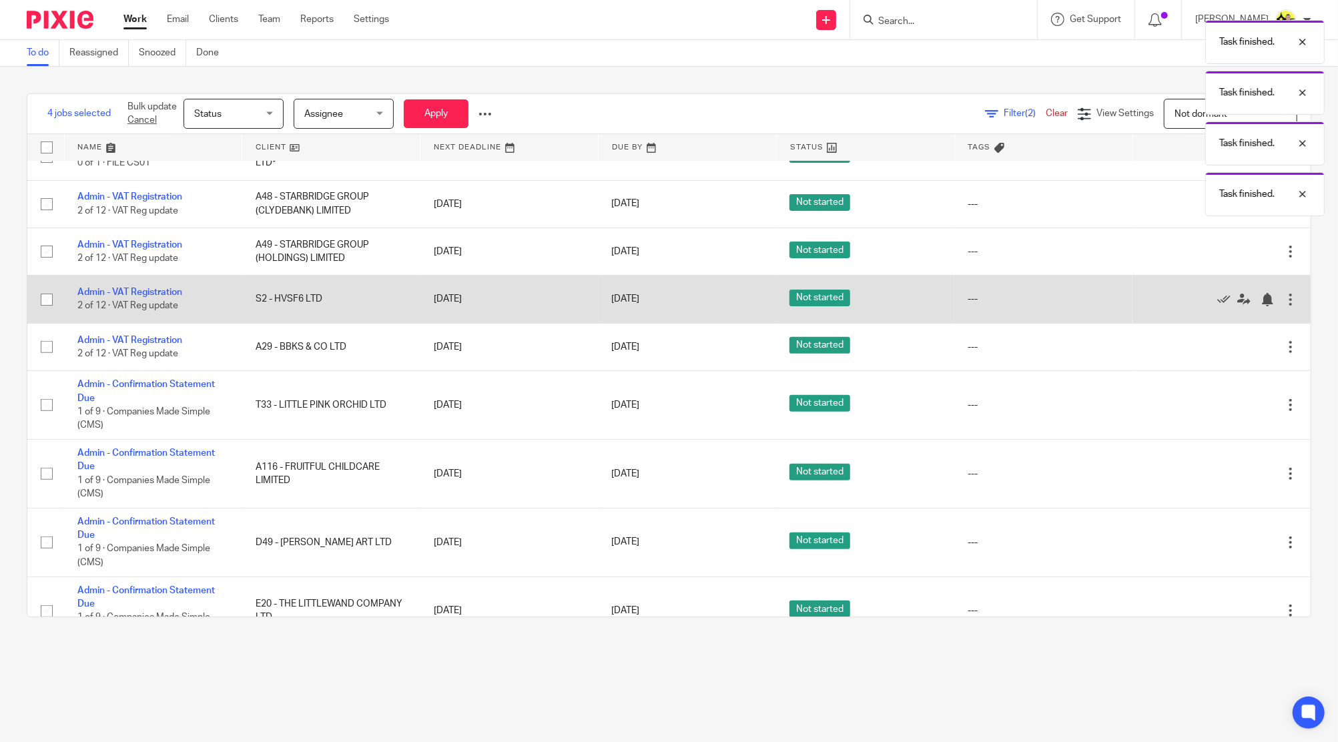
scroll to position [356, 0]
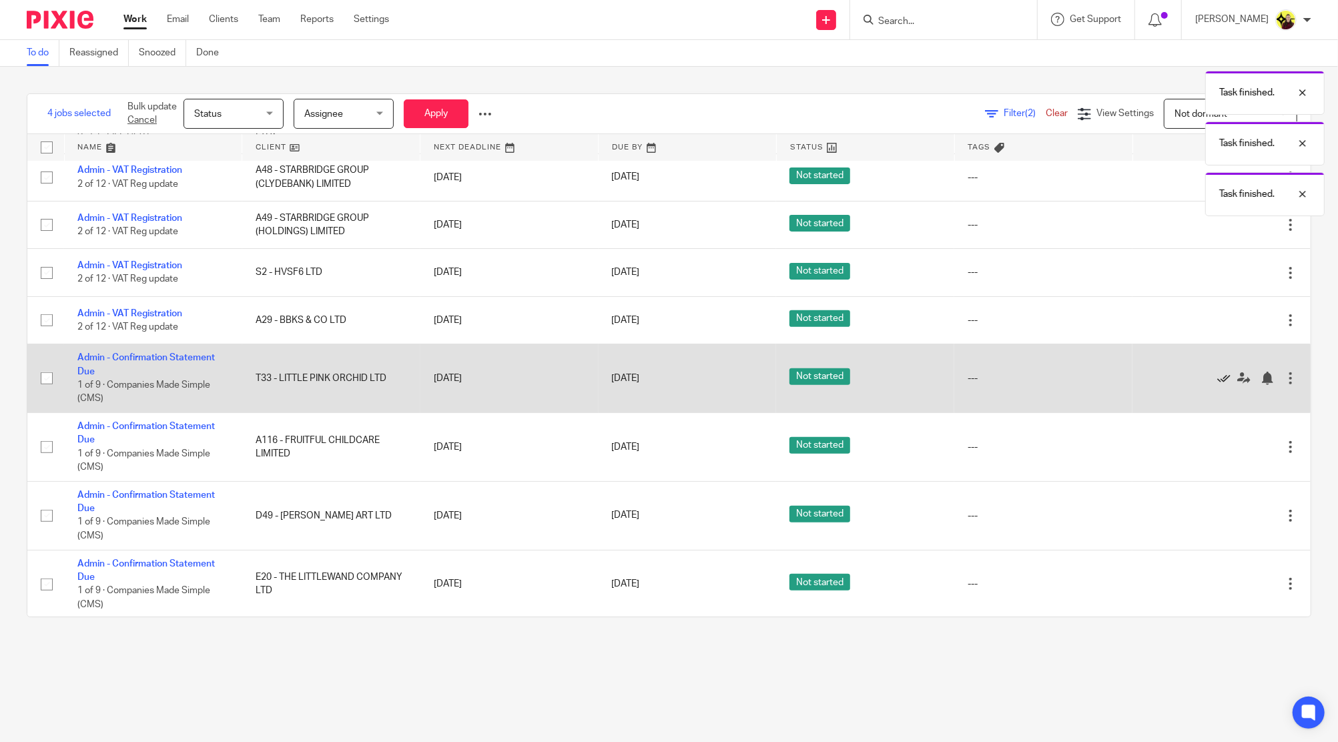
click at [1217, 383] on icon at bounding box center [1223, 378] width 13 height 13
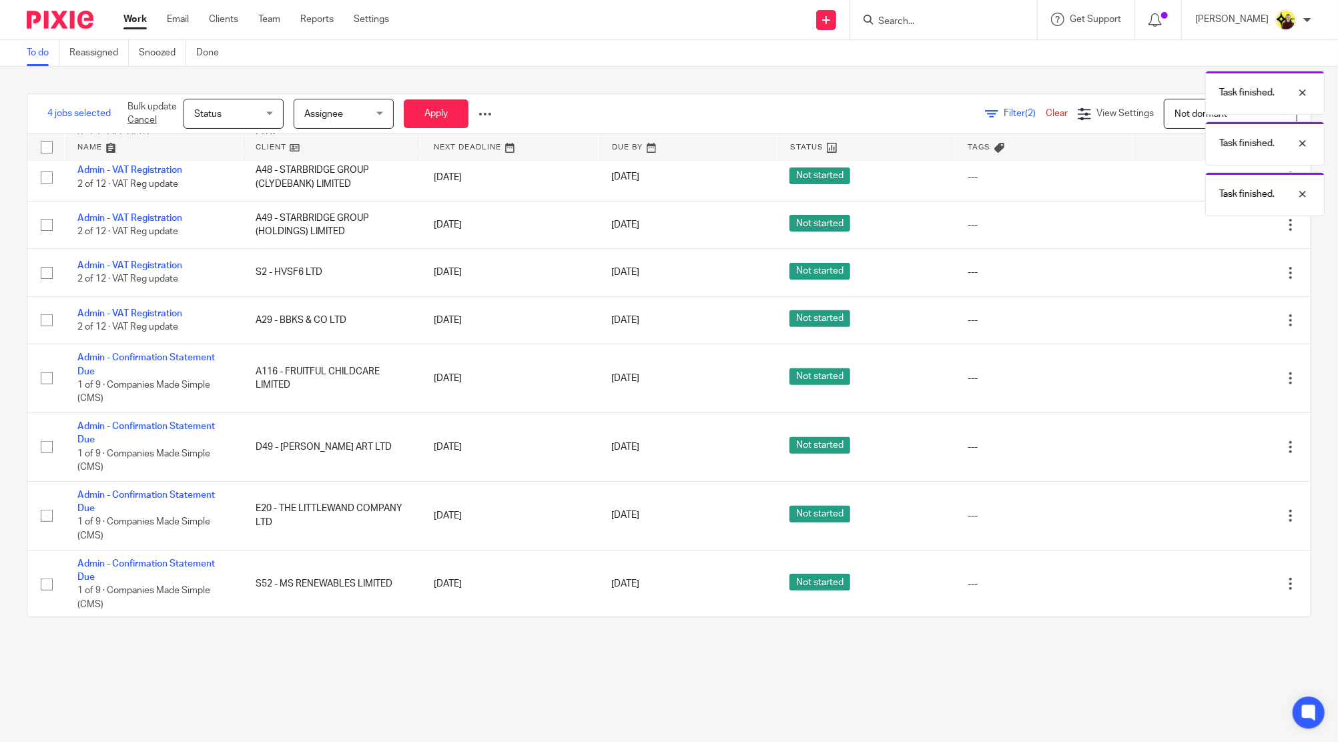
click at [1217, 383] on icon at bounding box center [1223, 378] width 13 height 13
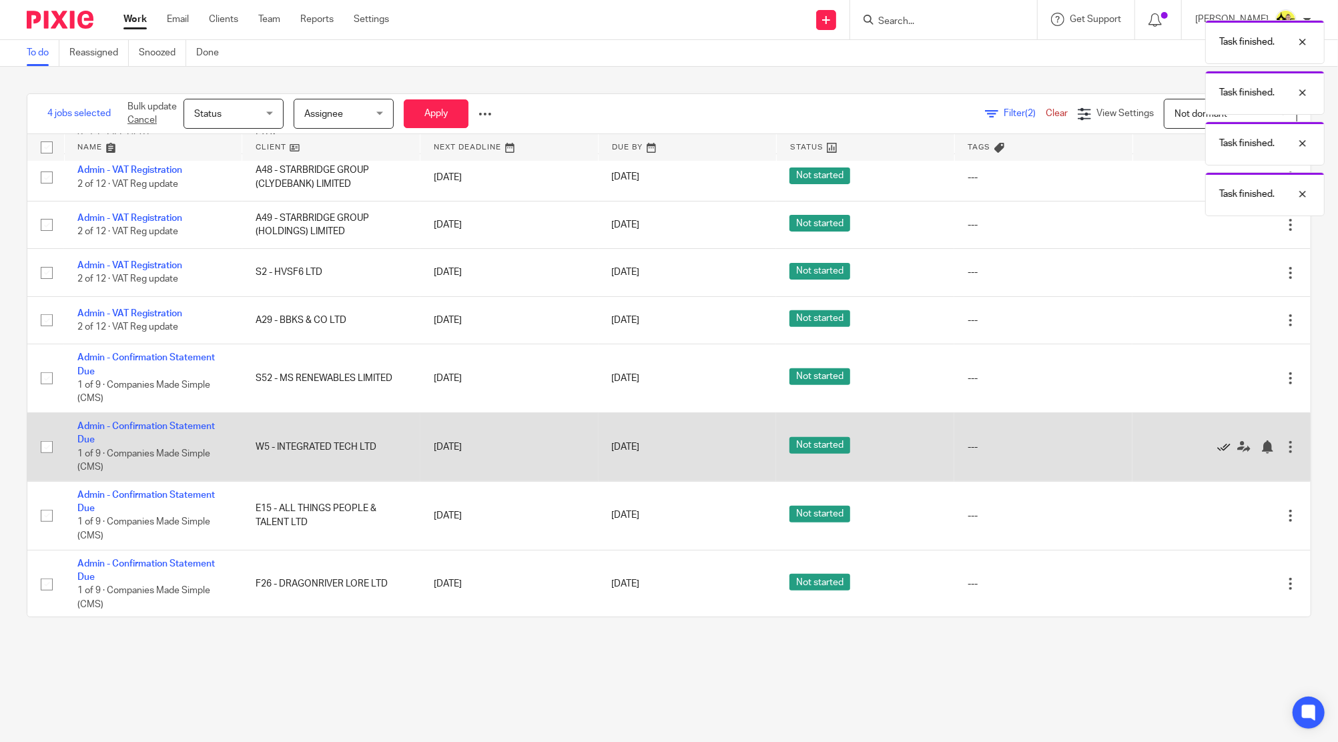
click at [1217, 454] on icon at bounding box center [1223, 446] width 13 height 13
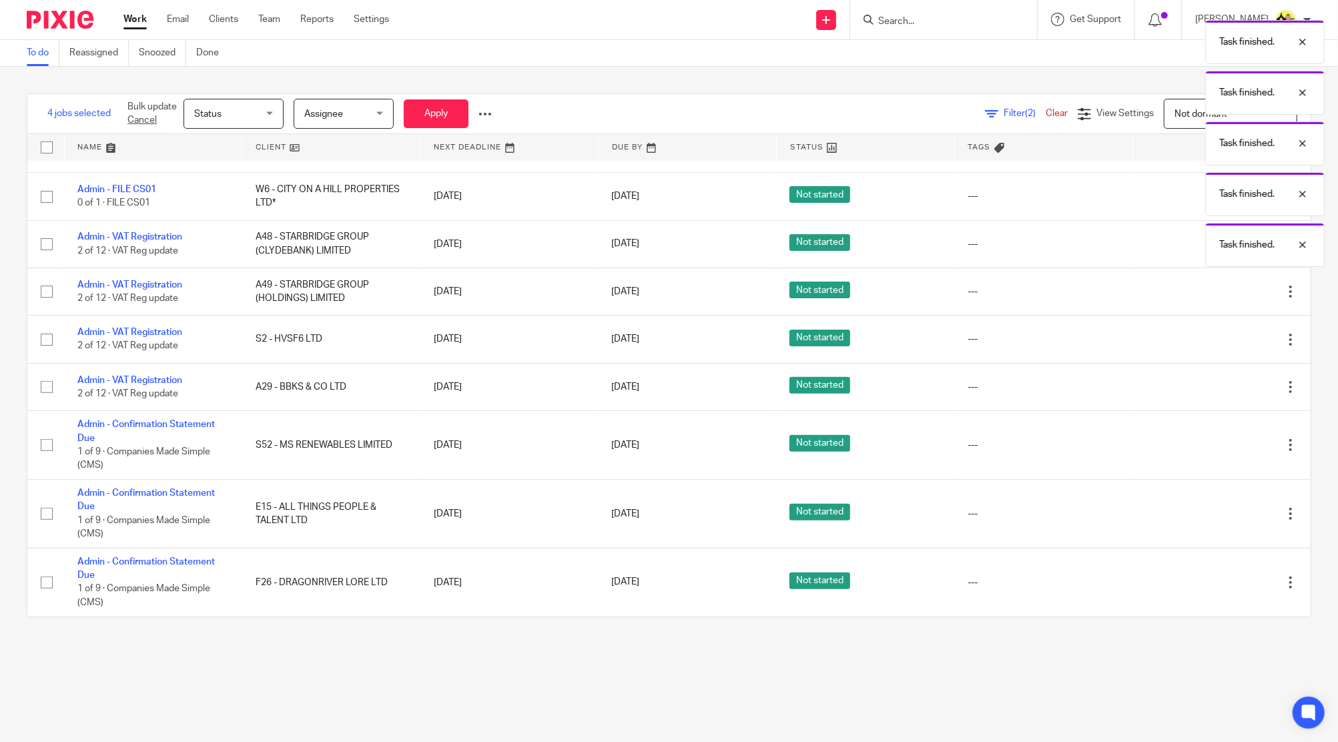
scroll to position [298, 0]
click at [1183, 456] on div "Edit task Delete" at bounding box center [1221, 444] width 151 height 33
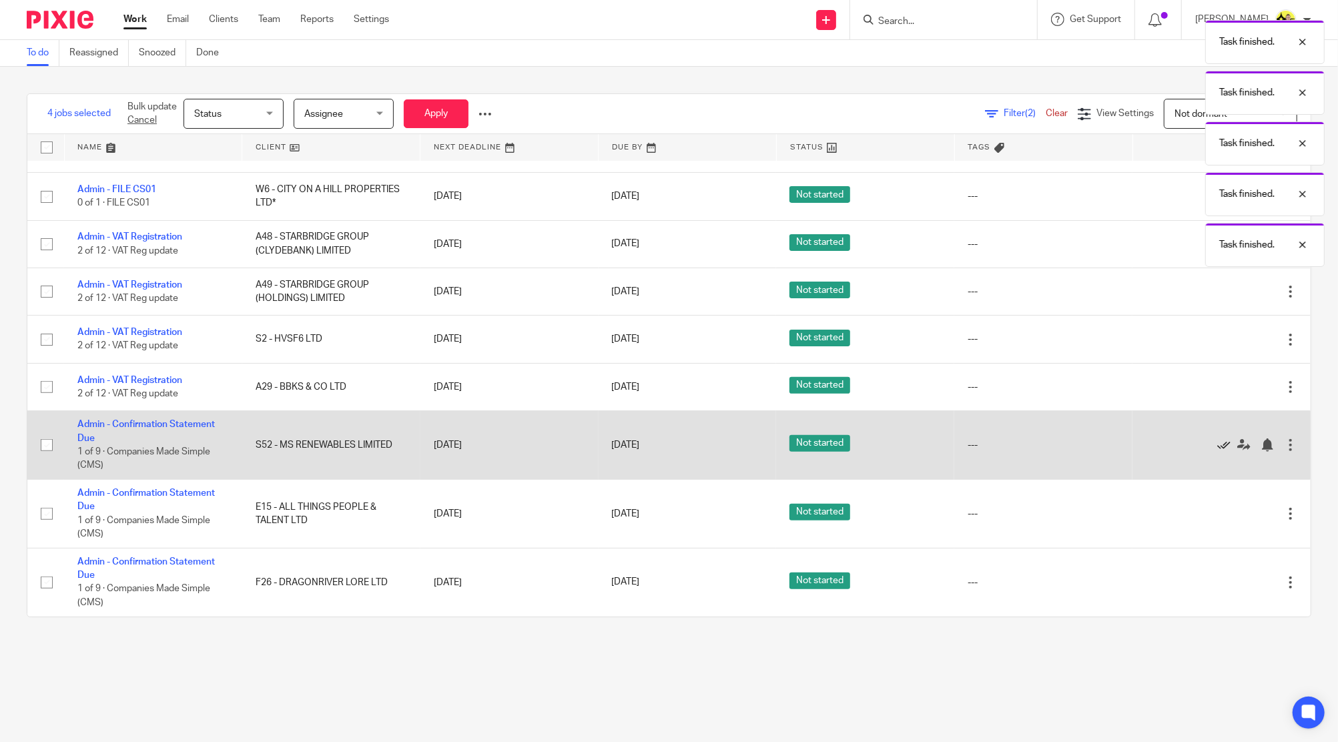
click at [1183, 446] on div "Edit task Delete" at bounding box center [1221, 444] width 151 height 33
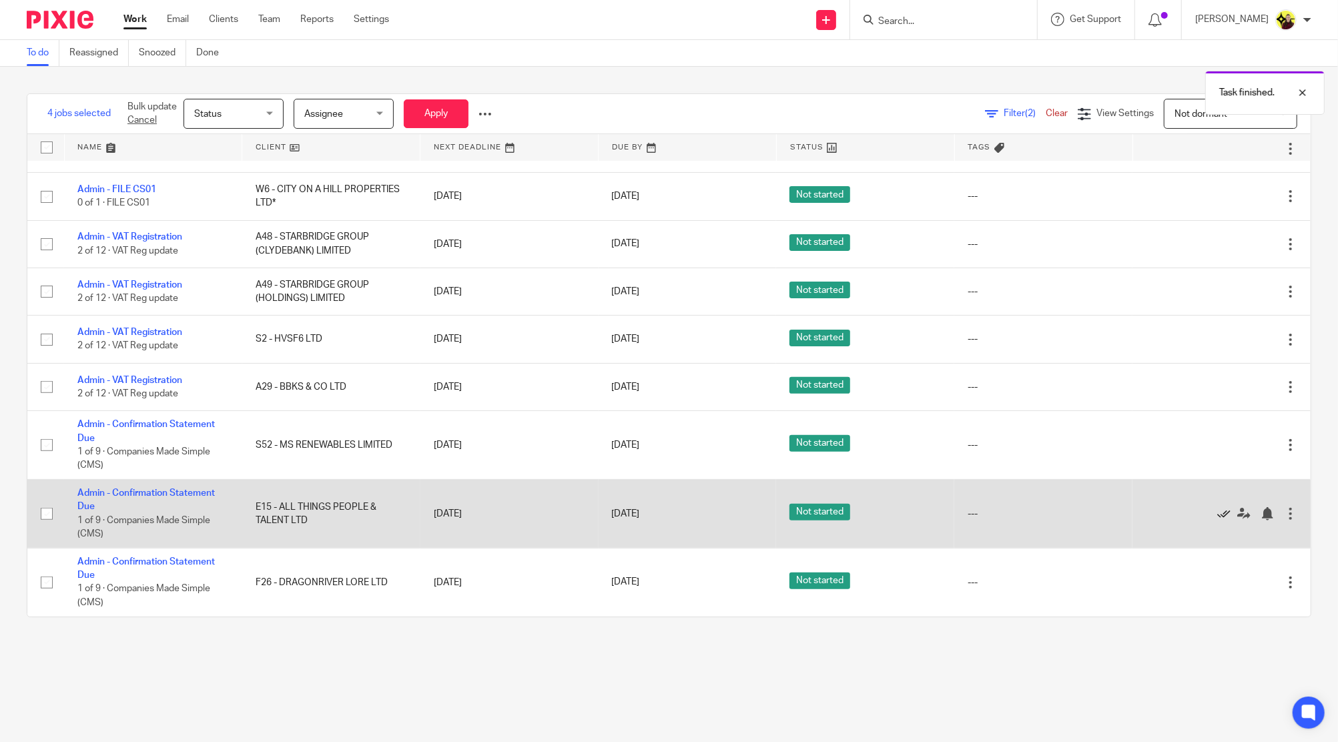
click at [1217, 510] on icon at bounding box center [1223, 513] width 13 height 13
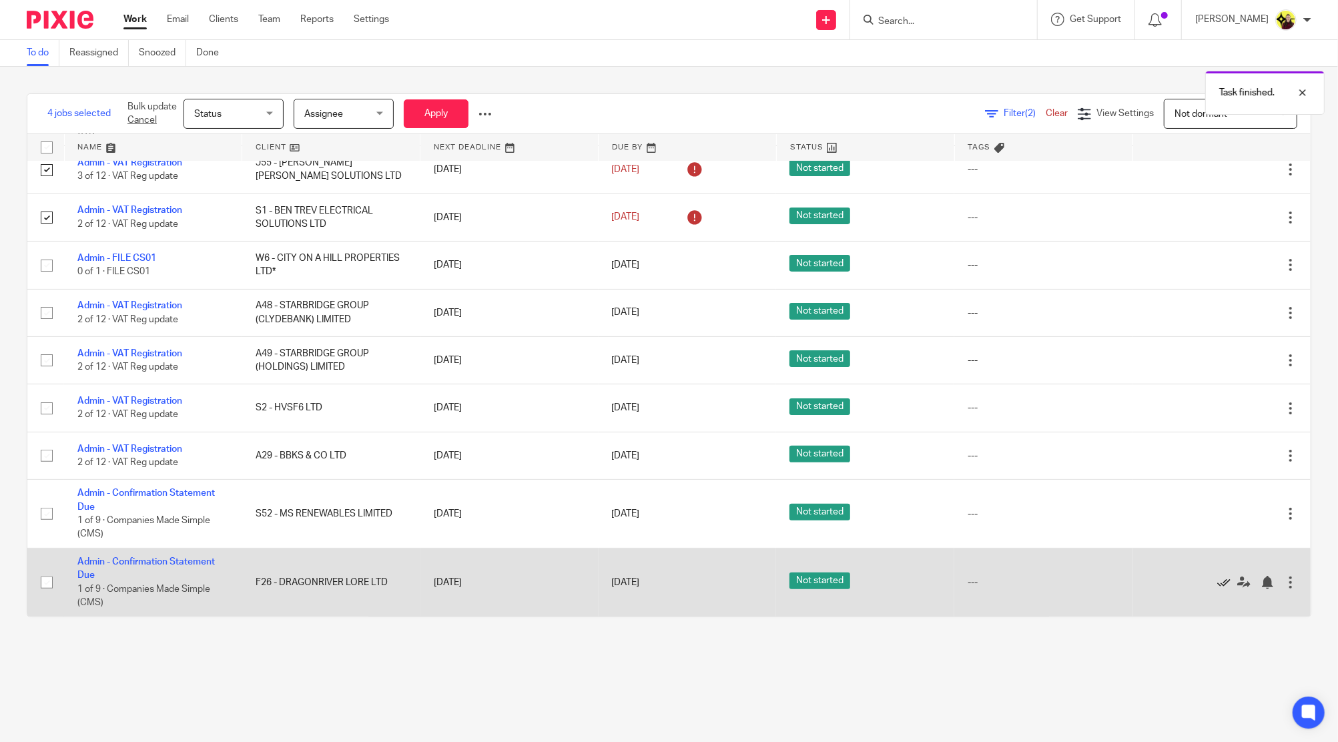
click at [1217, 580] on icon at bounding box center [1223, 582] width 13 height 13
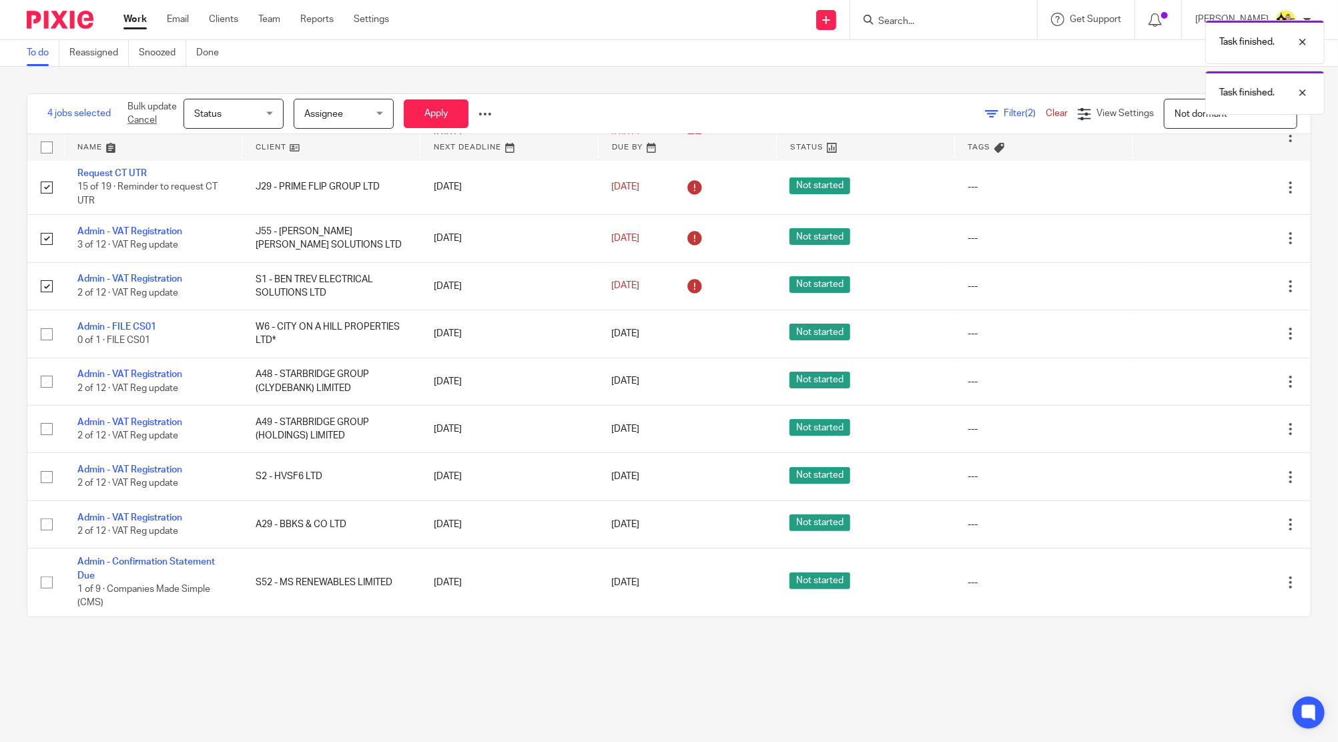
click at [1217, 580] on icon at bounding box center [1223, 582] width 13 height 13
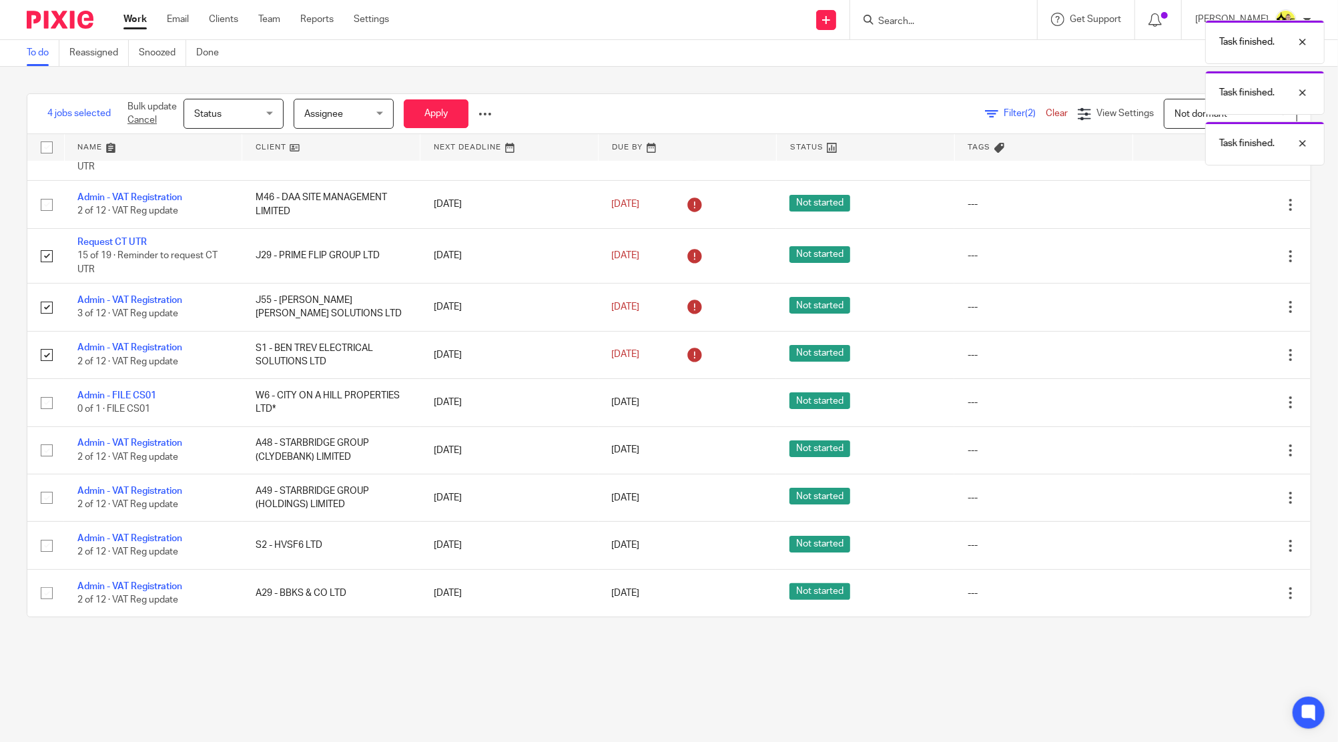
scroll to position [91, 0]
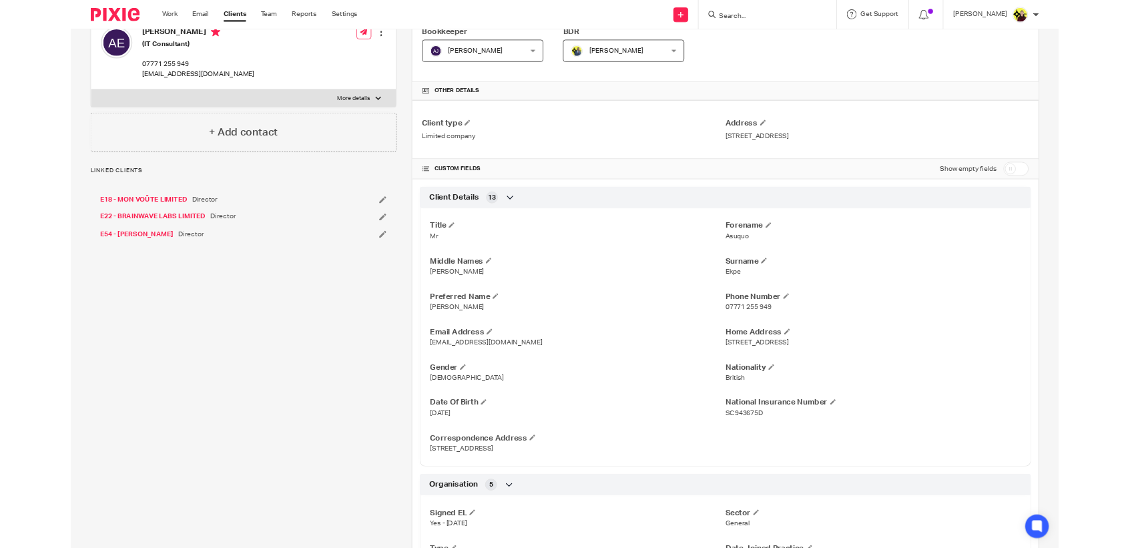
scroll to position [267, 0]
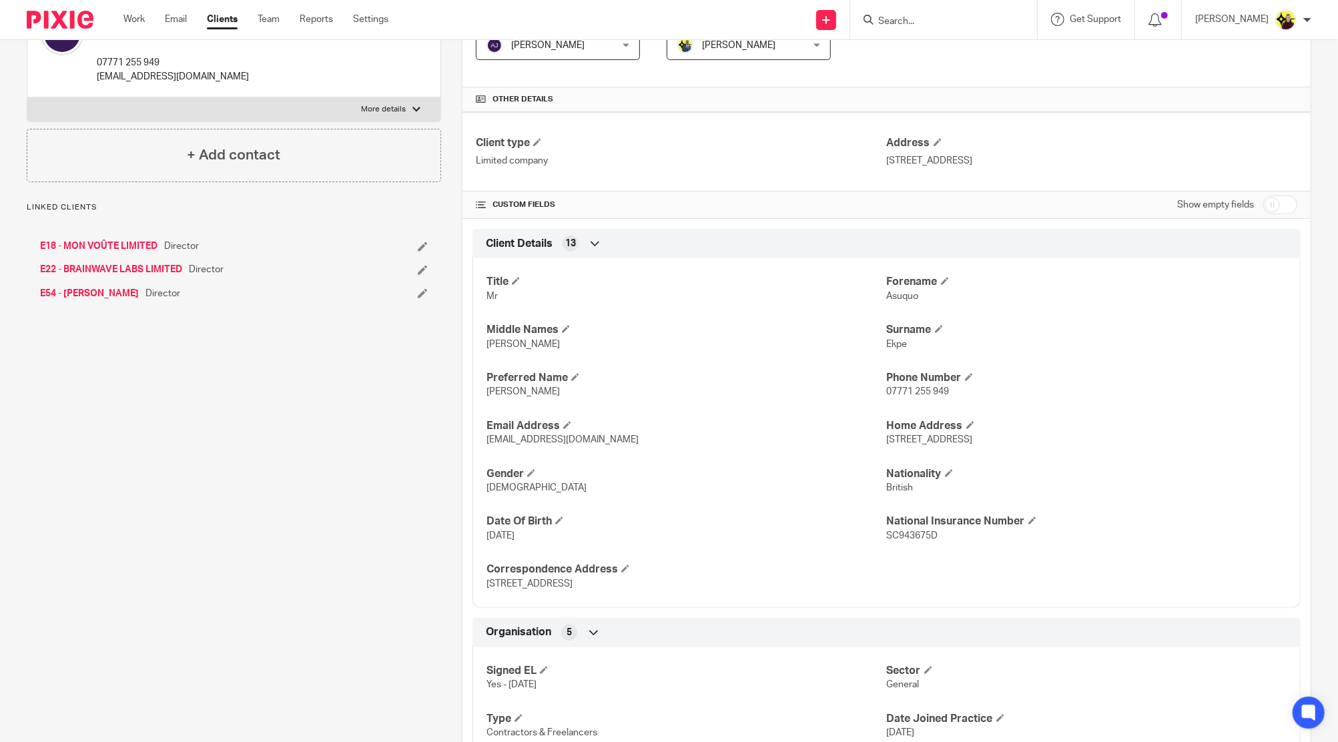
click at [495, 399] on div "Title Mr [PERSON_NAME] Middle Names [PERSON_NAME] [PERSON_NAME] Preferred Name …" at bounding box center [887, 428] width 828 height 360
copy span "[PERSON_NAME]"
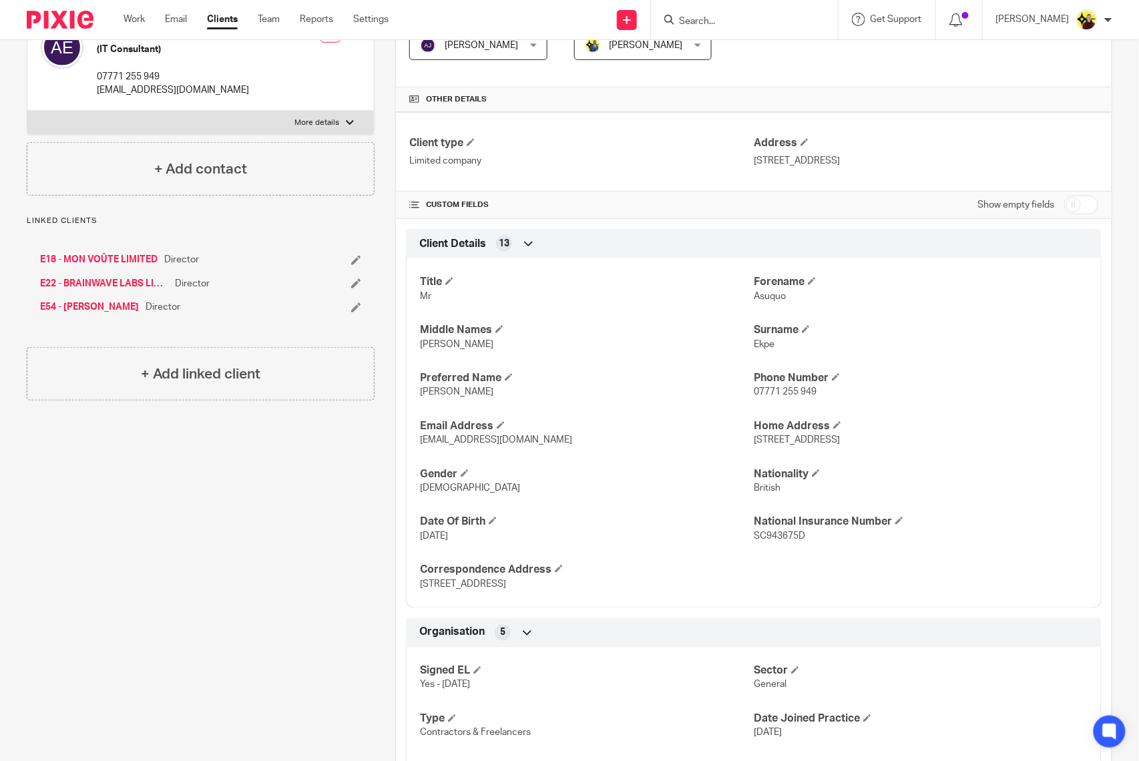
click at [786, 25] on input "Search" at bounding box center [737, 22] width 120 height 12
type input "a29"
drag, startPoint x: 796, startPoint y: 35, endPoint x: 791, endPoint y: 45, distance: 11.0
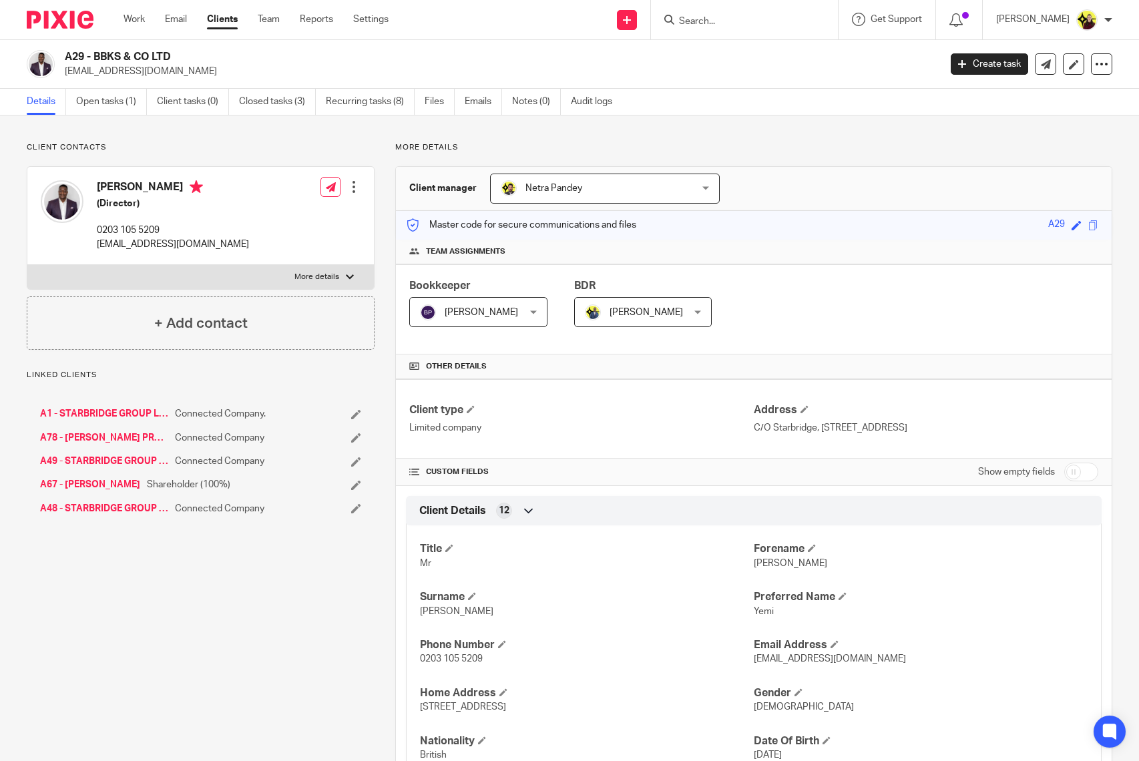
click at [1095, 67] on icon at bounding box center [1101, 63] width 13 height 13
click at [1073, 86] on ul "Update from Companies House Export data Merge Archive client Delete client" at bounding box center [1015, 134] width 161 height 107
click at [1056, 97] on link "Update from Companies House" at bounding box center [1015, 97] width 147 height 19
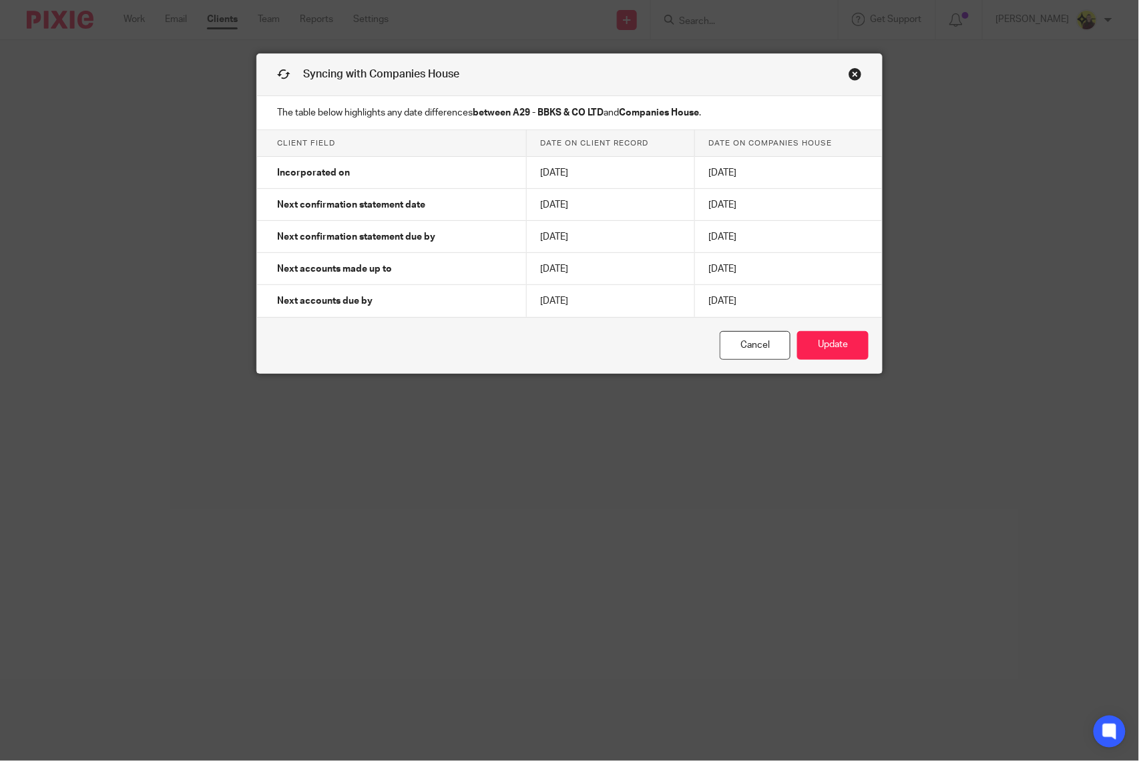
click at [849, 78] on link "Close this dialog window" at bounding box center [854, 76] width 13 height 18
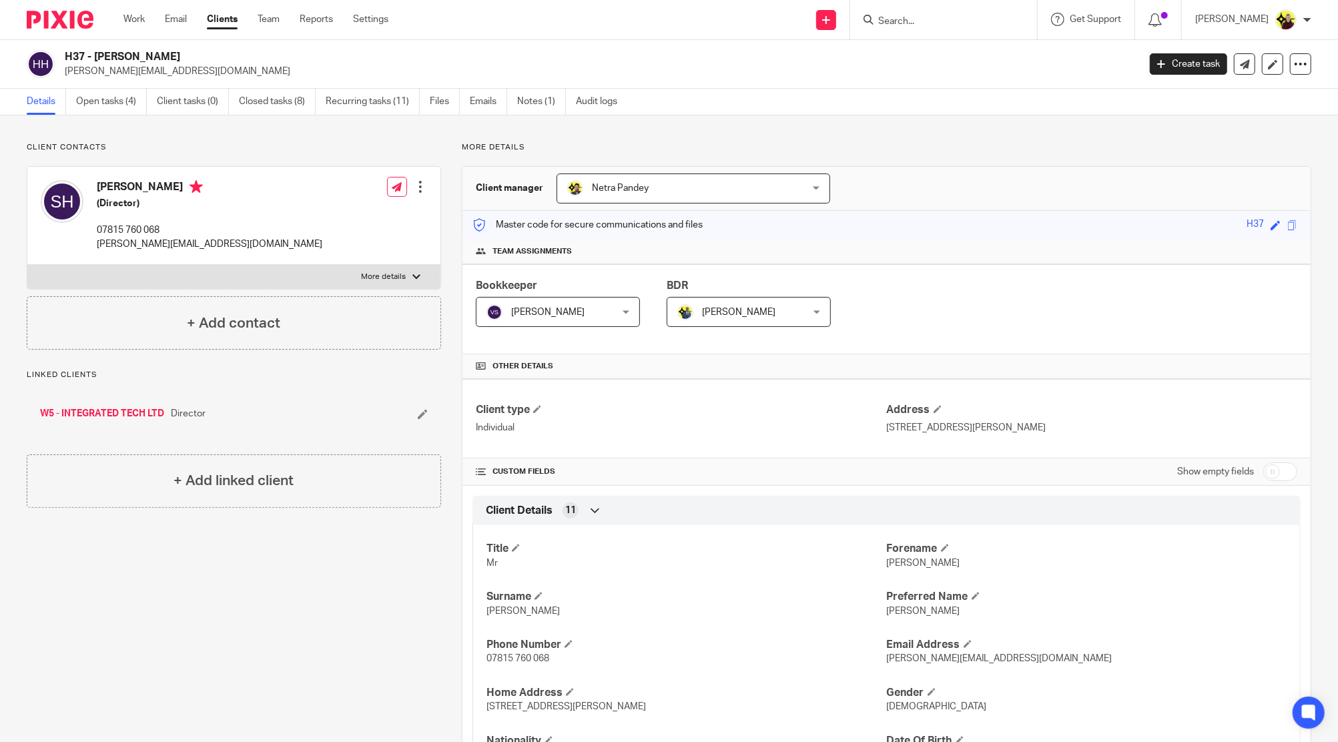
scroll to position [178, 0]
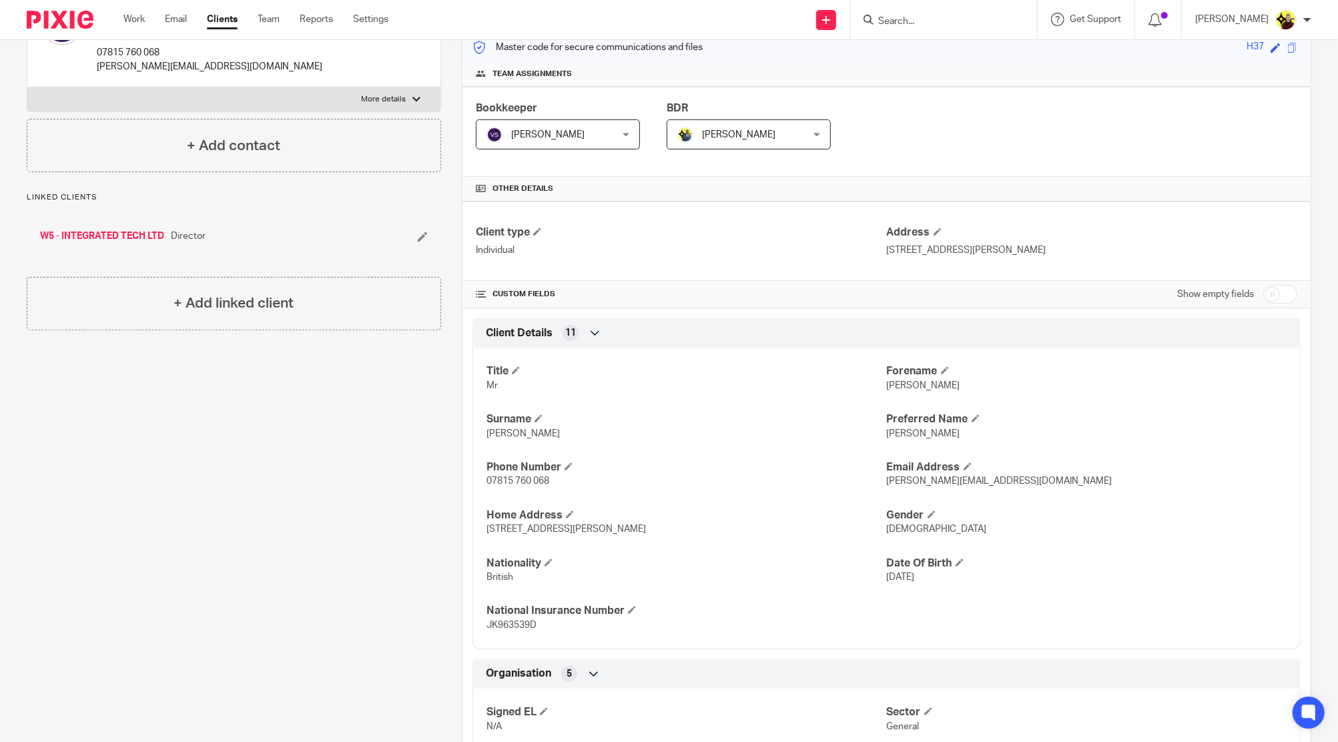
click at [889, 435] on span "[PERSON_NAME]" at bounding box center [923, 433] width 73 height 9
copy span "[PERSON_NAME]"
click at [911, 19] on input "Search" at bounding box center [937, 22] width 120 height 12
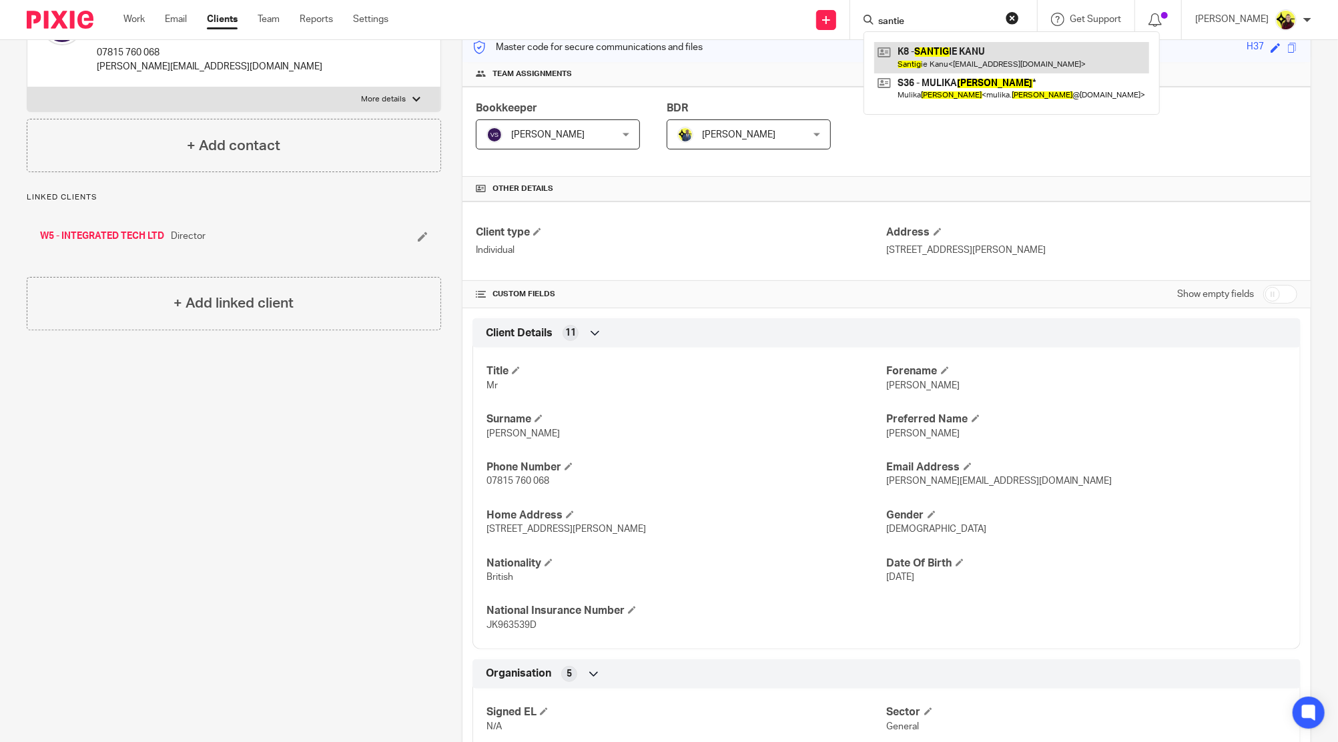
type input "santie"
click at [940, 43] on link at bounding box center [1011, 57] width 275 height 31
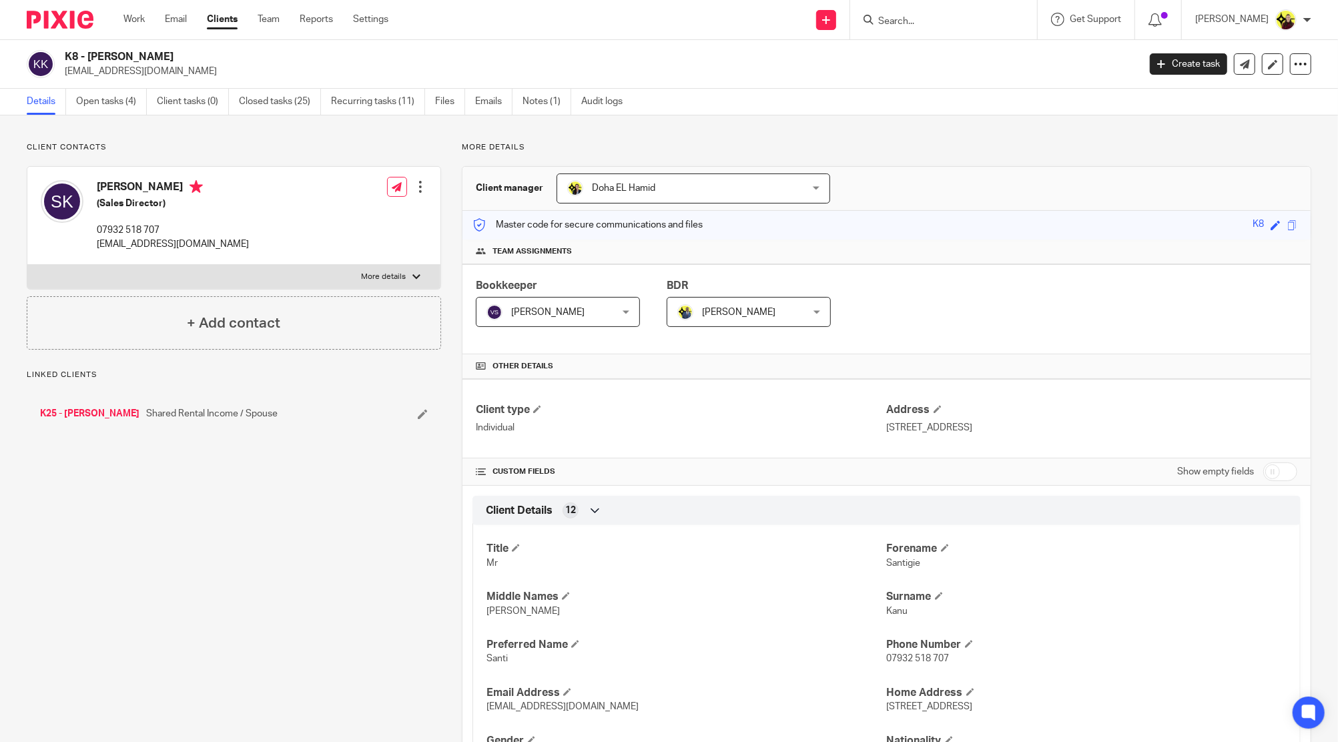
click at [434, 66] on p "[EMAIL_ADDRESS][DOMAIN_NAME]" at bounding box center [597, 71] width 1065 height 13
drag, startPoint x: 182, startPoint y: 46, endPoint x: 63, endPoint y: 61, distance: 119.7
click at [63, 61] on div "K8 - [PERSON_NAME] [EMAIL_ADDRESS][DOMAIN_NAME] Create task Update from Compani…" at bounding box center [669, 64] width 1338 height 49
copy h2 "K8 - [PERSON_NAME]"
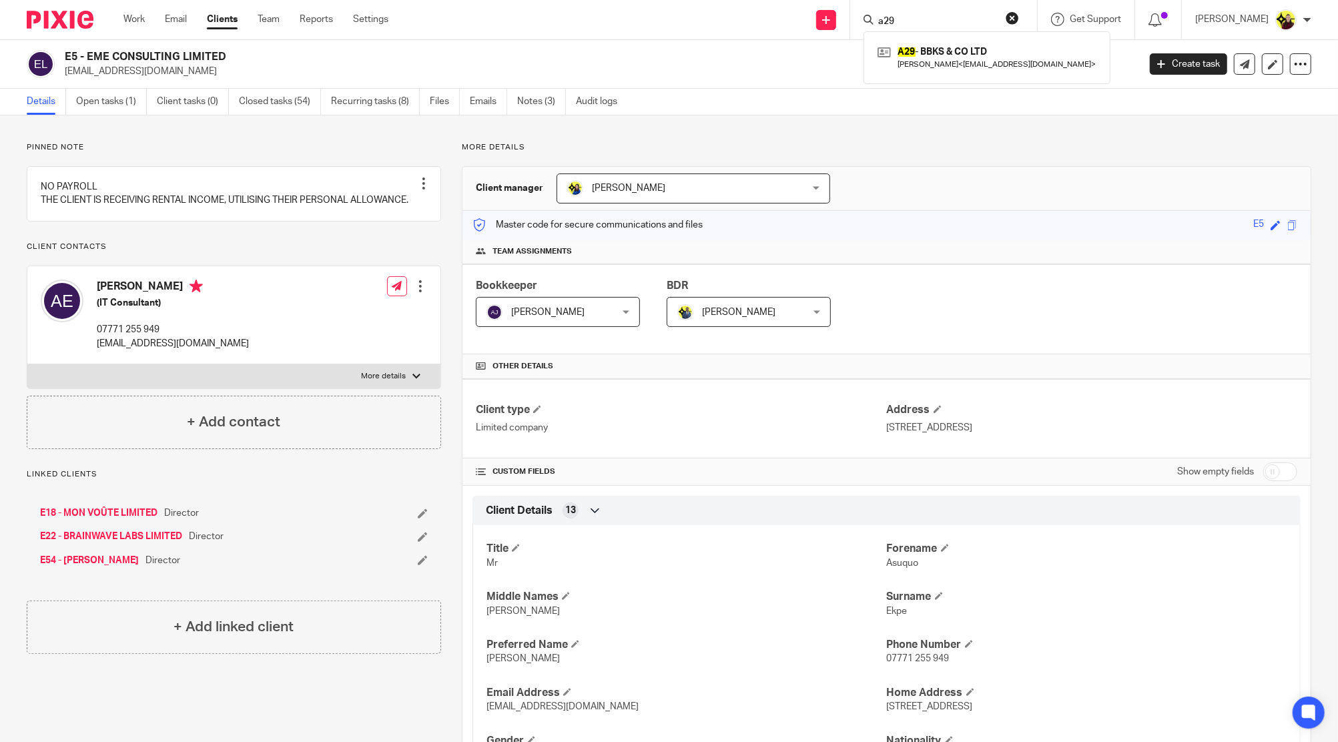
scroll to position [267, 0]
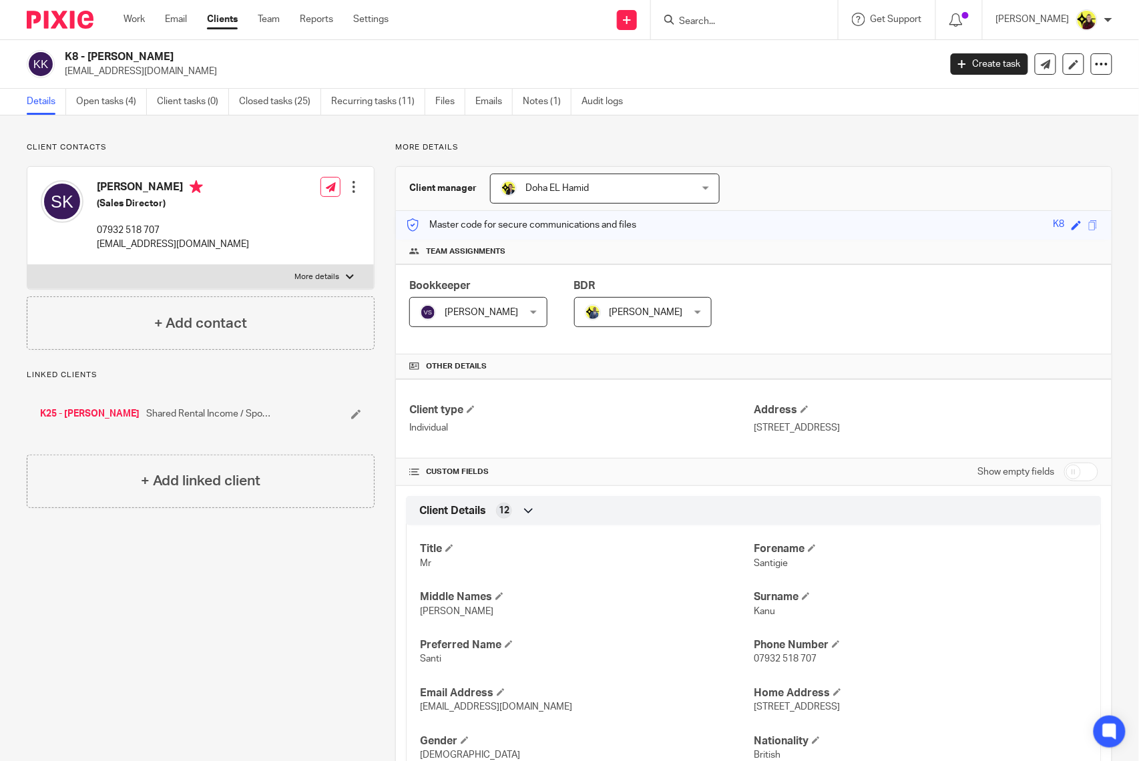
click at [756, 19] on input "Search" at bounding box center [737, 22] width 120 height 12
paste input "Harsh"
click at [717, 17] on input "Harsh" at bounding box center [737, 22] width 120 height 12
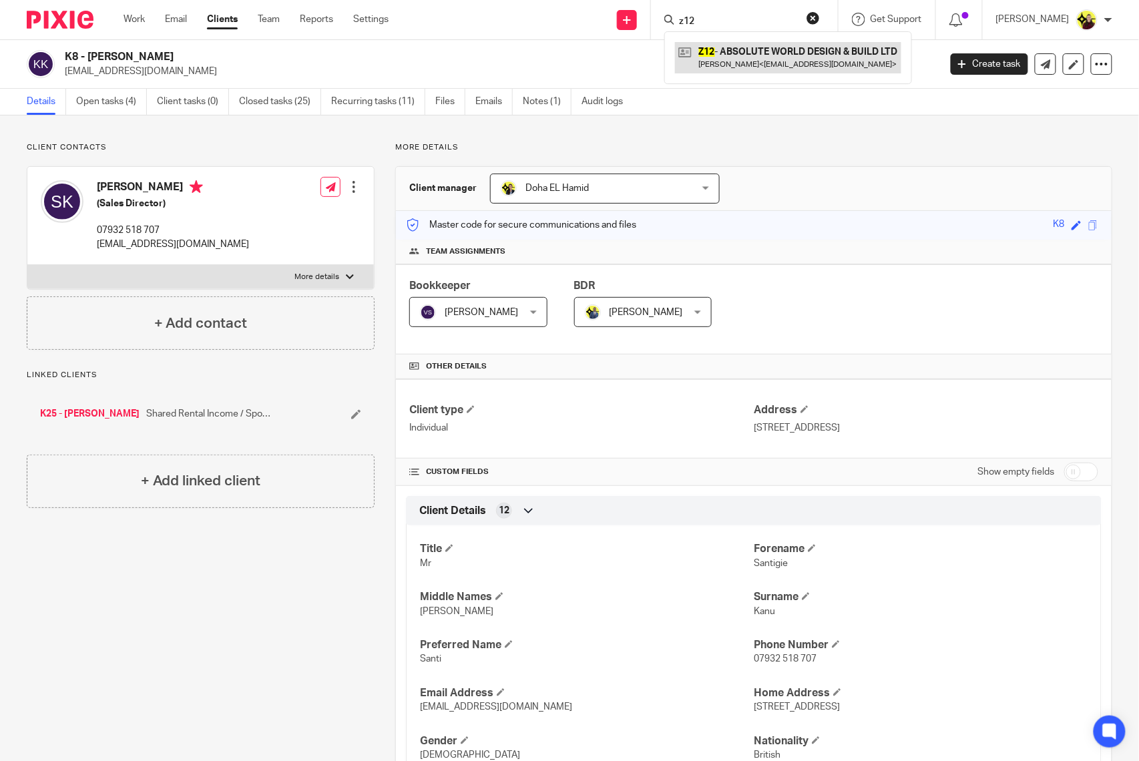
type input "z12"
click at [753, 73] on div "Z12 - ABSOLUTE WORLD DESIGN & BUILD LTD Pavel Zinevic < absoluteworld123@gmail.…" at bounding box center [788, 57] width 248 height 52
click at [734, 59] on link at bounding box center [788, 57] width 226 height 31
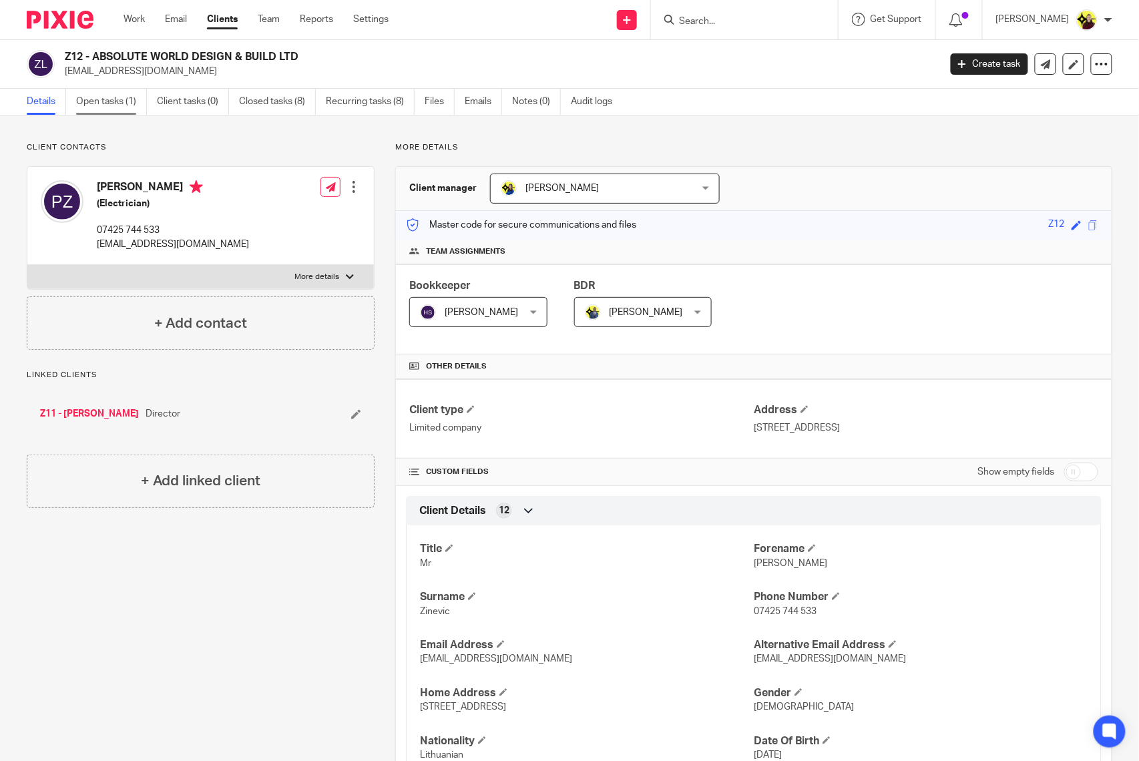
click at [120, 105] on link "Open tasks (1)" at bounding box center [111, 102] width 71 height 26
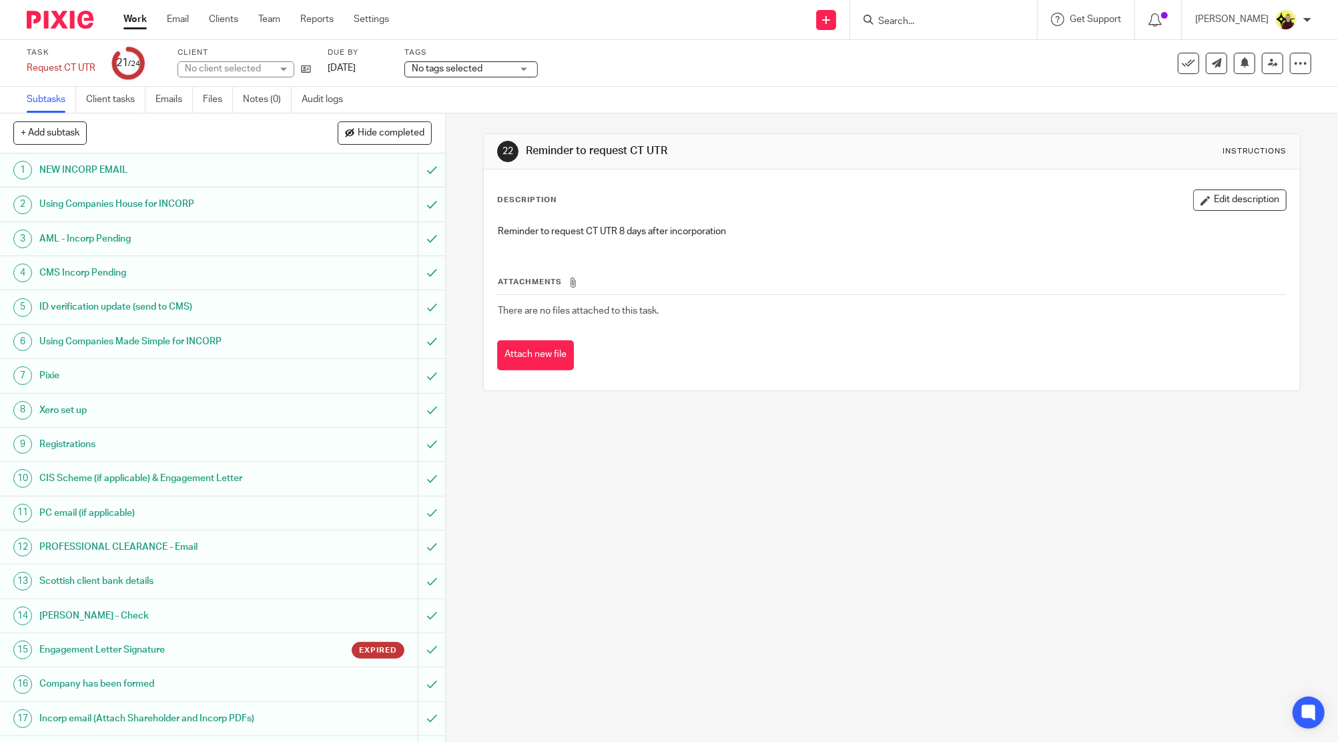
click at [315, 61] on div "Task Request CT UTR Save Request CT UTR 21 /24 Client No client selected Due by…" at bounding box center [562, 63] width 1070 height 32
click at [301, 71] on icon at bounding box center [306, 69] width 10 height 10
click at [1182, 57] on icon at bounding box center [1188, 63] width 13 height 13
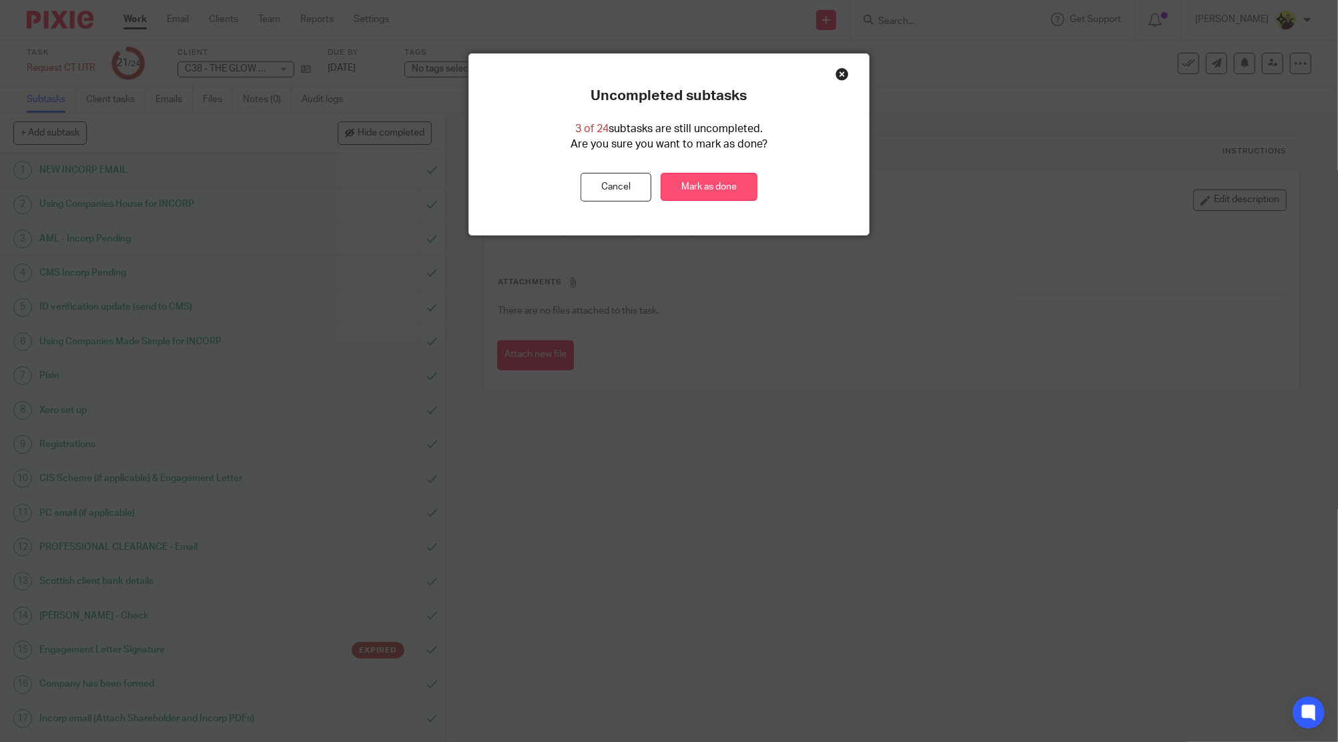
click at [726, 188] on link "Mark as done" at bounding box center [709, 187] width 97 height 29
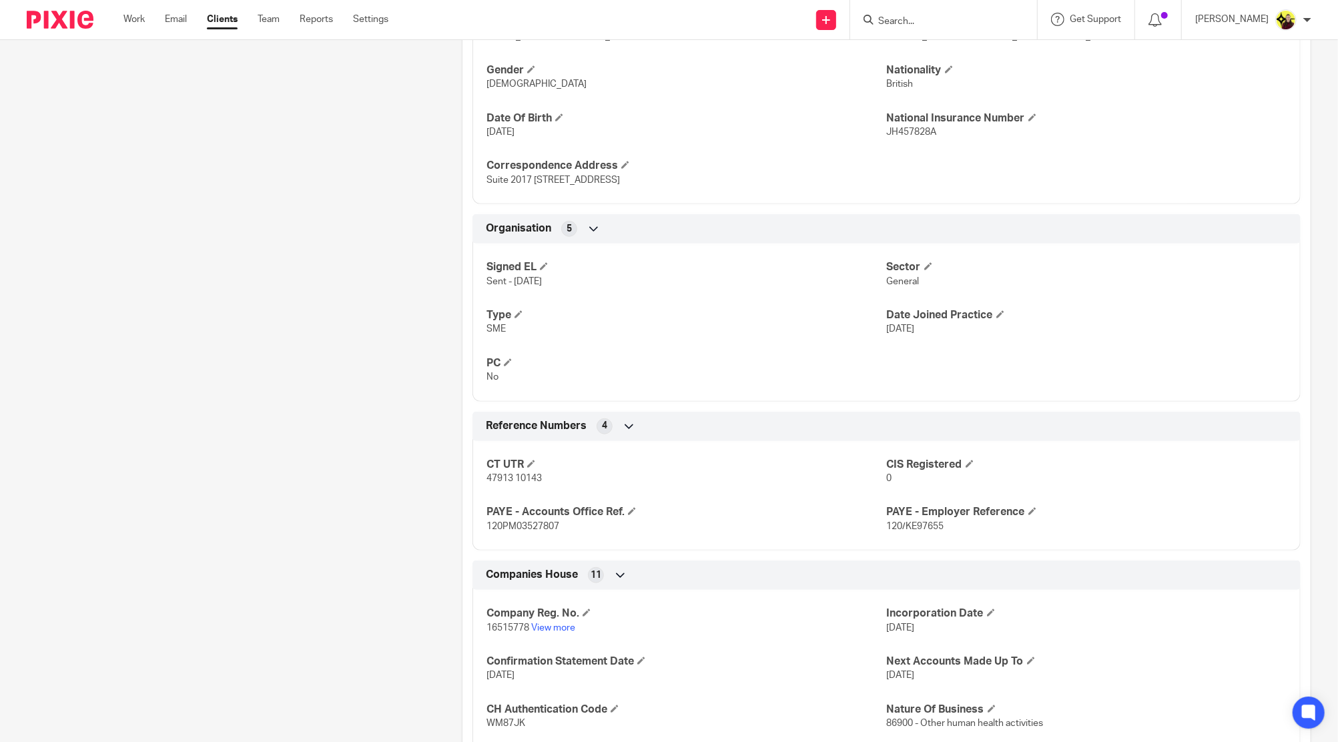
scroll to position [875, 0]
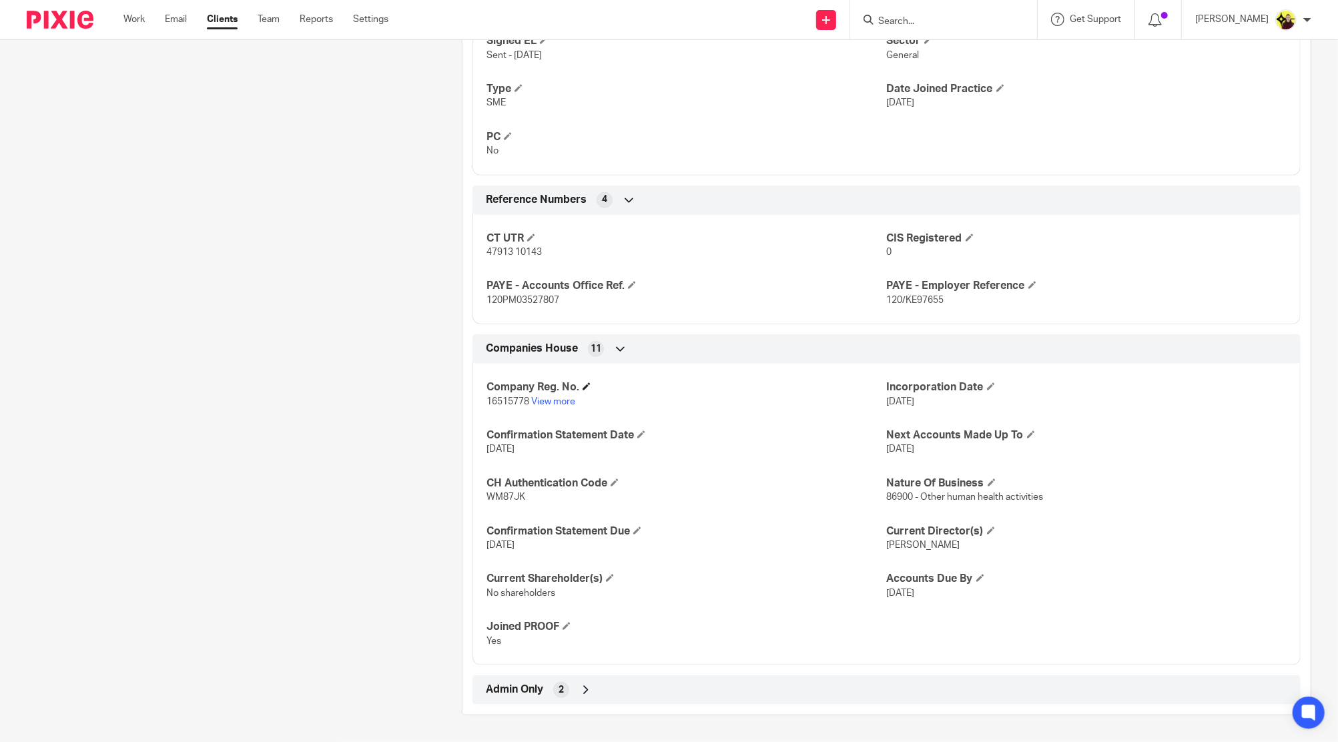
click at [503, 390] on h4 "Company Reg. No." at bounding box center [687, 387] width 400 height 14
click at [500, 398] on span "16515778" at bounding box center [508, 401] width 43 height 9
copy p "16515778"
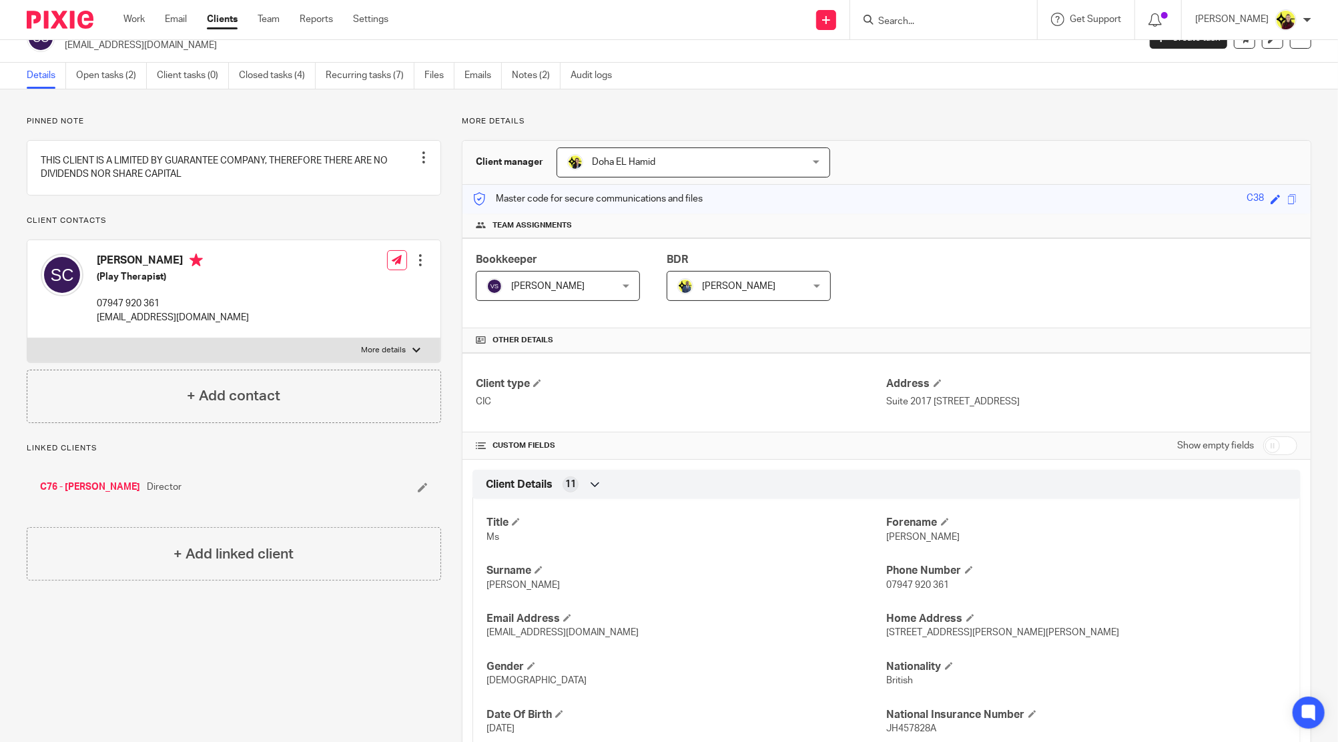
scroll to position [0, 0]
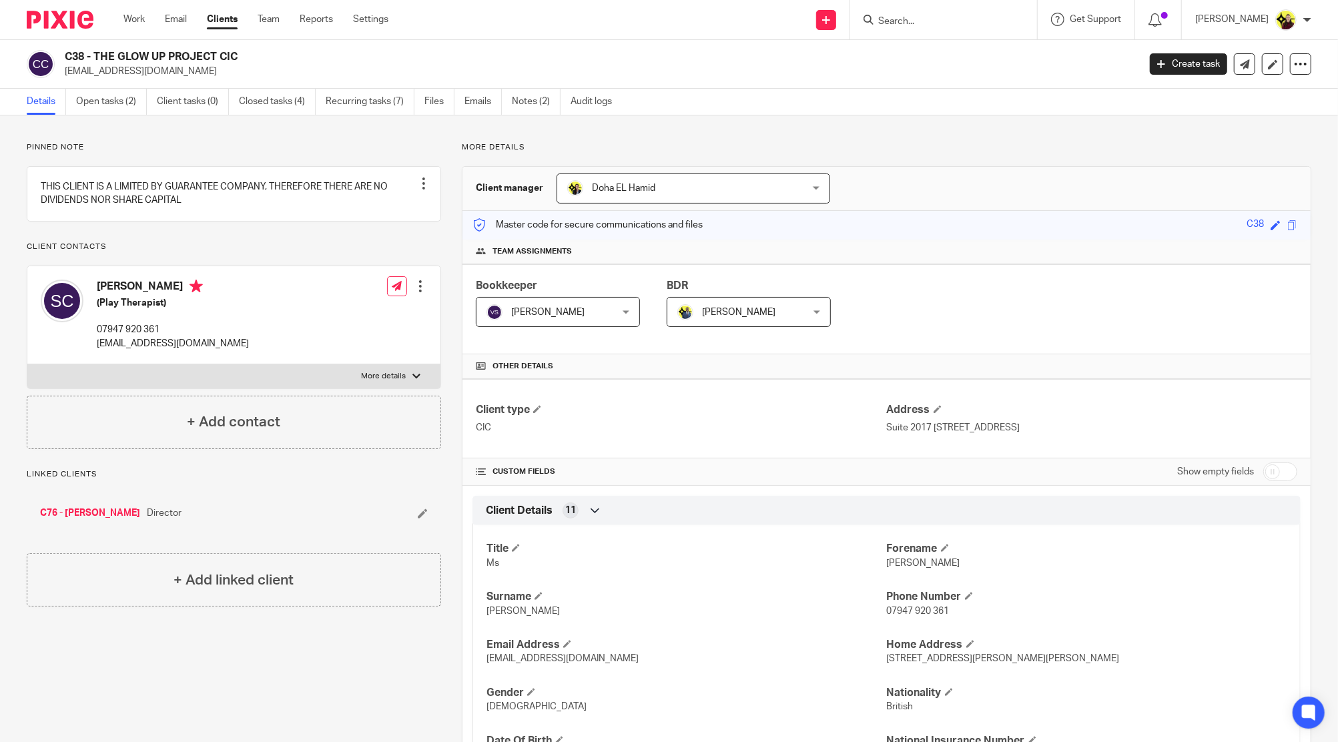
drag, startPoint x: 210, startPoint y: 63, endPoint x: 101, endPoint y: 59, distance: 108.9
click at [102, 59] on div "C38 - THE GLOW UP PROJECT CIC selina_clarke@outlook.com" at bounding box center [597, 64] width 1065 height 28
click at [101, 59] on h2 "C38 - THE GLOW UP PROJECT CIC" at bounding box center [491, 57] width 852 height 14
drag, startPoint x: 95, startPoint y: 53, endPoint x: 369, endPoint y: 57, distance: 273.7
click at [369, 57] on h2 "C38 - THE GLOW UP PROJECT CIC" at bounding box center [491, 57] width 852 height 14
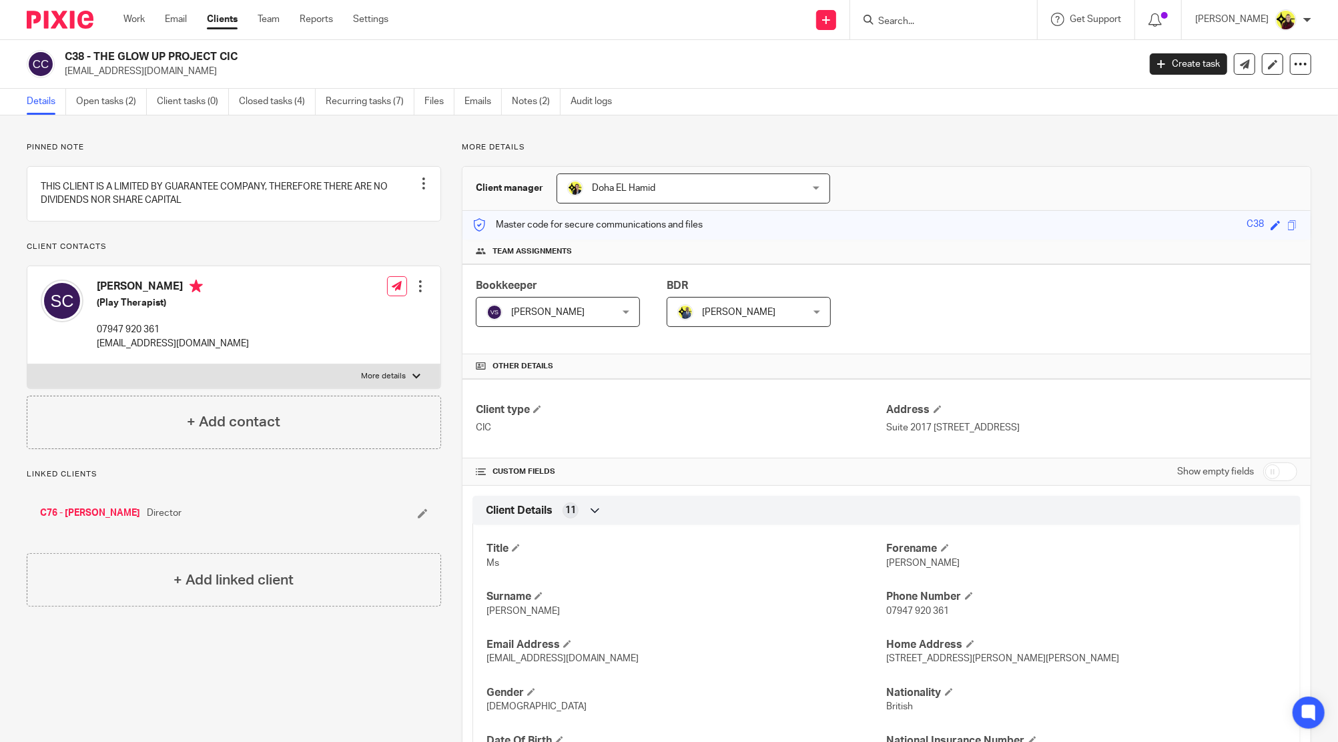
copy h2 "THE GLOW UP PROJECT CIC"
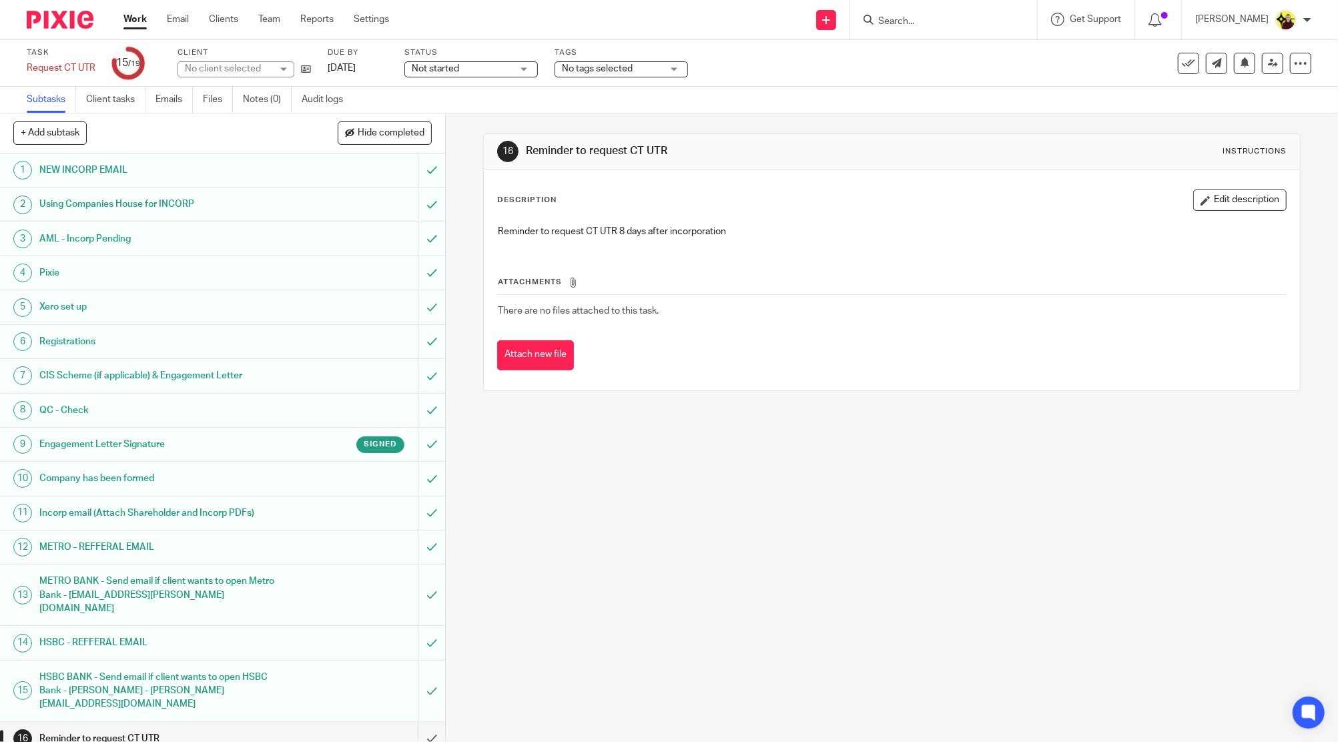
click at [315, 67] on div "Task Request CT UTR Save Request CT UTR 15 /19 Client No client selected Due by…" at bounding box center [562, 63] width 1070 height 32
click at [308, 68] on icon at bounding box center [306, 69] width 10 height 10
click at [1182, 57] on icon at bounding box center [1188, 63] width 13 height 13
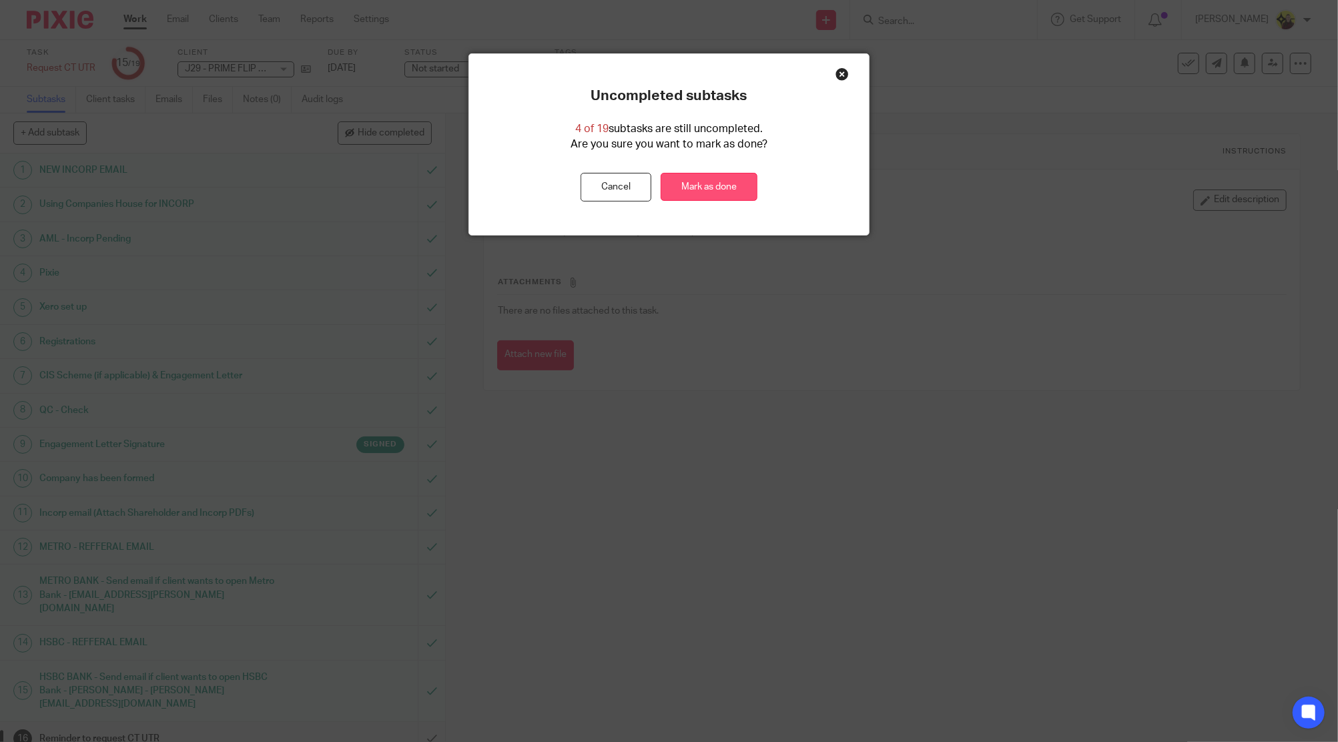
click at [718, 188] on link "Mark as done" at bounding box center [709, 187] width 97 height 29
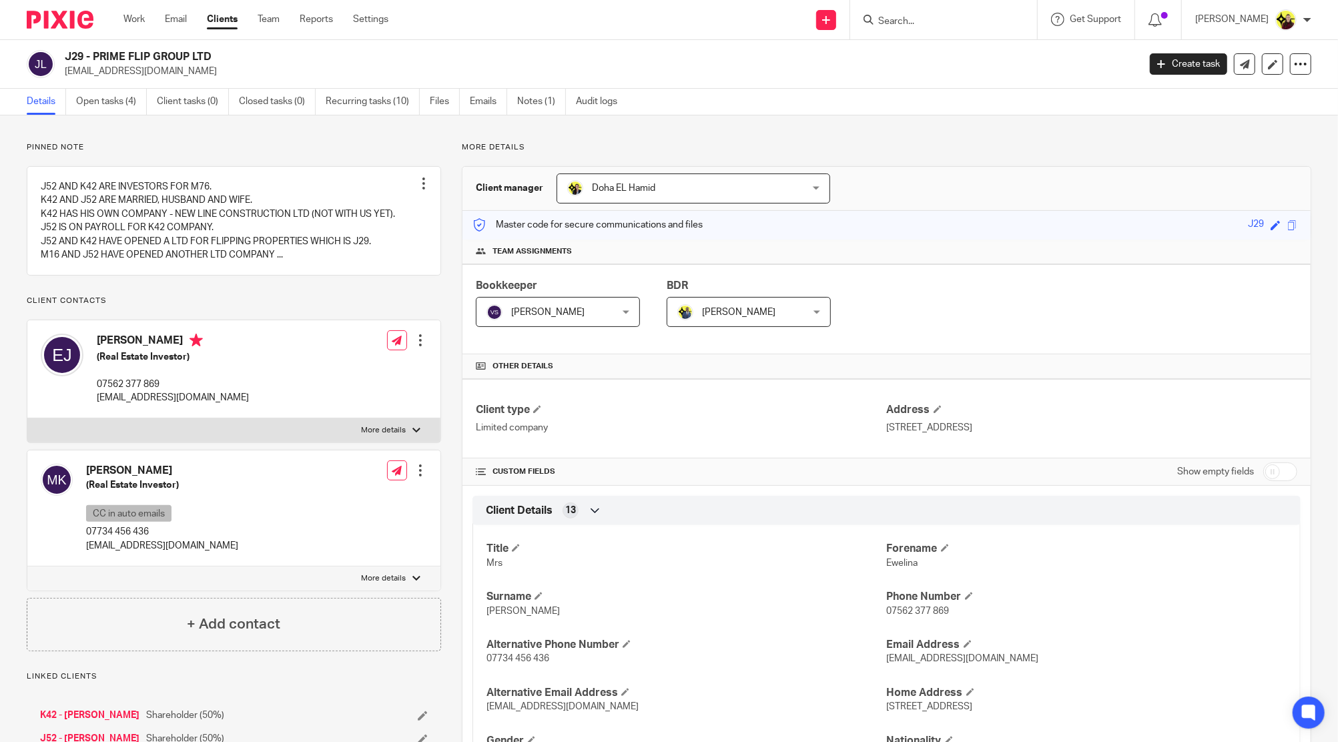
scroll to position [747, 0]
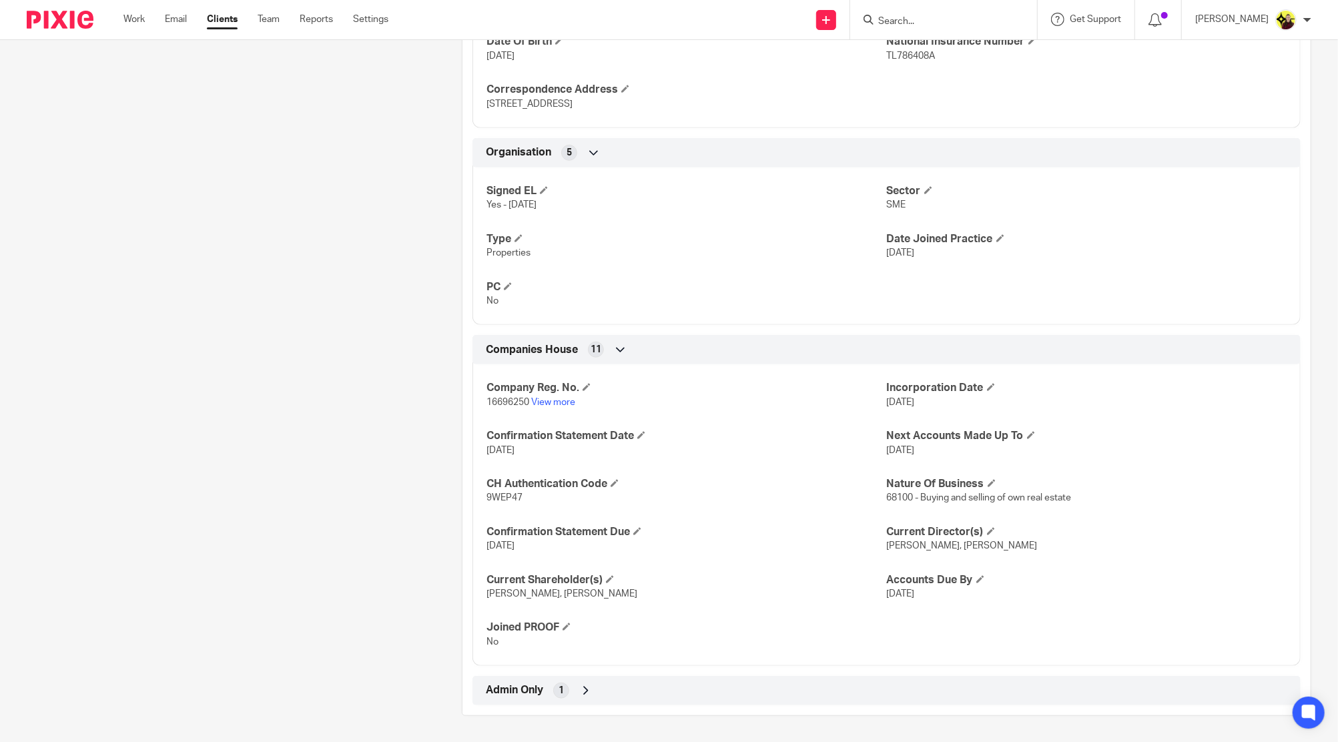
click at [503, 405] on span "16696250" at bounding box center [508, 402] width 43 height 9
copy p "16696250"
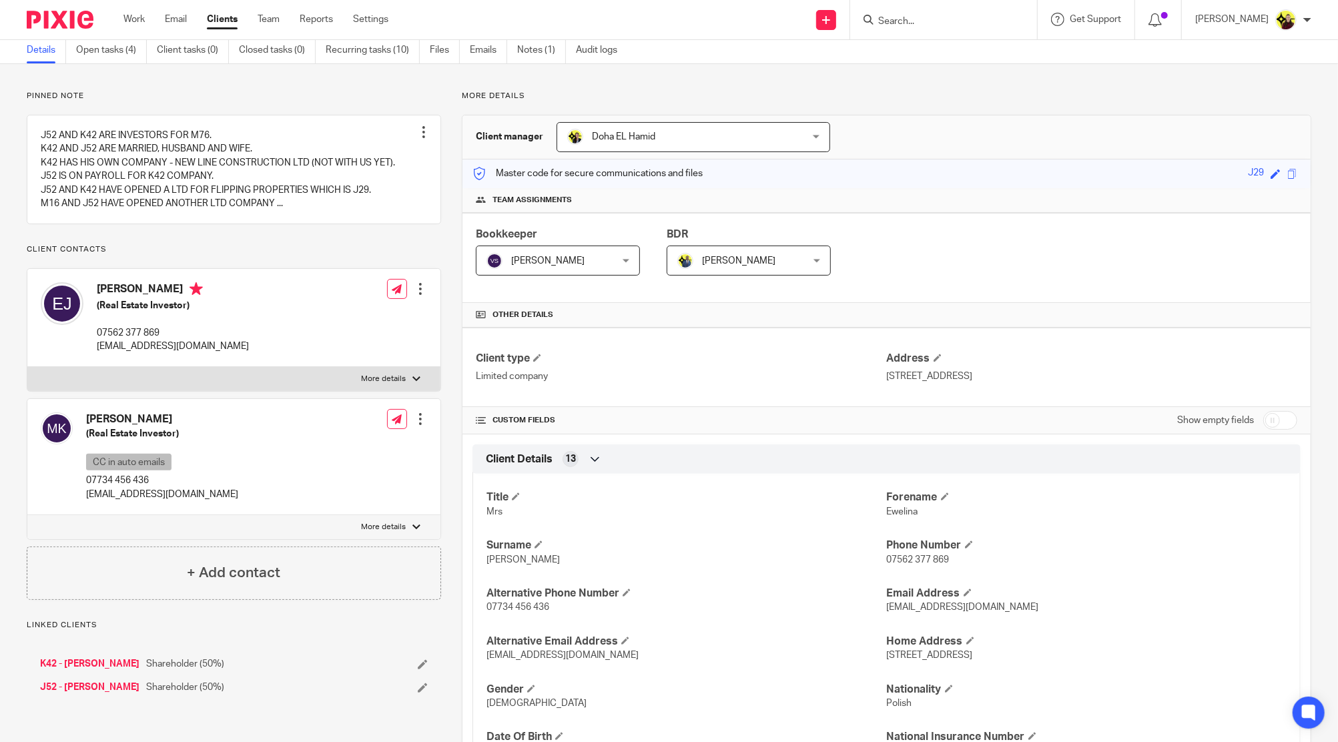
scroll to position [0, 0]
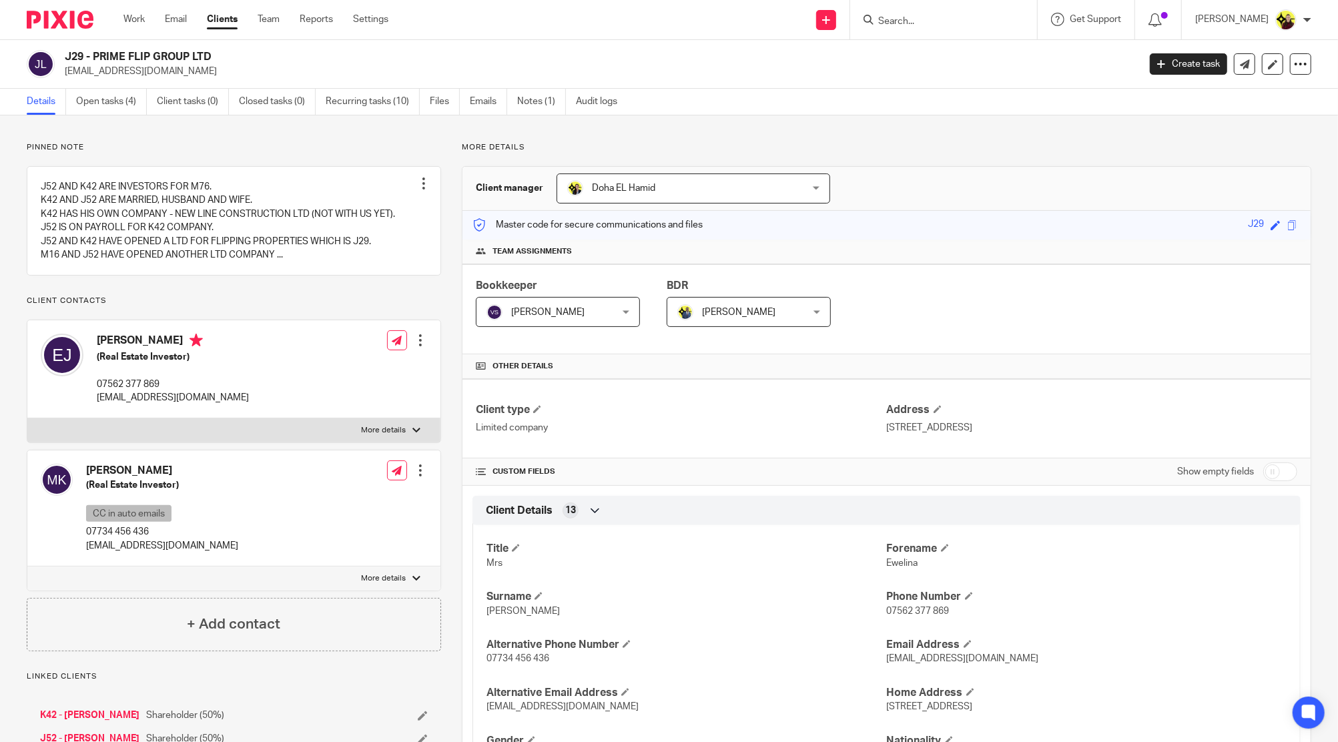
drag, startPoint x: 234, startPoint y: 53, endPoint x: 94, endPoint y: 41, distance: 140.7
click at [94, 41] on div "J29 - PRIME FLIP GROUP LTD [EMAIL_ADDRESS][DOMAIN_NAME] Create task Update from…" at bounding box center [669, 64] width 1338 height 49
copy h2 "PRIME FLIP GROUP LTD"
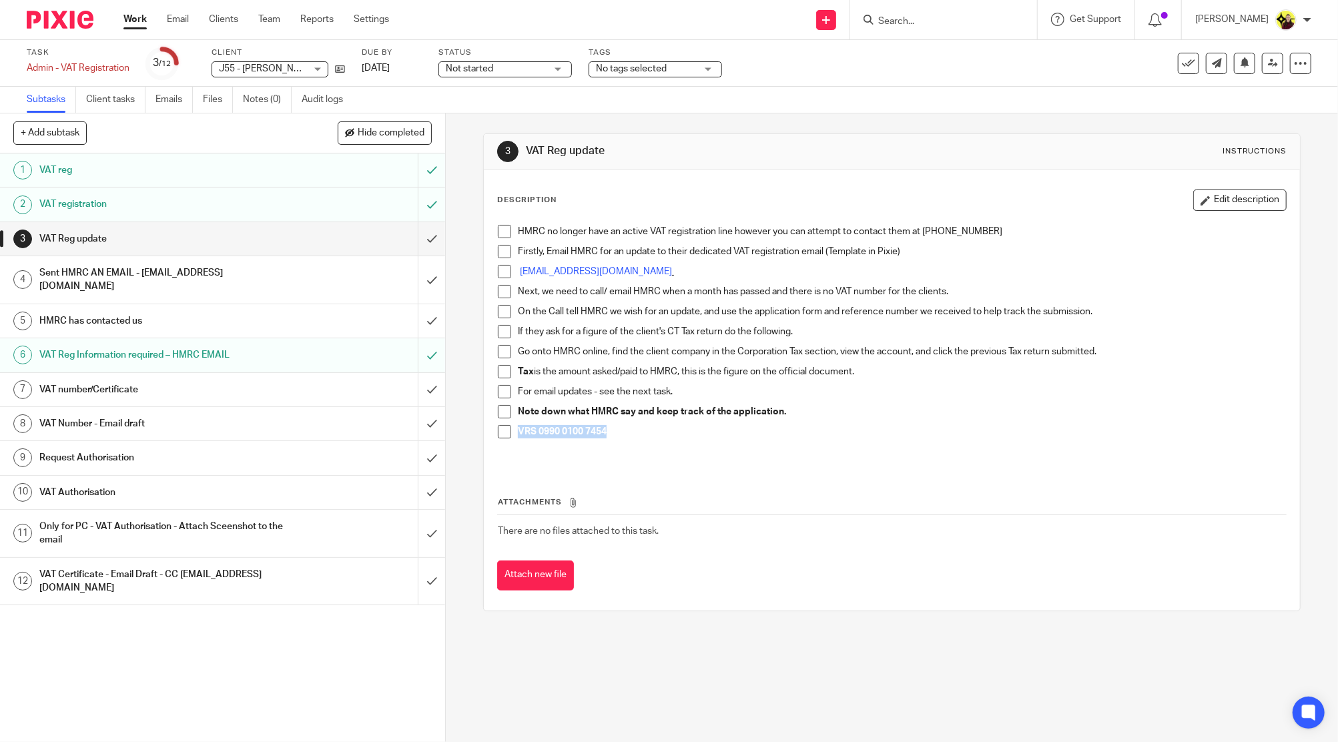
click at [518, 430] on p "VRS 0990 0100 7454" at bounding box center [902, 431] width 768 height 13
drag, startPoint x: 566, startPoint y: 435, endPoint x: 516, endPoint y: 428, distance: 50.6
click at [518, 428] on p "VRS 0990 0100 7456" at bounding box center [902, 431] width 768 height 13
click at [518, 428] on strong "VRS 0990 0100 7456" at bounding box center [562, 431] width 89 height 9
drag, startPoint x: 513, startPoint y: 428, endPoint x: 625, endPoint y: 441, distance: 112.9
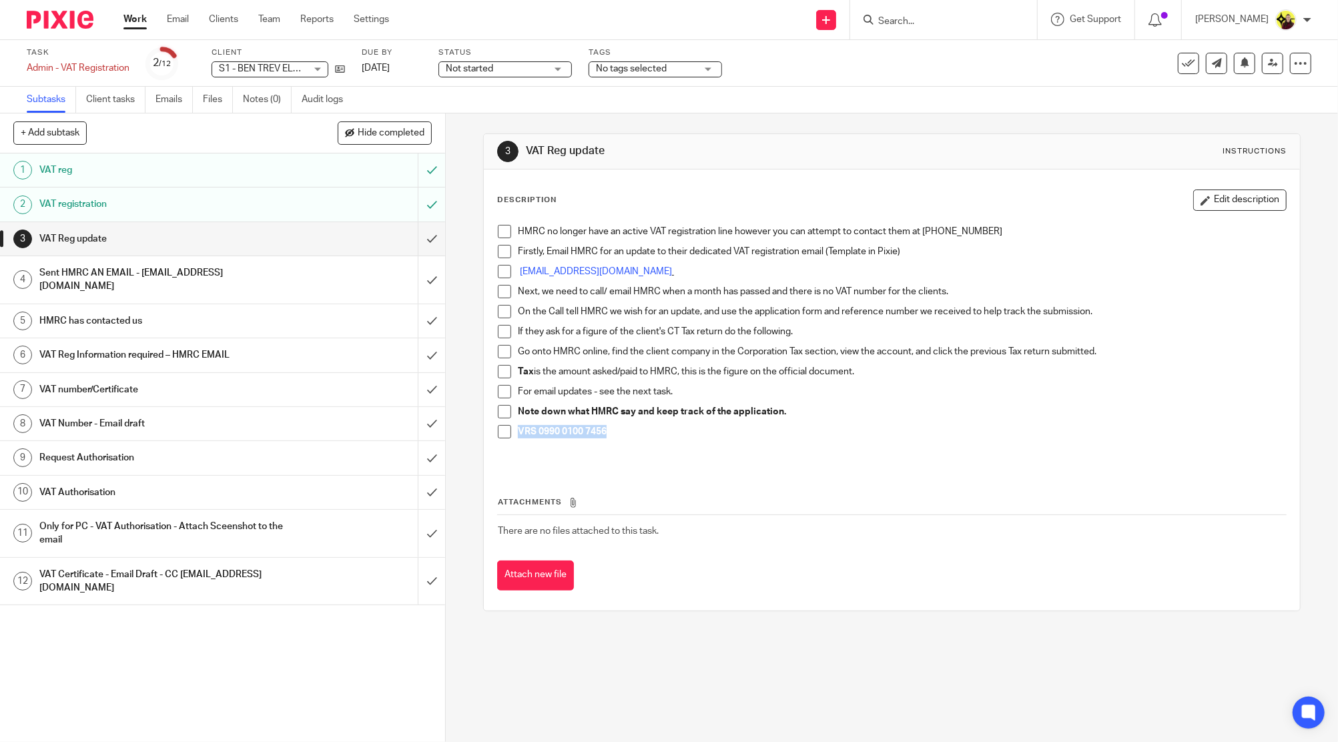
click at [625, 441] on div "VRS 0990 0100 7456" at bounding box center [902, 435] width 768 height 20
copy strong "VRS 0990 0100 7456"
drag, startPoint x: 338, startPoint y: 70, endPoint x: 700, endPoint y: 5, distance: 367.6
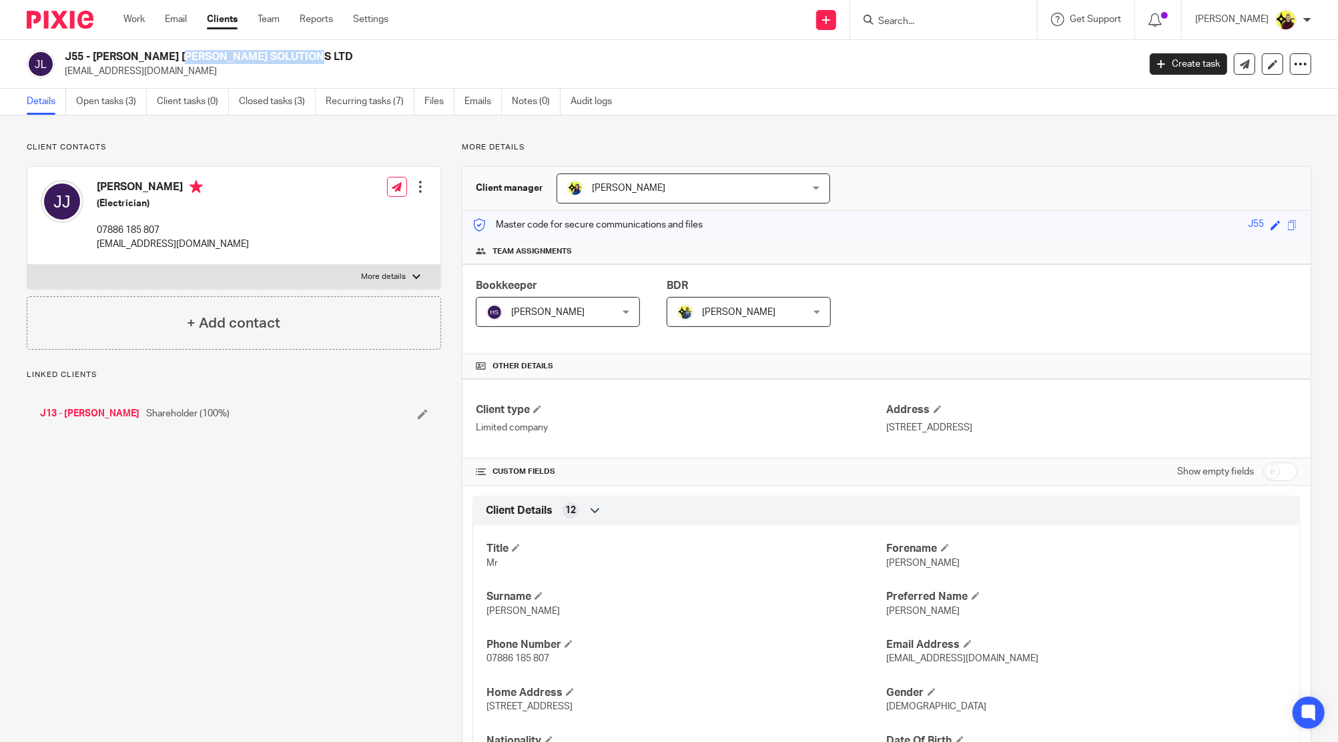
drag, startPoint x: 143, startPoint y: 53, endPoint x: 94, endPoint y: 57, distance: 49.5
click at [94, 57] on h2 "J55 - [PERSON_NAME] [PERSON_NAME] SOLUTIONS LTD" at bounding box center [491, 57] width 852 height 14
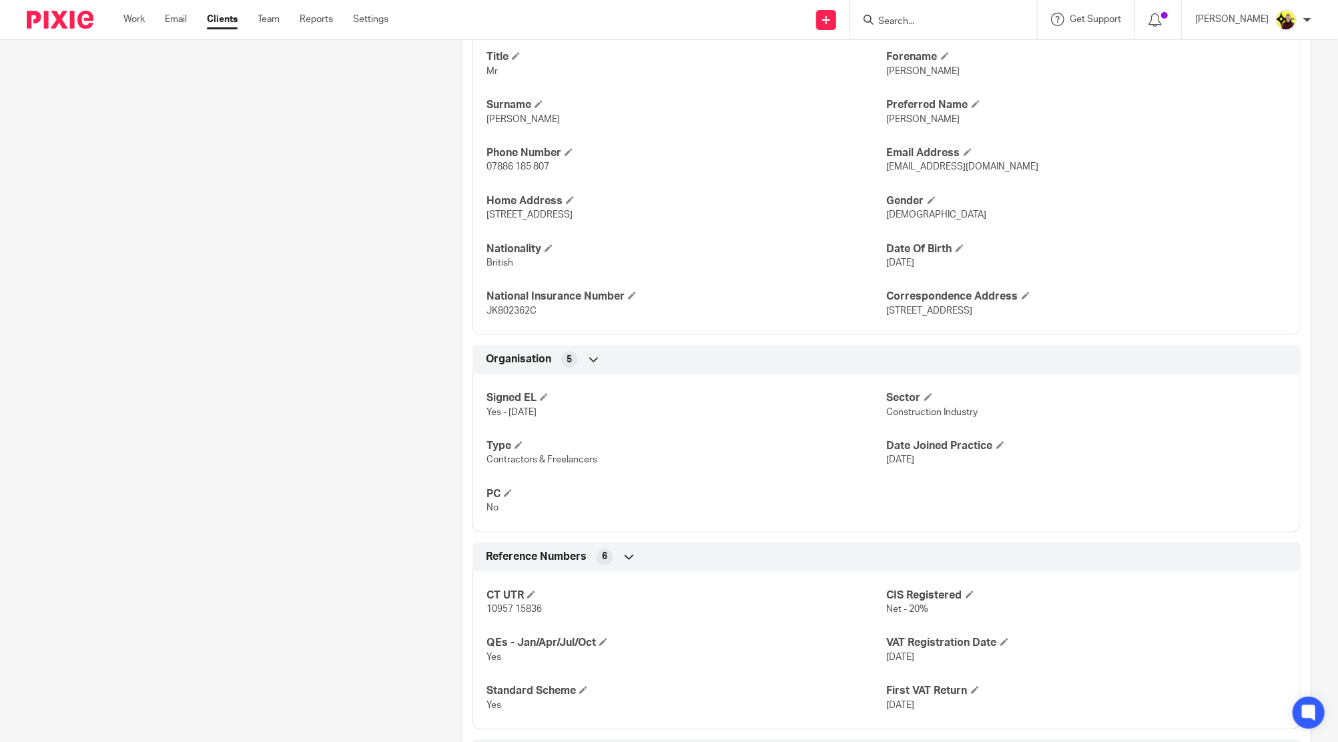
scroll to position [623, 0]
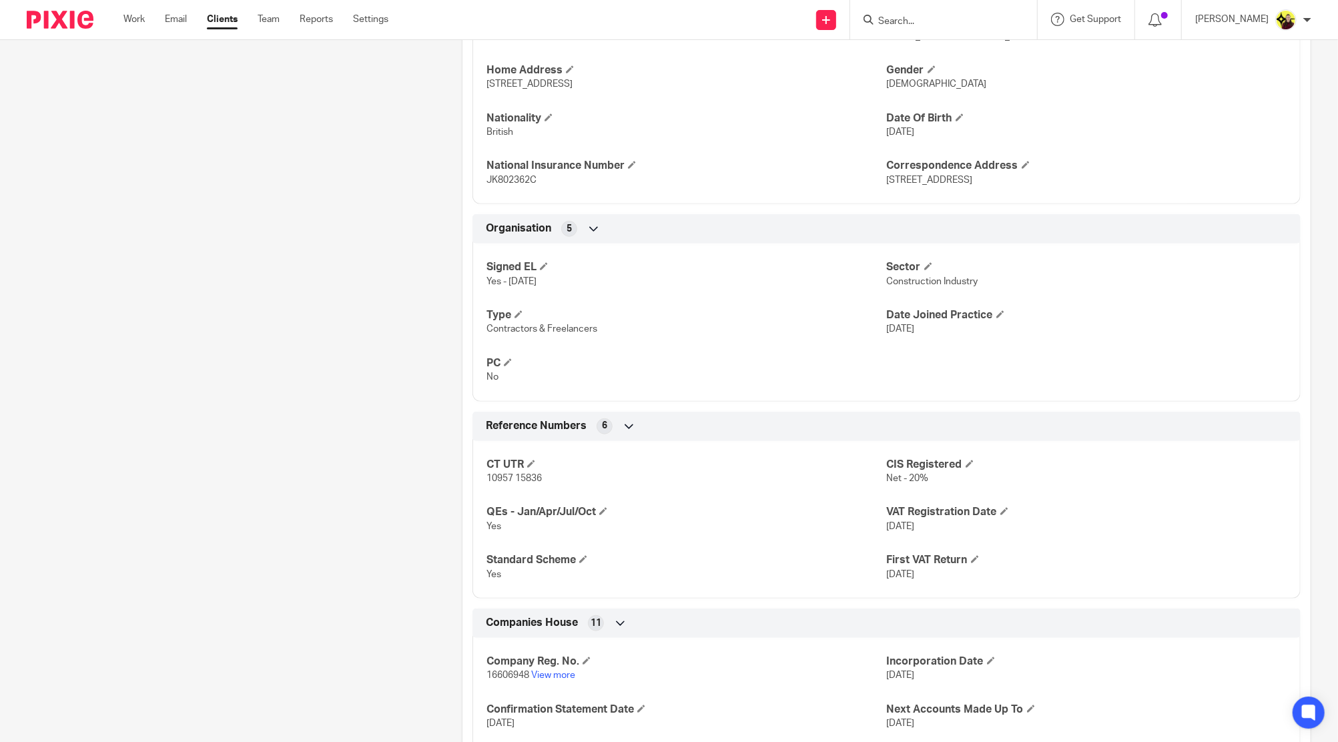
click at [507, 673] on span "16606948" at bounding box center [508, 675] width 43 height 9
copy p "16606948"
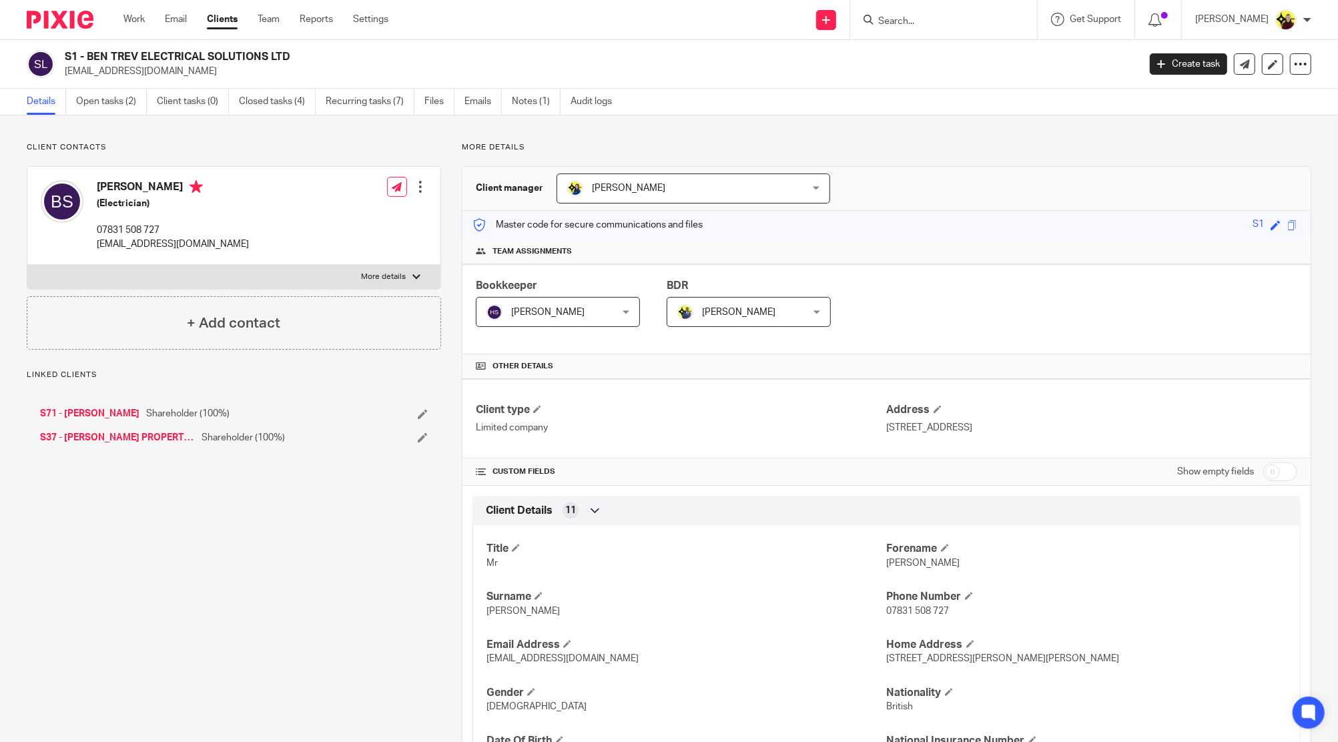
click at [85, 59] on h2 "S1 - BEN TREV ELECTRICAL SOLUTIONS LTD" at bounding box center [491, 57] width 852 height 14
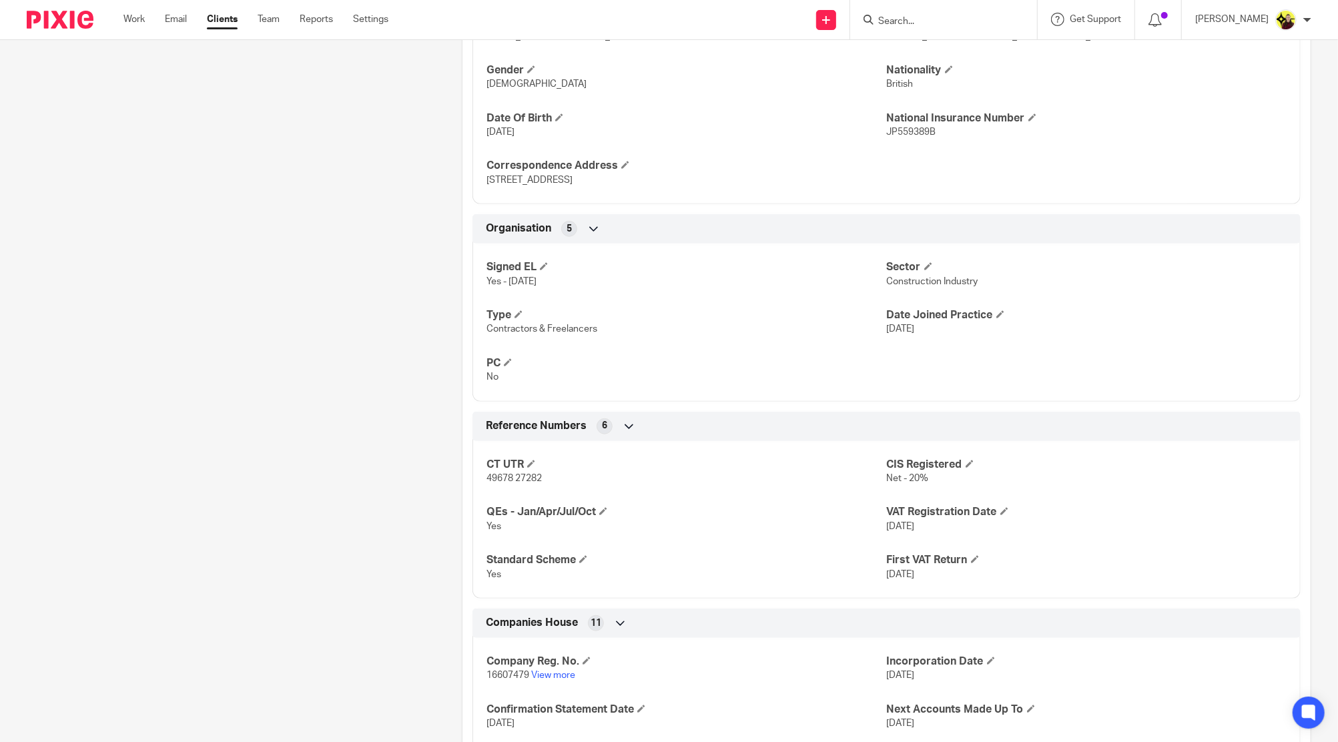
click at [495, 678] on span "16607479" at bounding box center [508, 675] width 43 height 9
copy p "16607479"
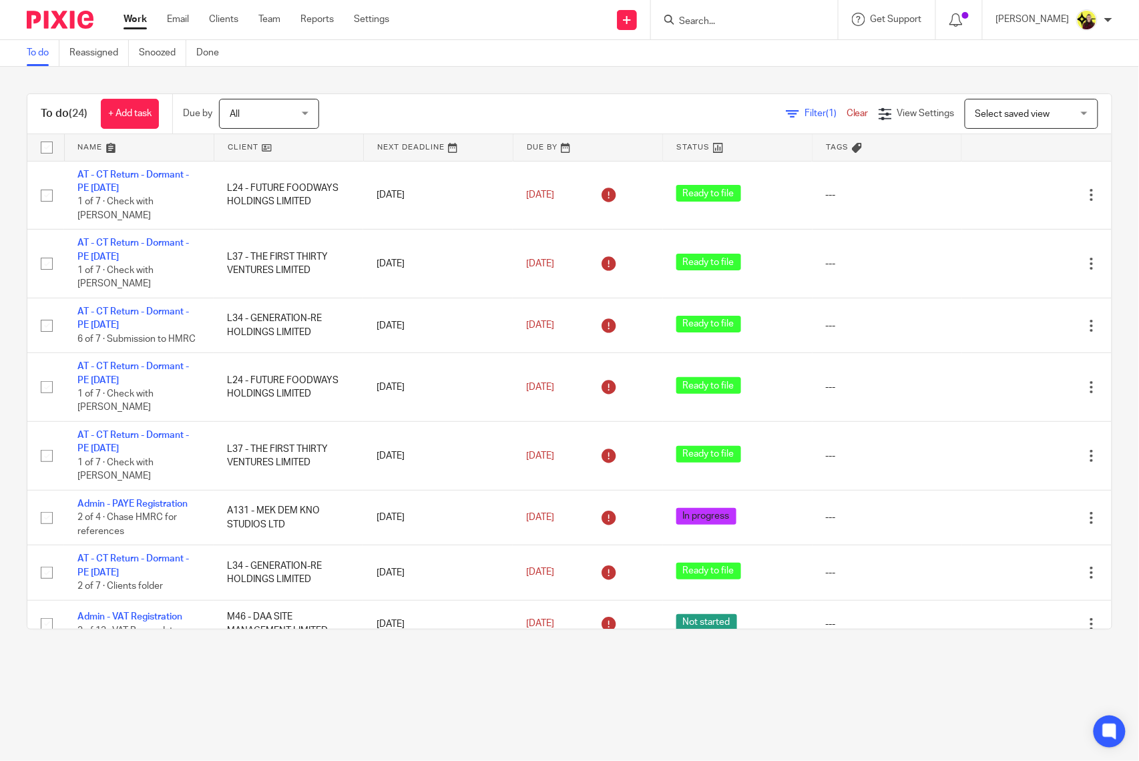
drag, startPoint x: 0, startPoint y: 0, endPoint x: 739, endPoint y: 19, distance: 739.7
click at [739, 19] on input "Search" at bounding box center [737, 22] width 120 height 12
type input "greenridge"
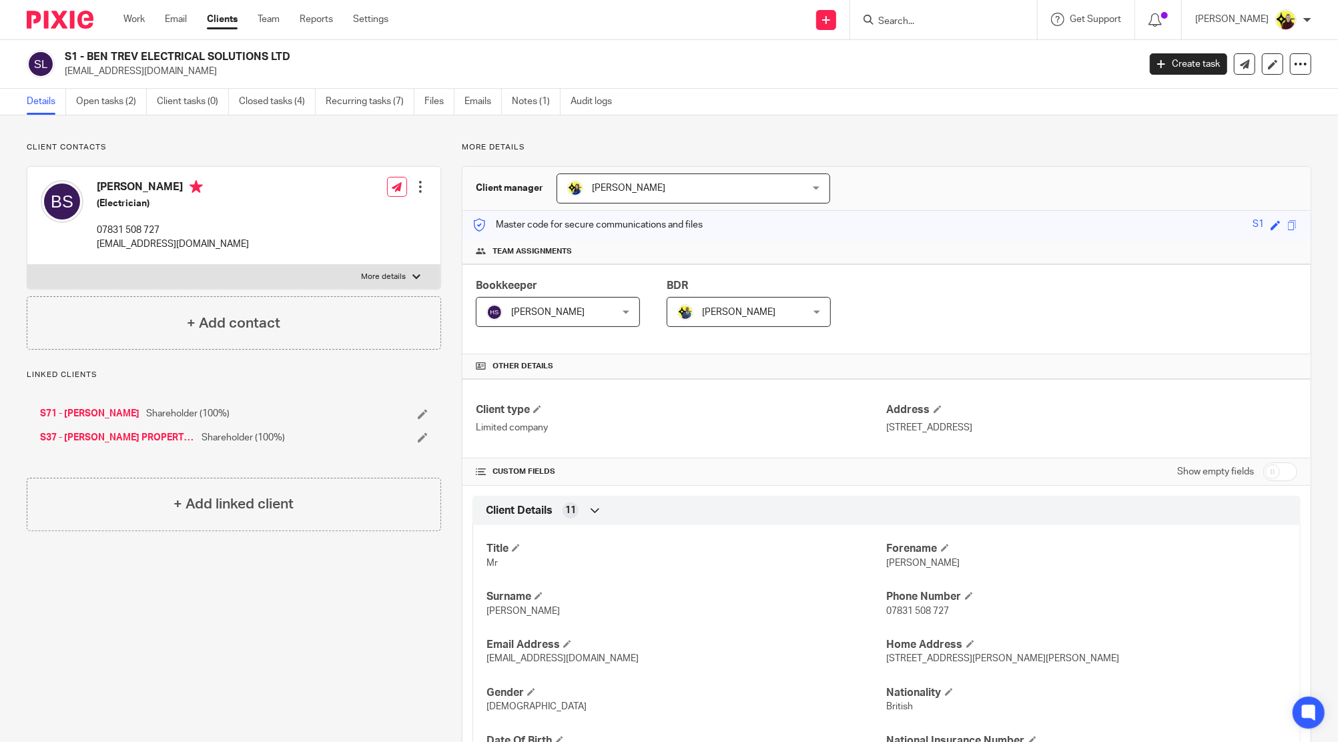
click at [997, 27] on input "Search" at bounding box center [937, 22] width 120 height 12
type input "p46"
click at [994, 40] on div "P46 - SRITA [PERSON_NAME] LIMITED [PERSON_NAME] < [EMAIL_ADDRESS][DOMAIN_NAME] >" at bounding box center [987, 57] width 247 height 52
click at [974, 55] on link at bounding box center [987, 57] width 226 height 31
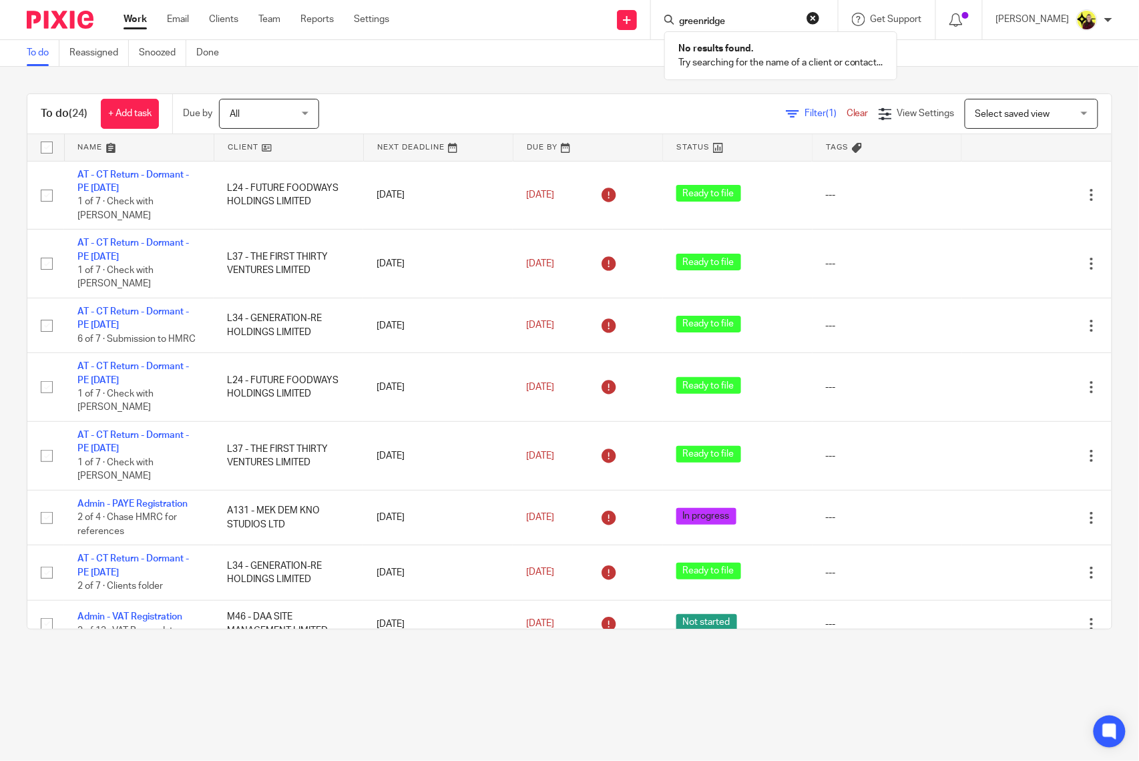
click at [772, 32] on div "No results found. Try searching for the name of a client or contact..." at bounding box center [780, 55] width 233 height 49
click at [769, 13] on form "greenridge" at bounding box center [748, 19] width 142 height 17
click at [748, 27] on input "greenridge" at bounding box center [737, 22] width 120 height 12
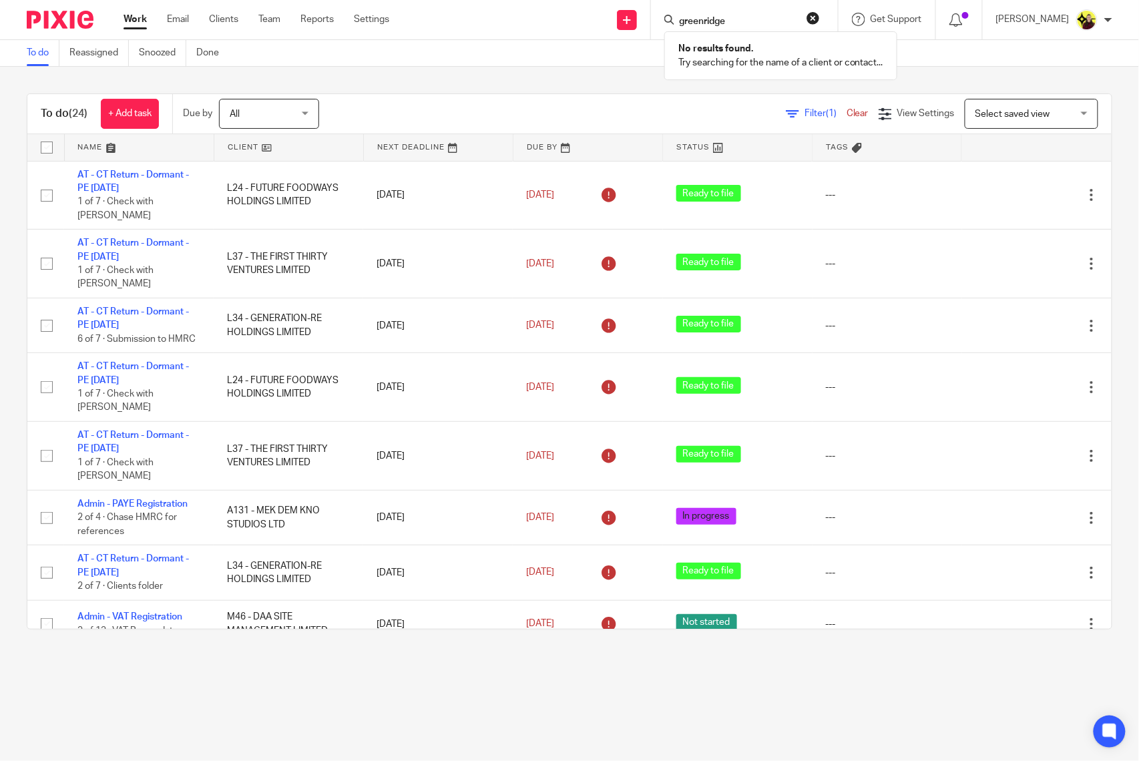
click at [748, 27] on input "greenridge" at bounding box center [737, 22] width 120 height 12
type input "myyk"
click at [794, 52] on link at bounding box center [788, 57] width 226 height 31
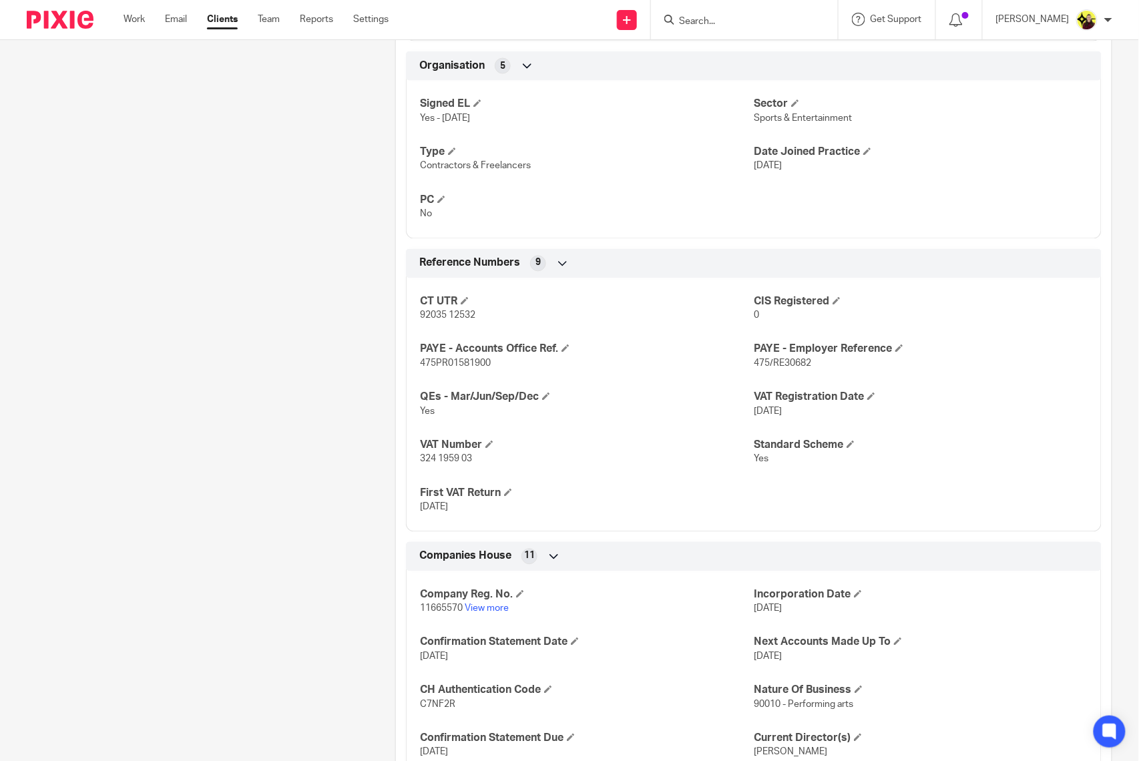
scroll to position [801, 0]
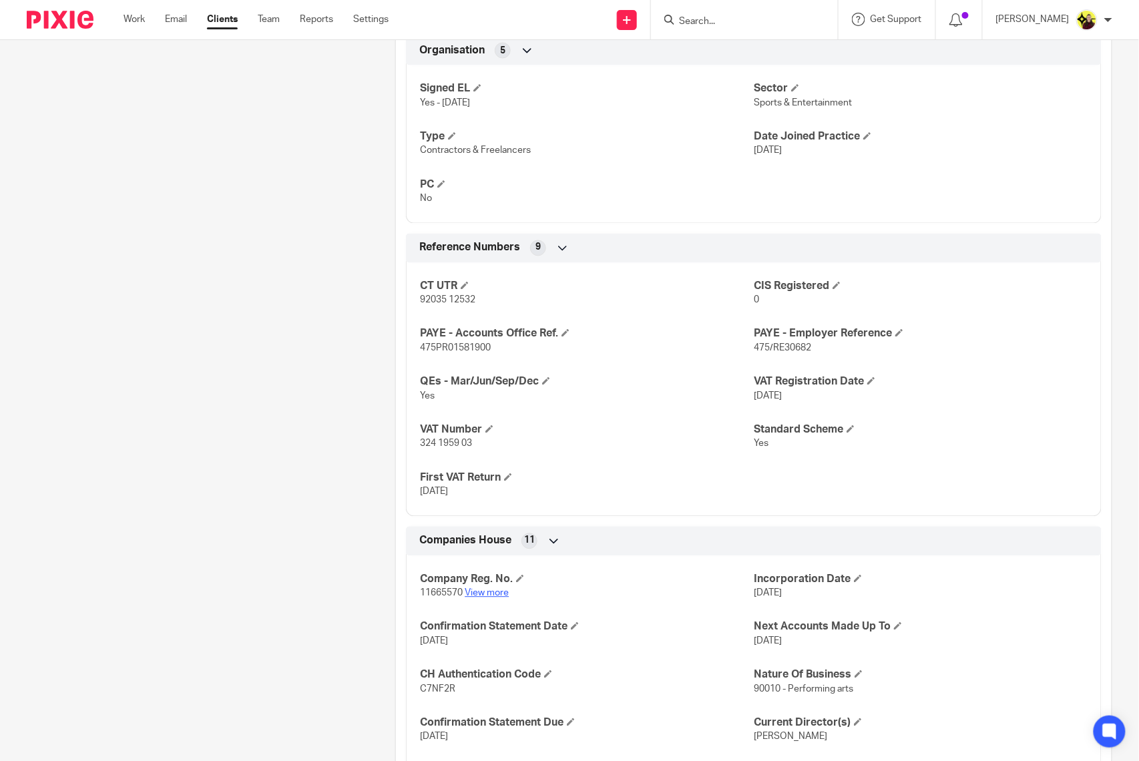
click at [467, 591] on link "View more" at bounding box center [486, 593] width 44 height 9
